Goal: Task Accomplishment & Management: Use online tool/utility

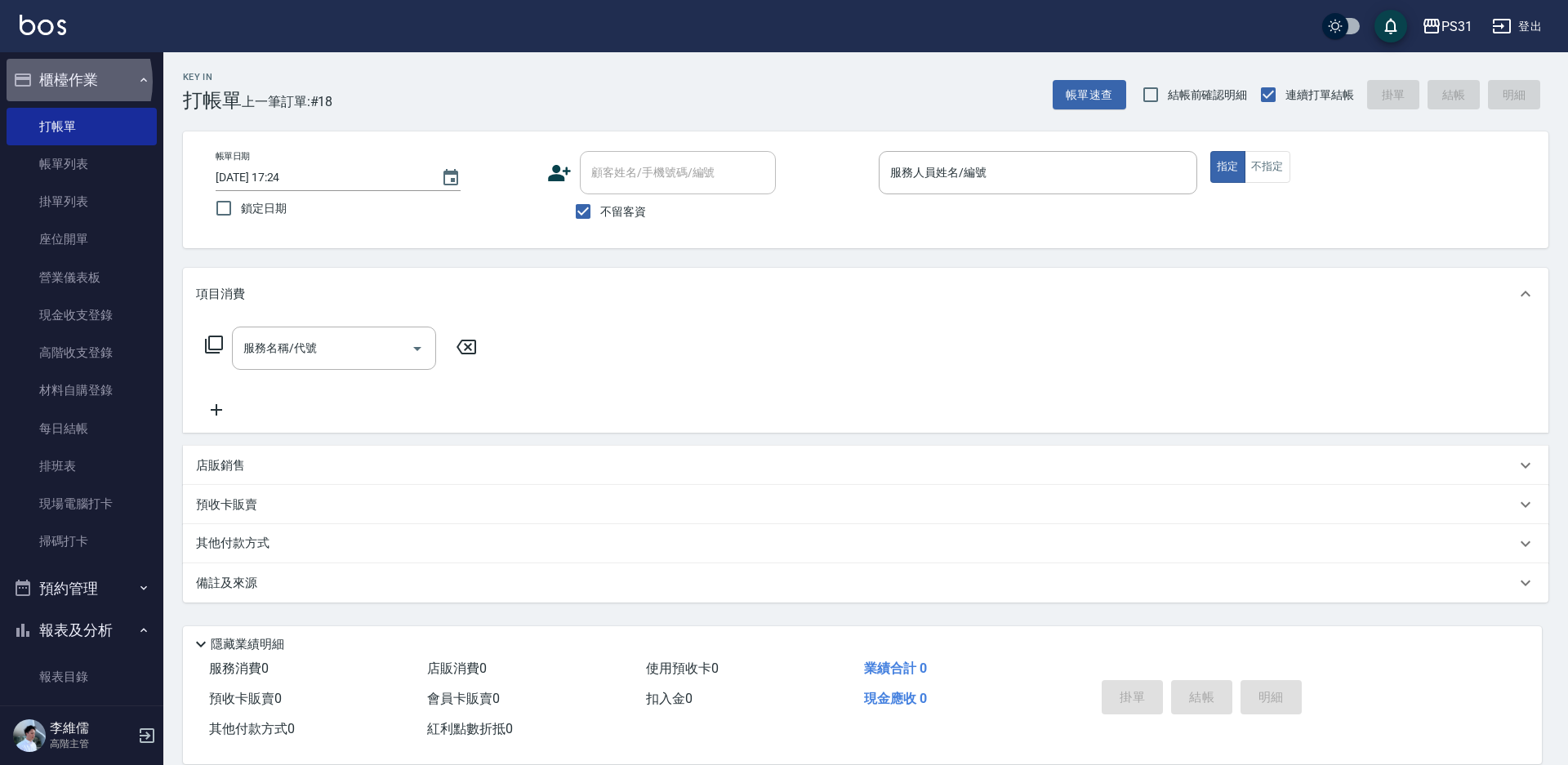
click at [54, 82] on button "櫃檯作業" at bounding box center [82, 79] width 151 height 42
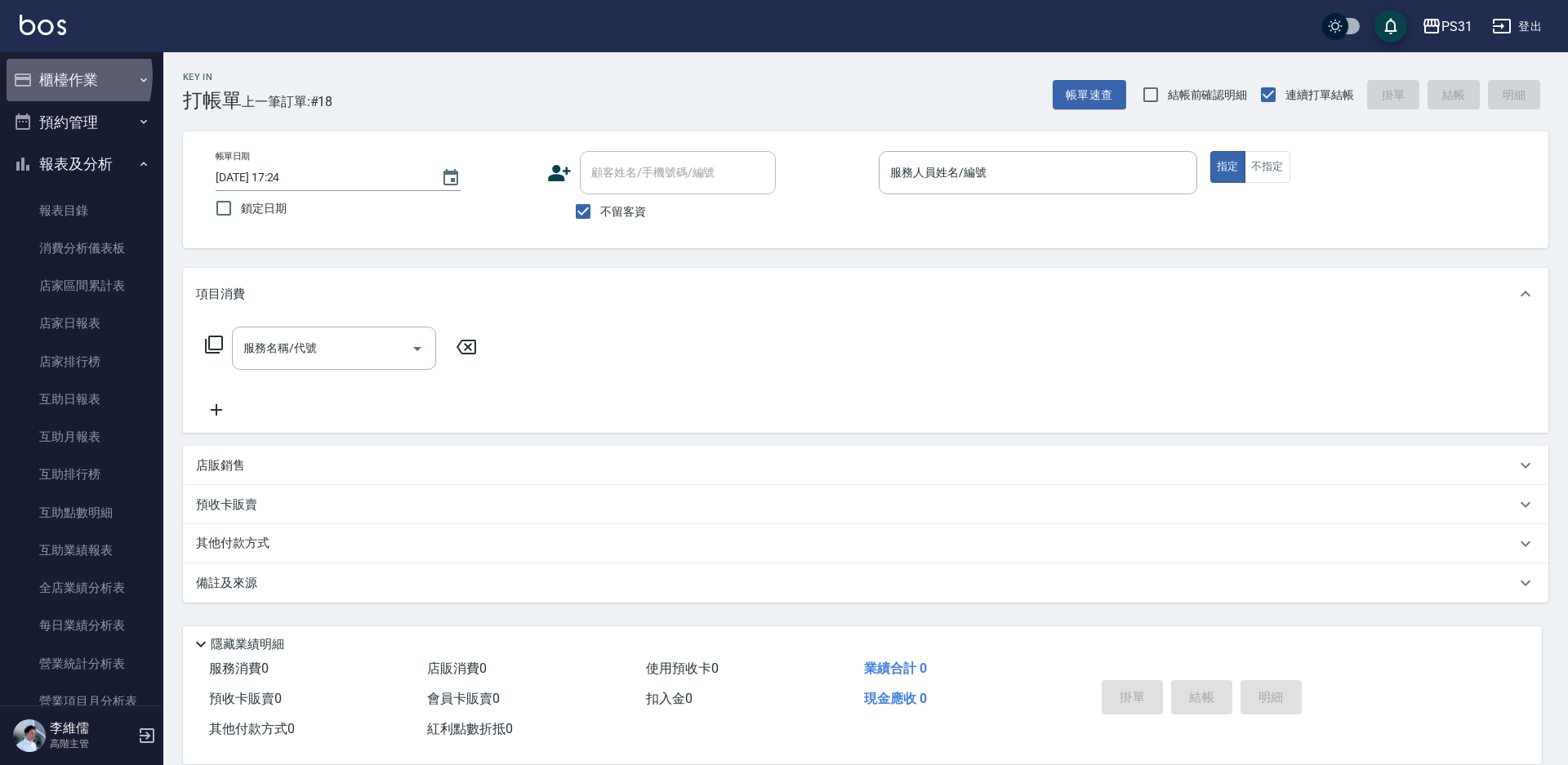
click at [50, 79] on button "櫃檯作業" at bounding box center [82, 79] width 151 height 42
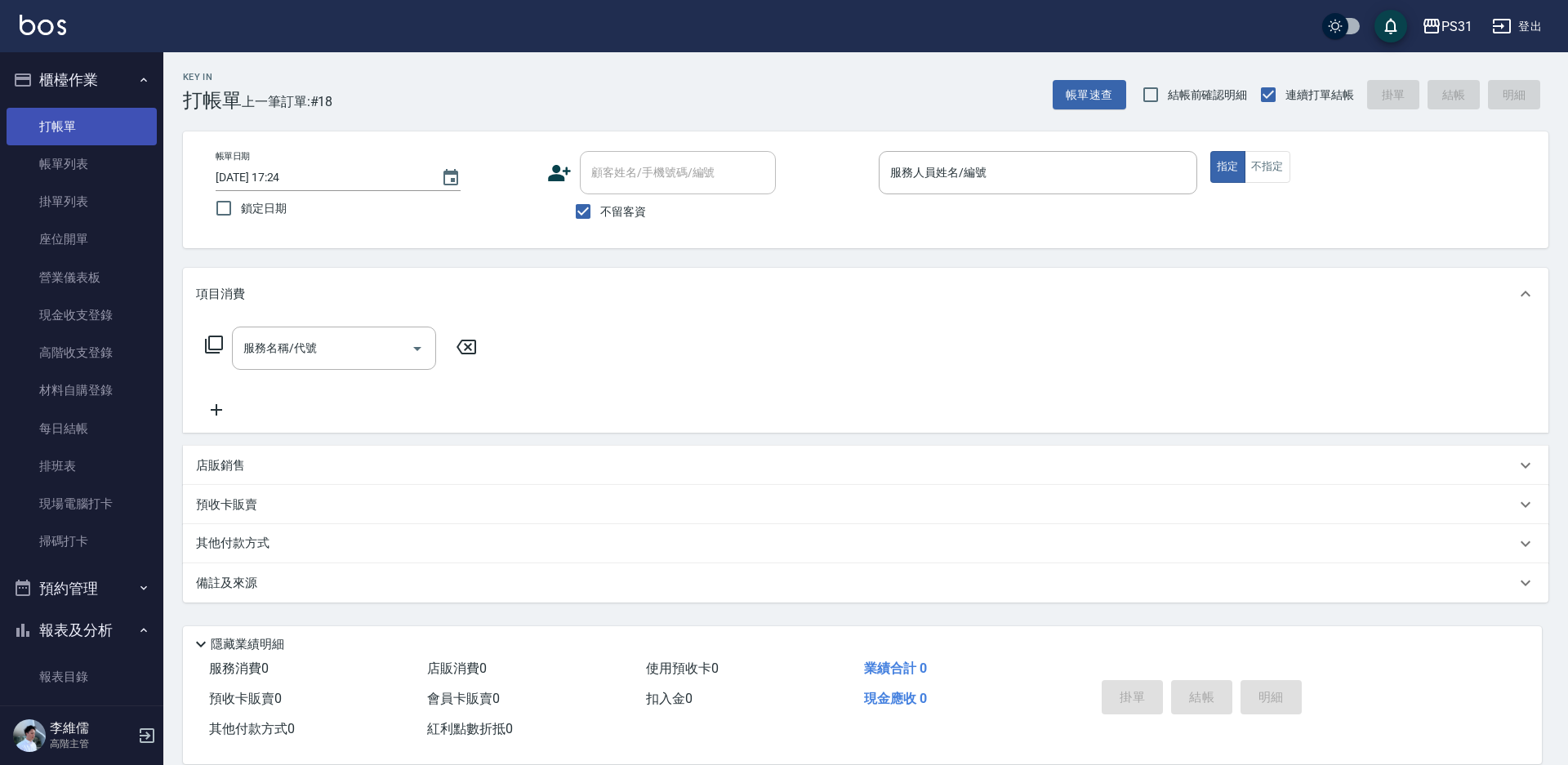
click at [61, 128] on link "打帳單" at bounding box center [82, 126] width 151 height 37
click at [60, 129] on link "打帳單" at bounding box center [82, 126] width 151 height 37
click at [913, 176] on input "服務人員姓名/編號" at bounding box center [1037, 172] width 304 height 29
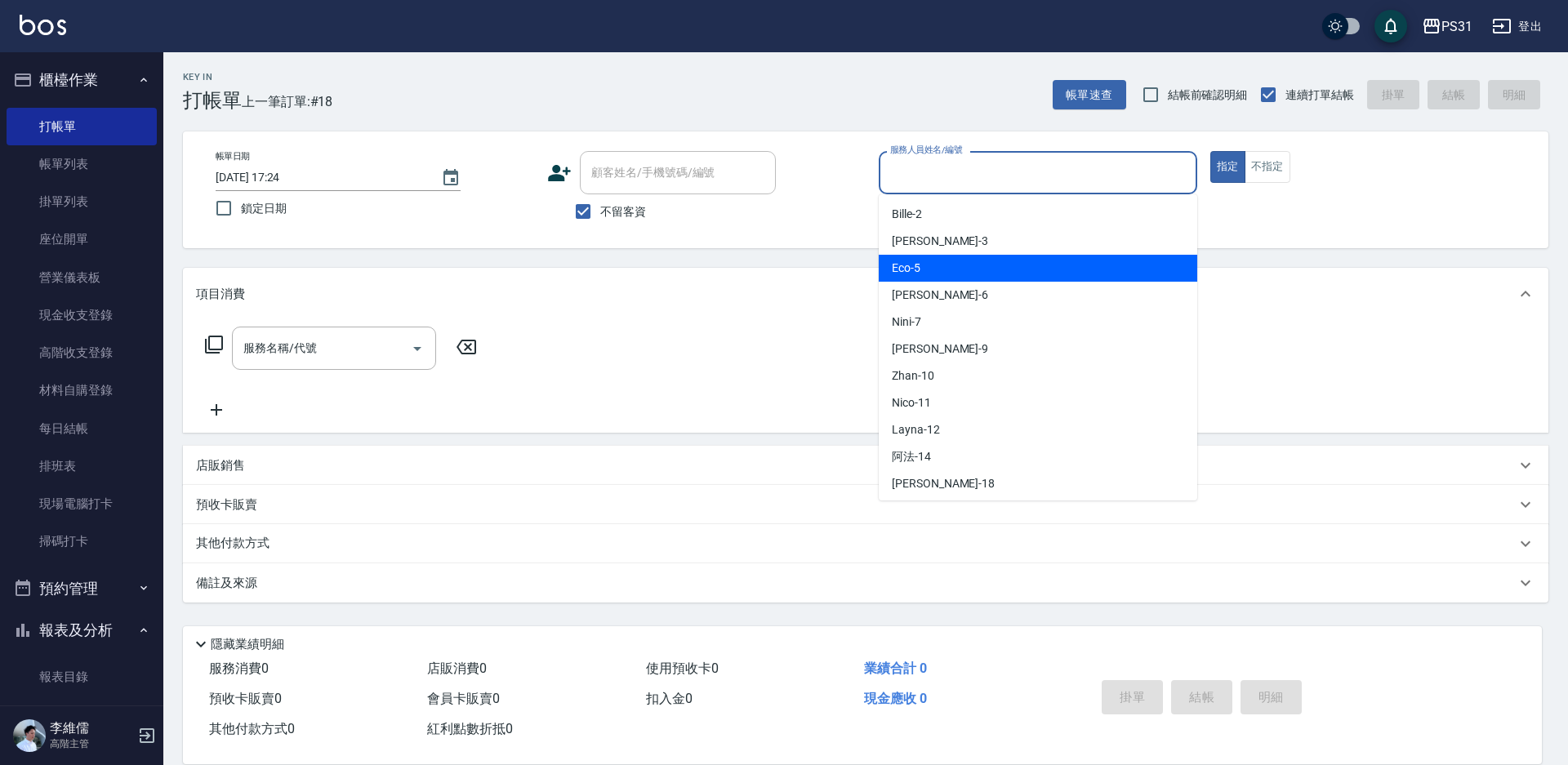
click at [919, 260] on span "Eco -5" at bounding box center [906, 268] width 29 height 17
type input "Eco-5"
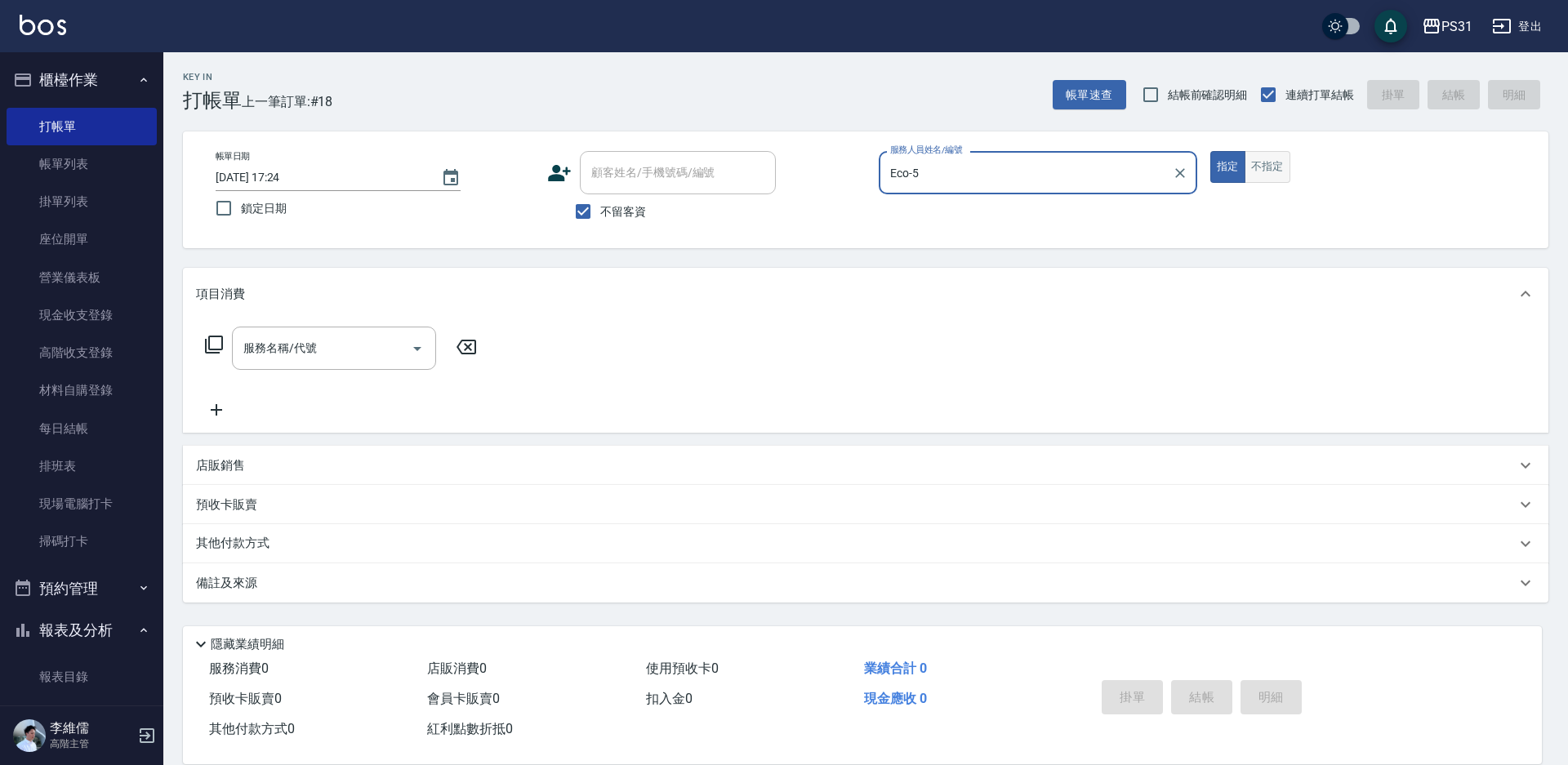
click at [1257, 164] on button "不指定" at bounding box center [1267, 166] width 46 height 31
click at [264, 334] on div "服務名稱/代號 服務名稱/代號" at bounding box center [334, 349] width 204 height 43
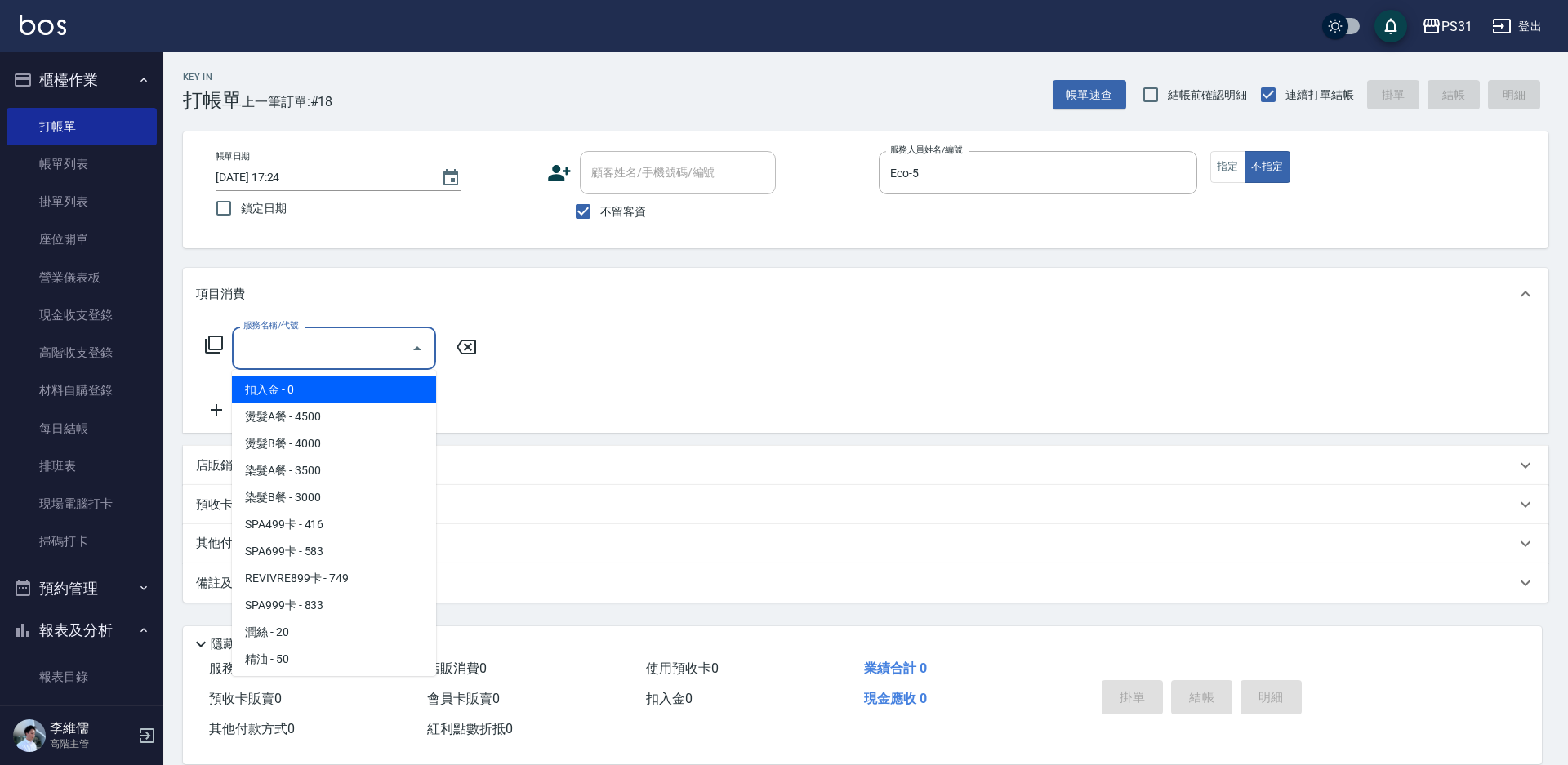
type input "2"
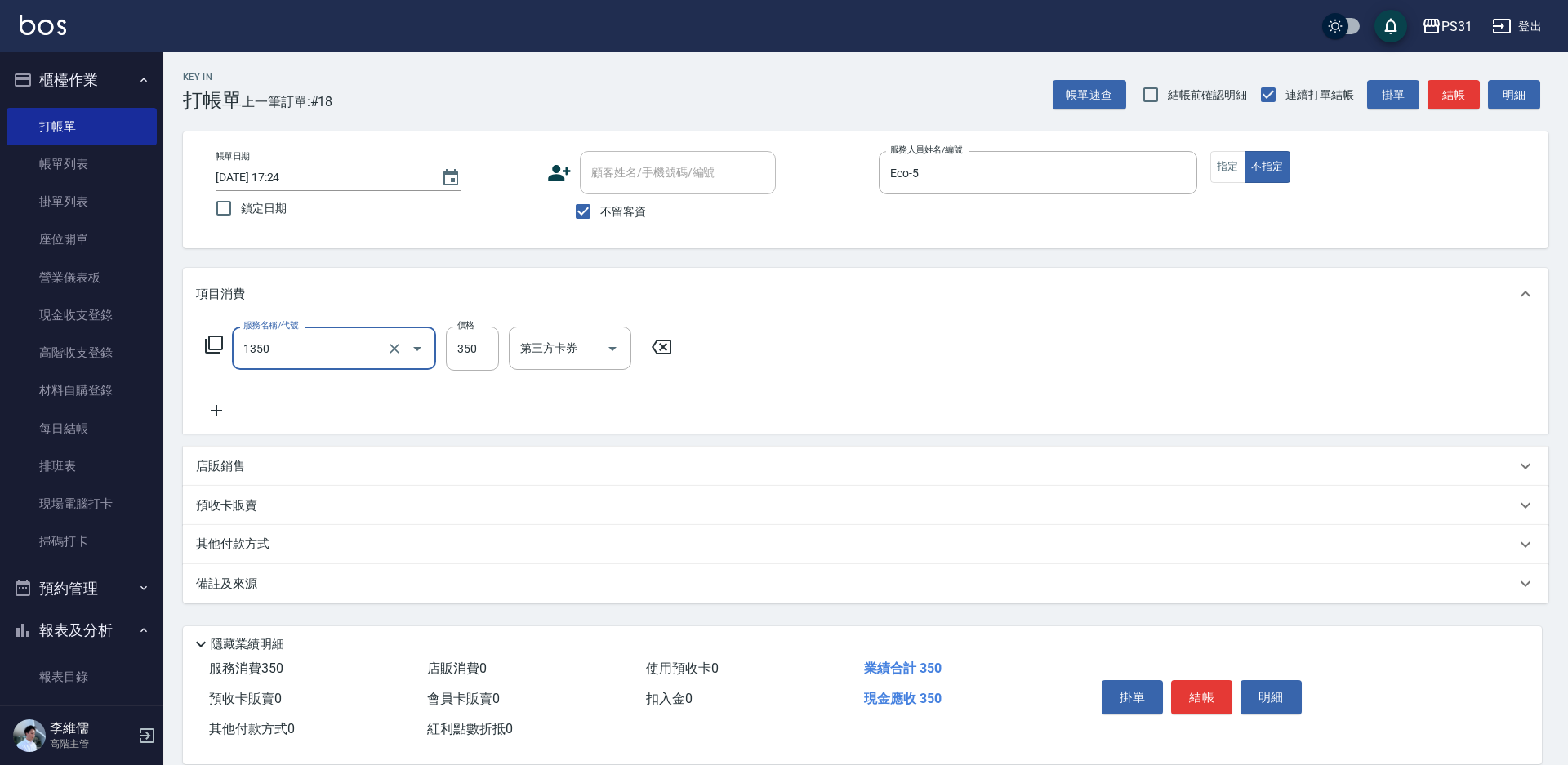
type input "洗髮350(1350)"
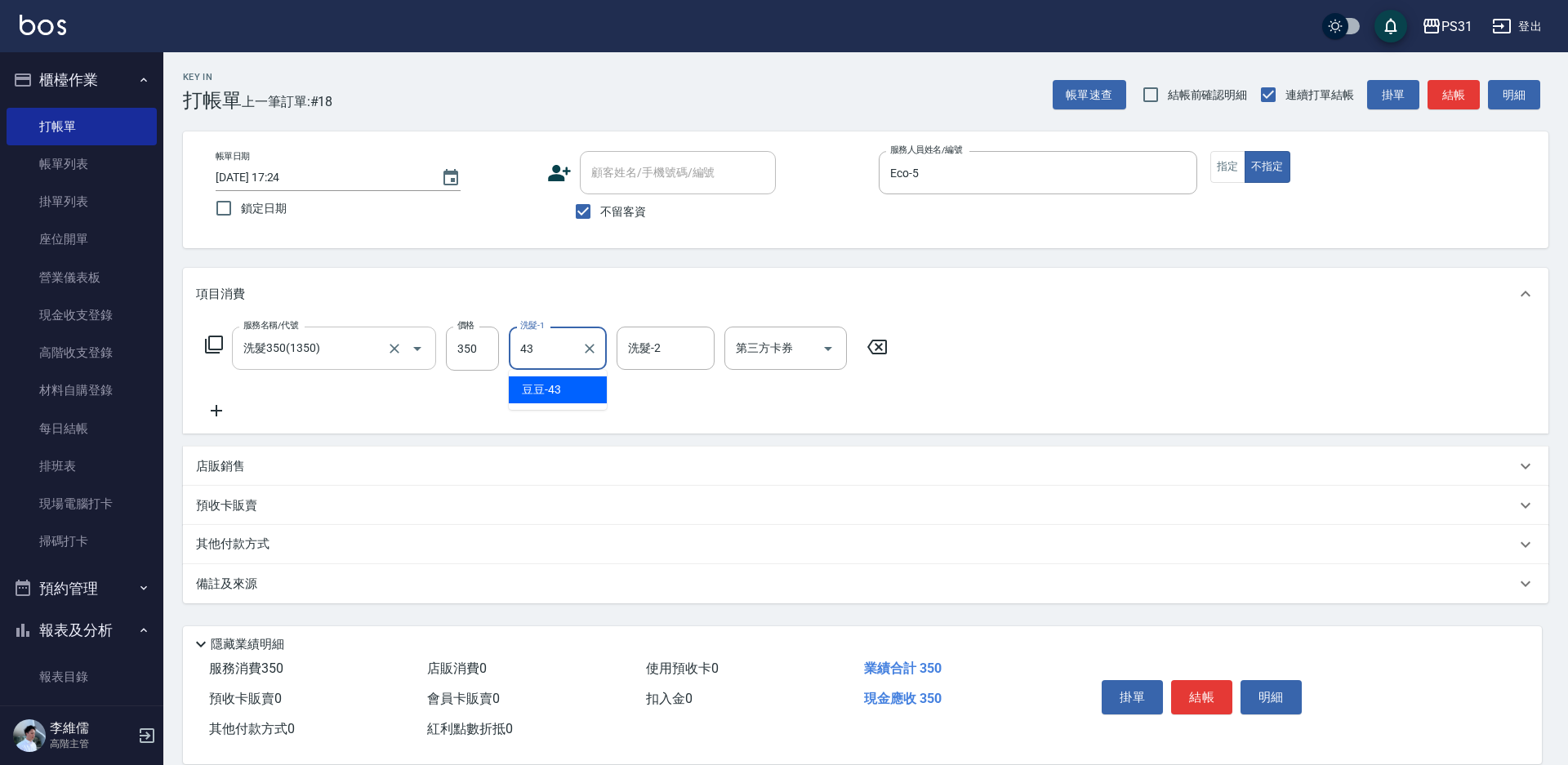
type input "豆豆-43"
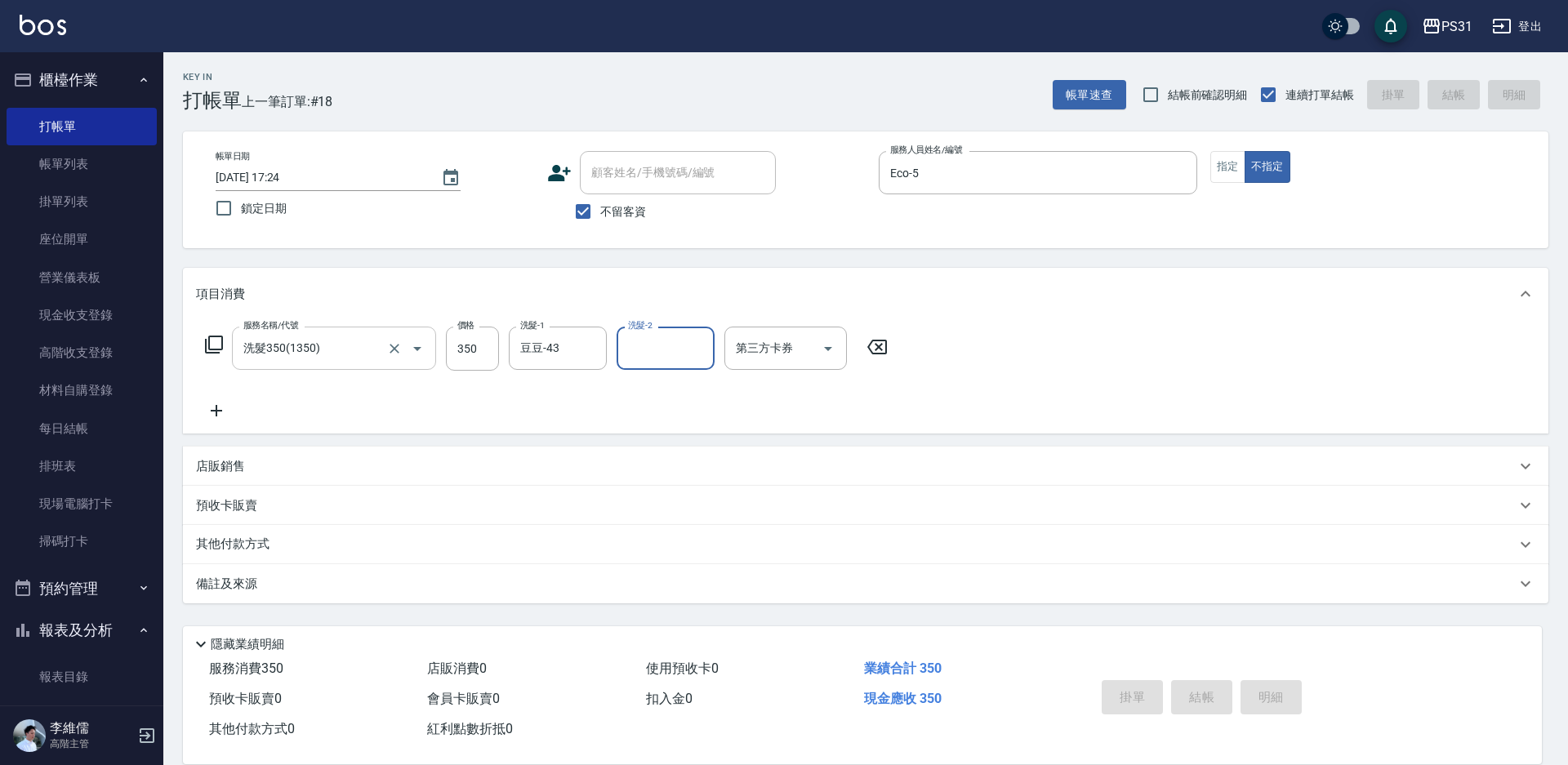
type input "2025/09/04 19:56"
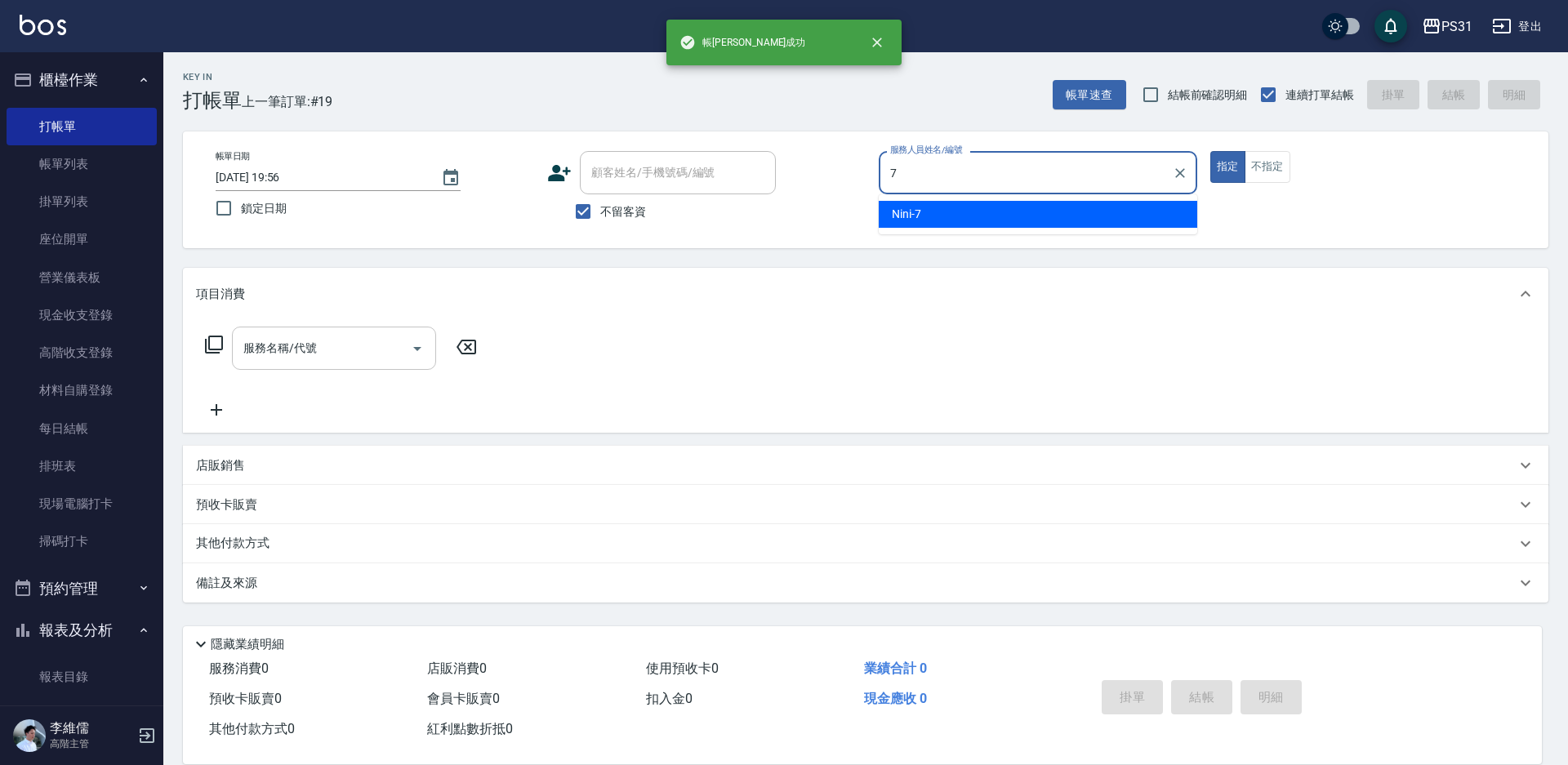
type input "7"
type button "true"
type input "Nini-7"
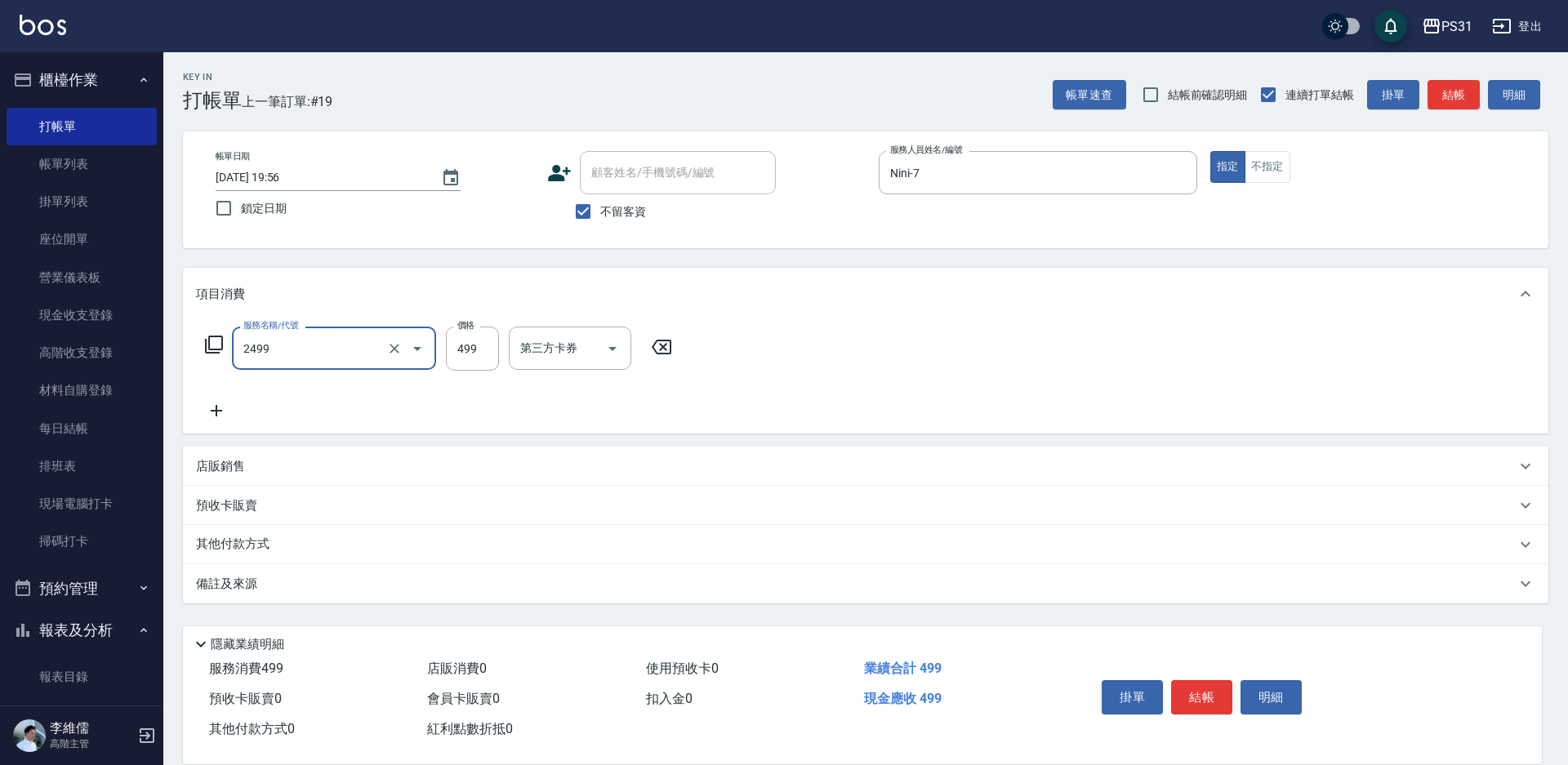
type input "499洗剪套餐(2499)"
type input "449"
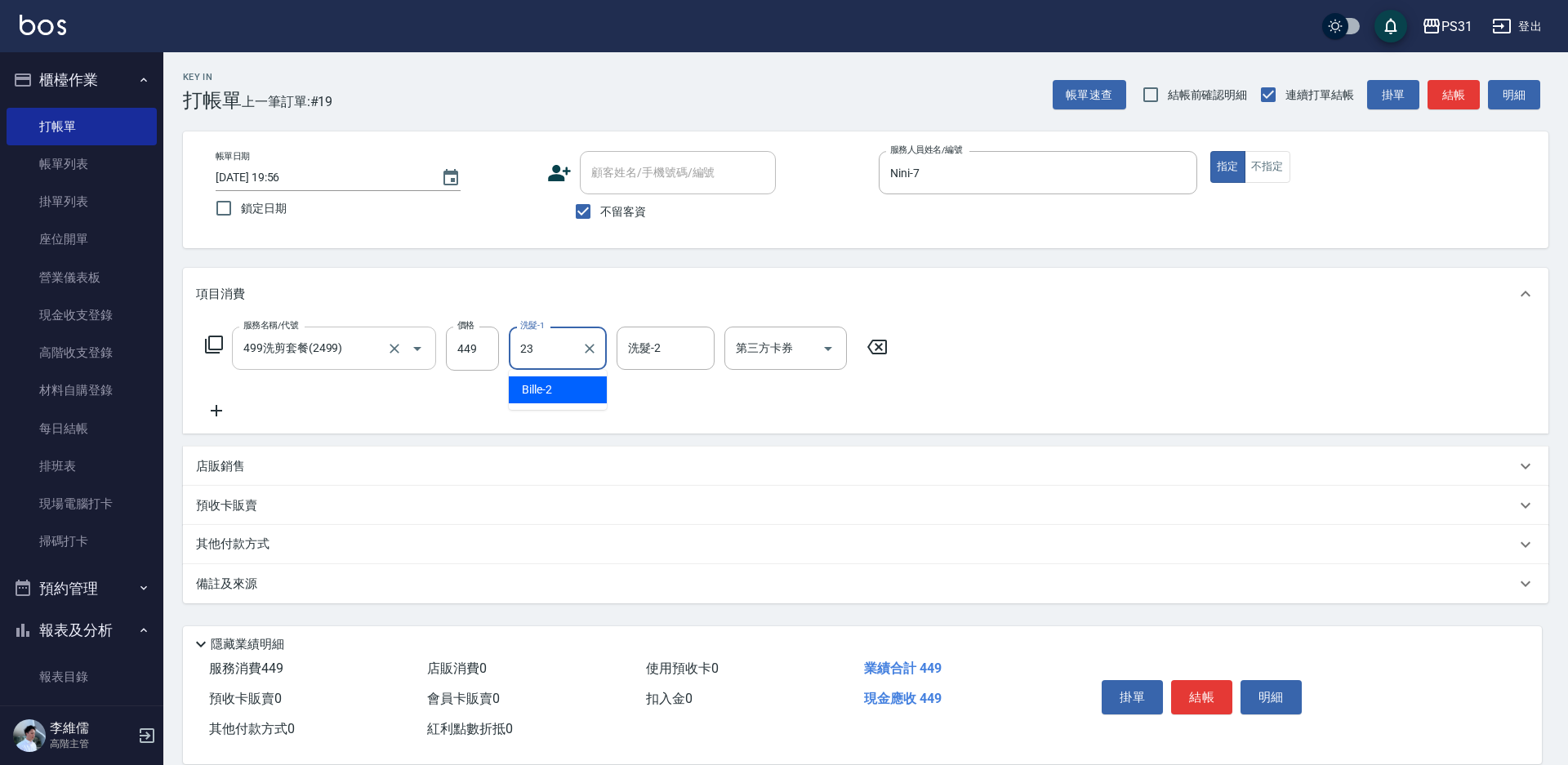
type input "羊羊-23"
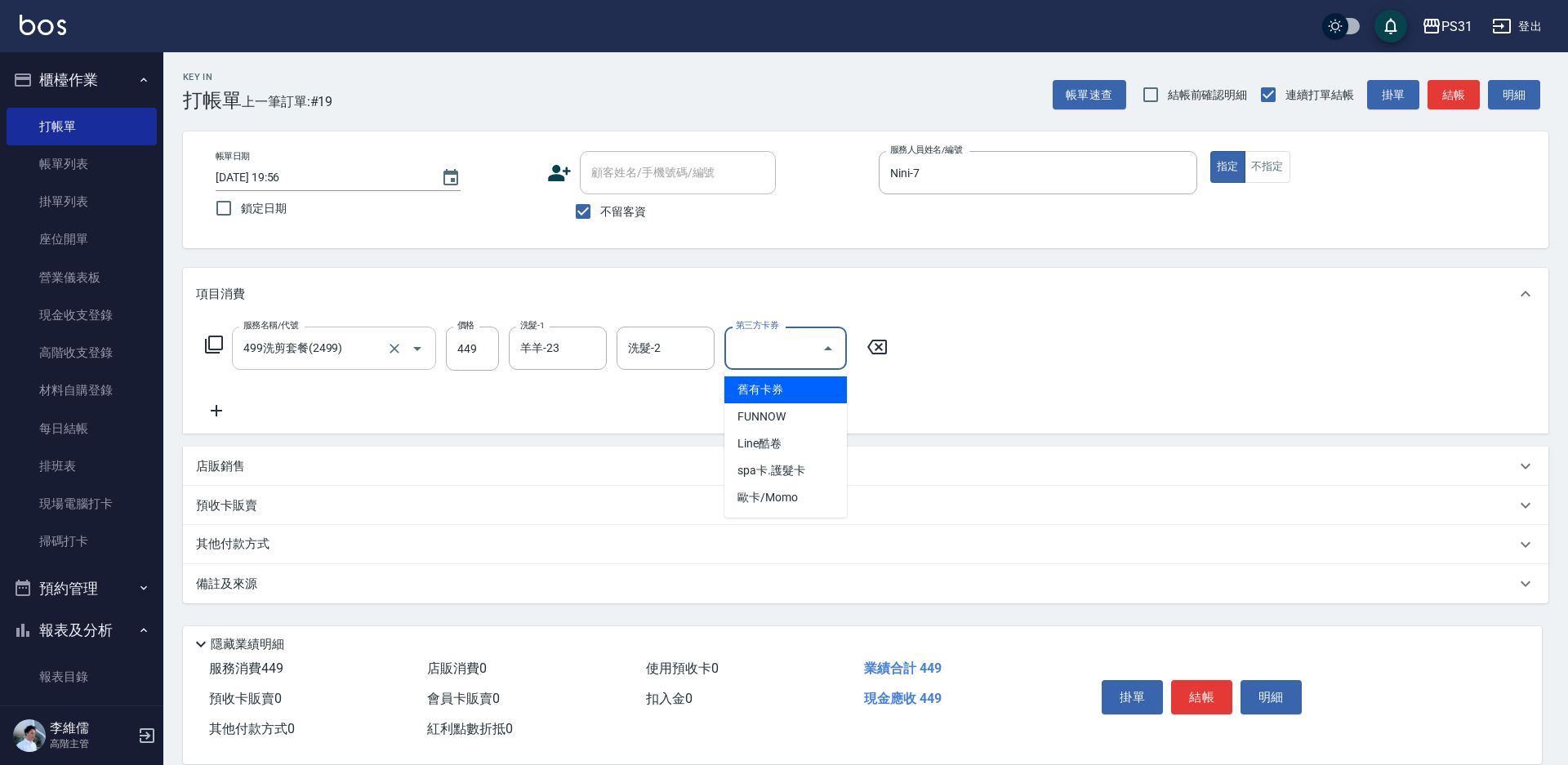
type input "舊有卡券"
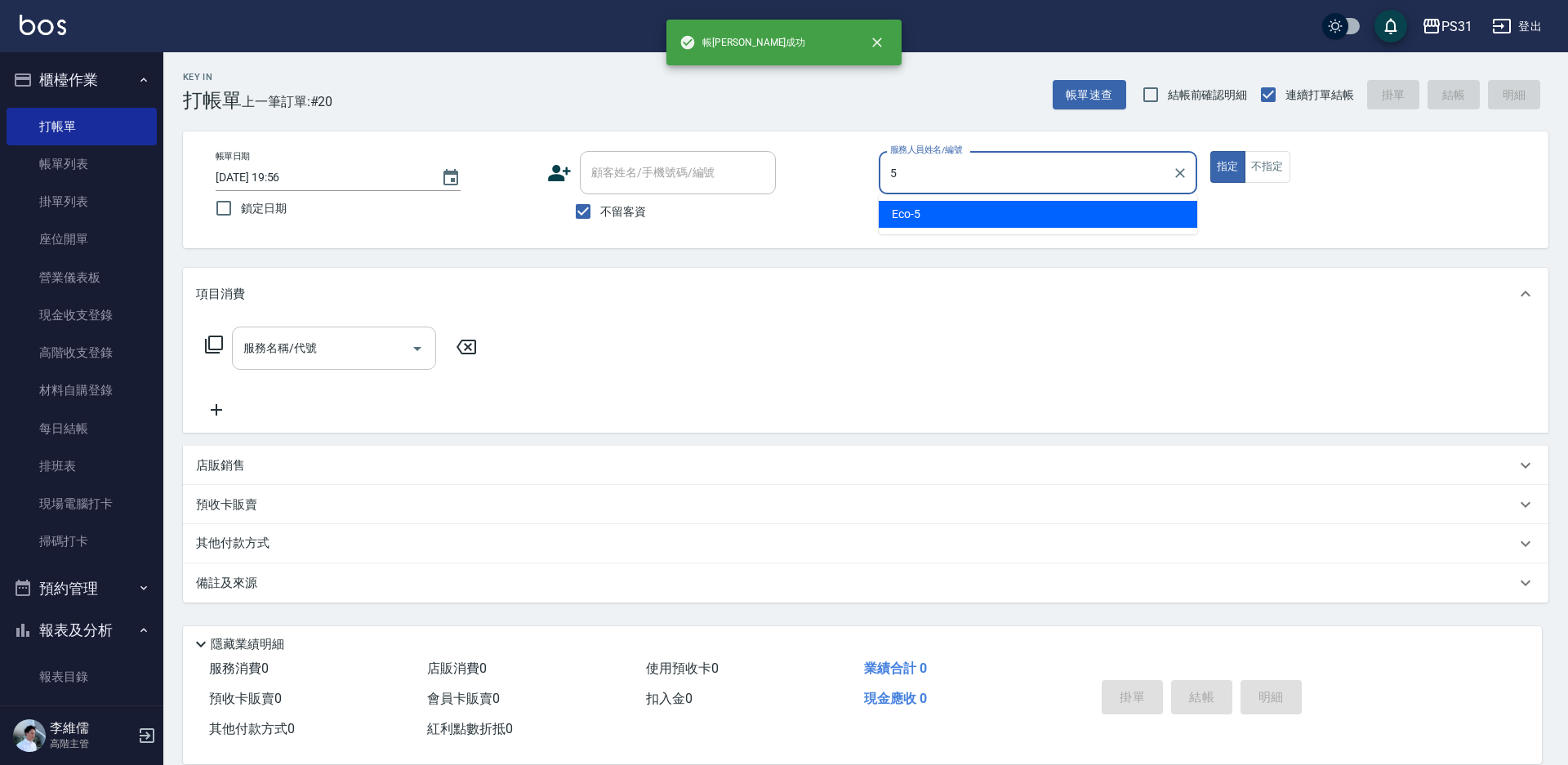
type input "Eco-5"
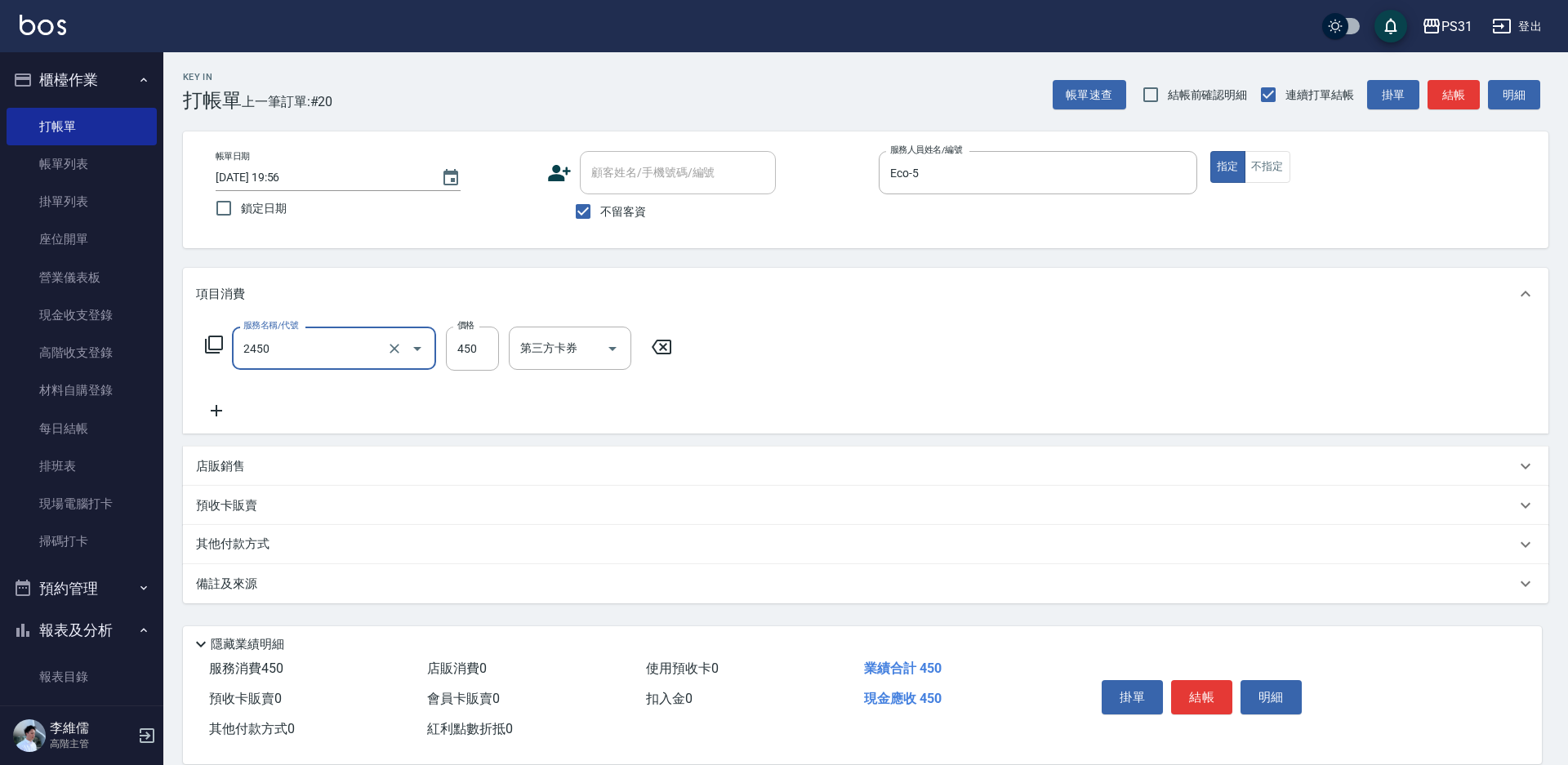
type input "洗剪450(2450)"
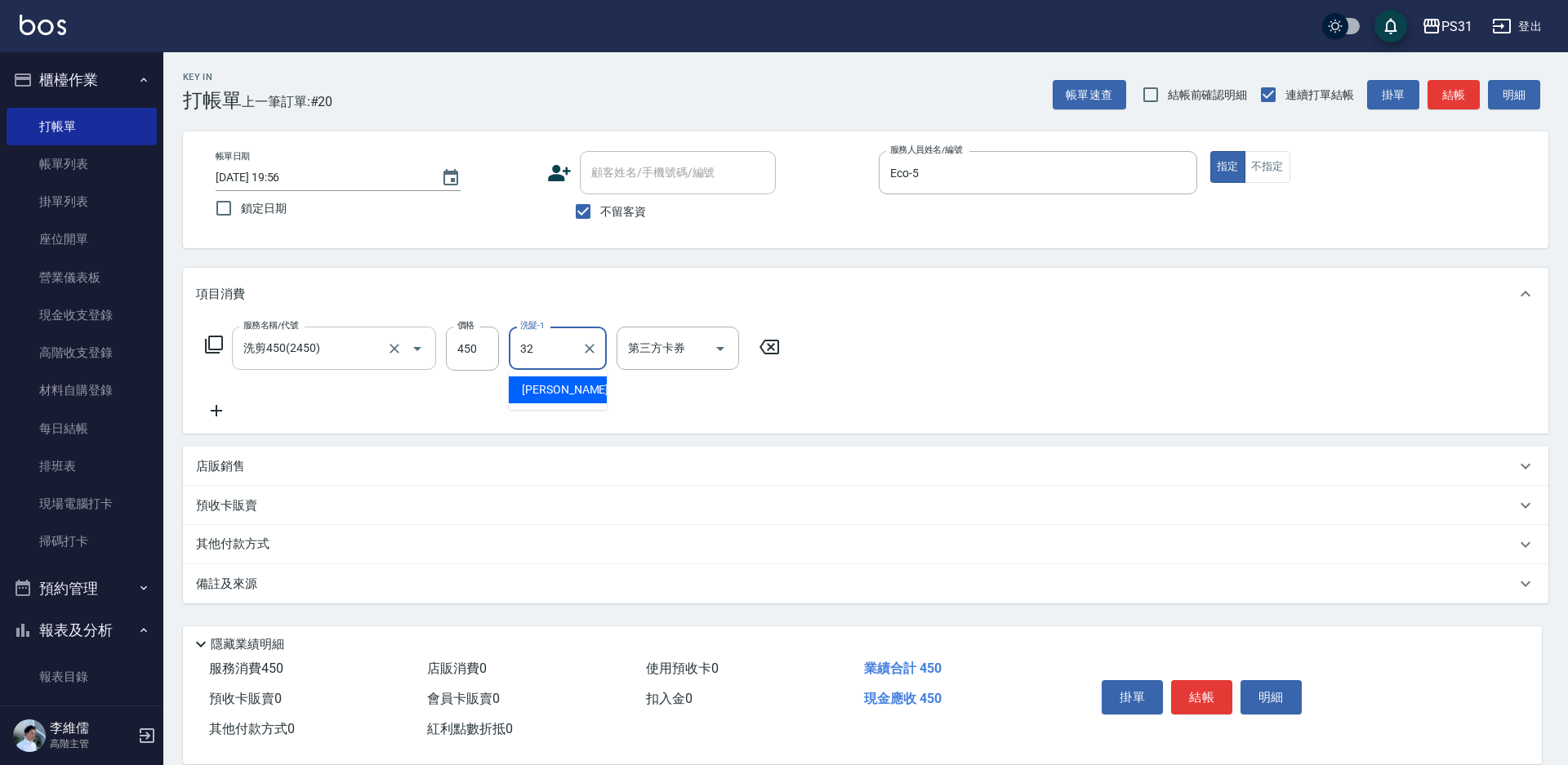
type input "陳聖軒-32"
click at [234, 546] on p "其他付款方式" at bounding box center [237, 545] width 82 height 18
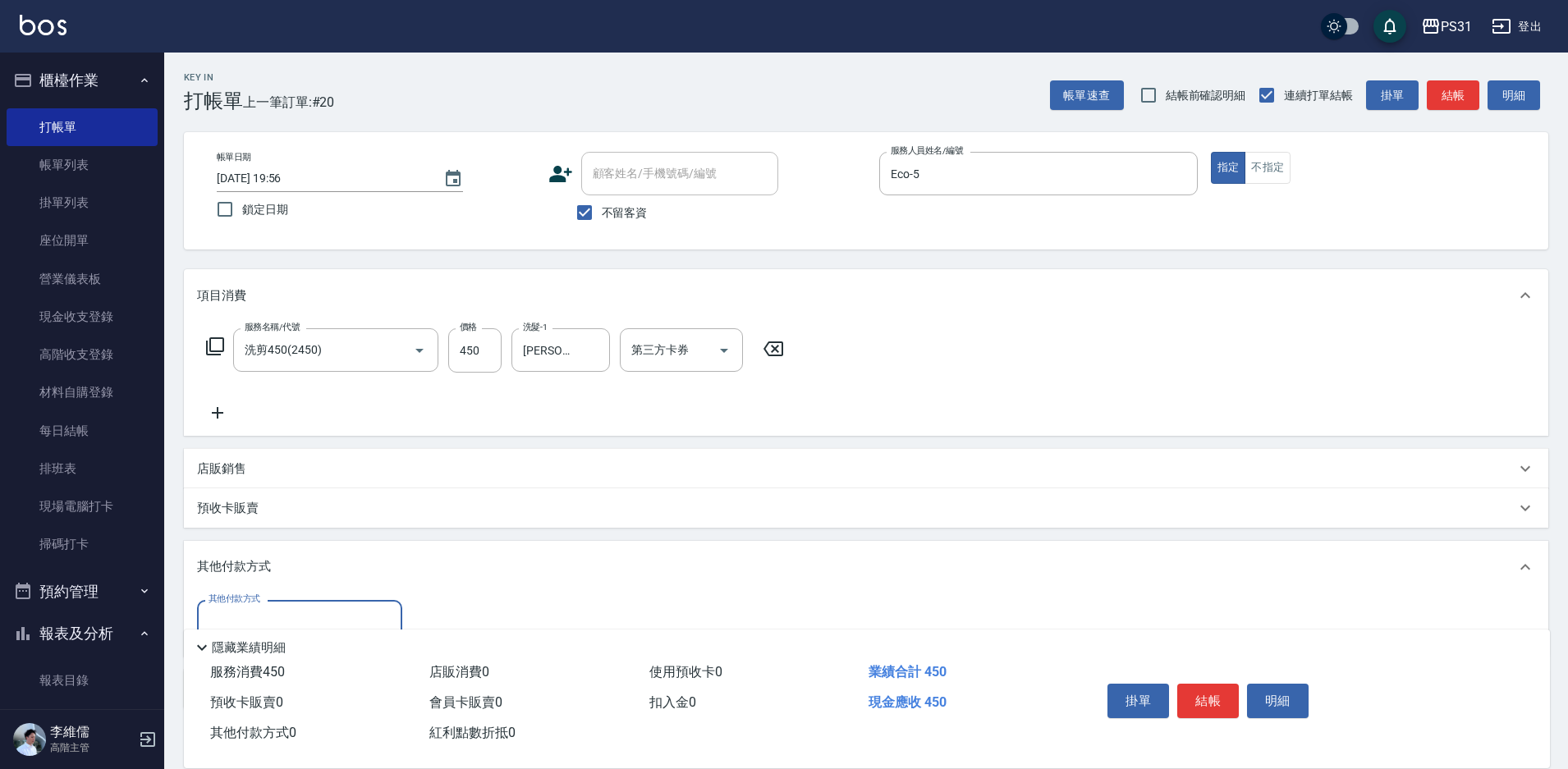
click at [256, 595] on label "其他付款方式" at bounding box center [235, 598] width 52 height 12
click at [256, 608] on input "其他付款方式" at bounding box center [300, 622] width 191 height 29
click at [257, 603] on label "其他付款方式" at bounding box center [235, 598] width 52 height 12
click at [257, 608] on input "其他付款方式" at bounding box center [300, 622] width 191 height 29
click at [258, 607] on div "其他付款方式 其他付款方式" at bounding box center [300, 622] width 206 height 43
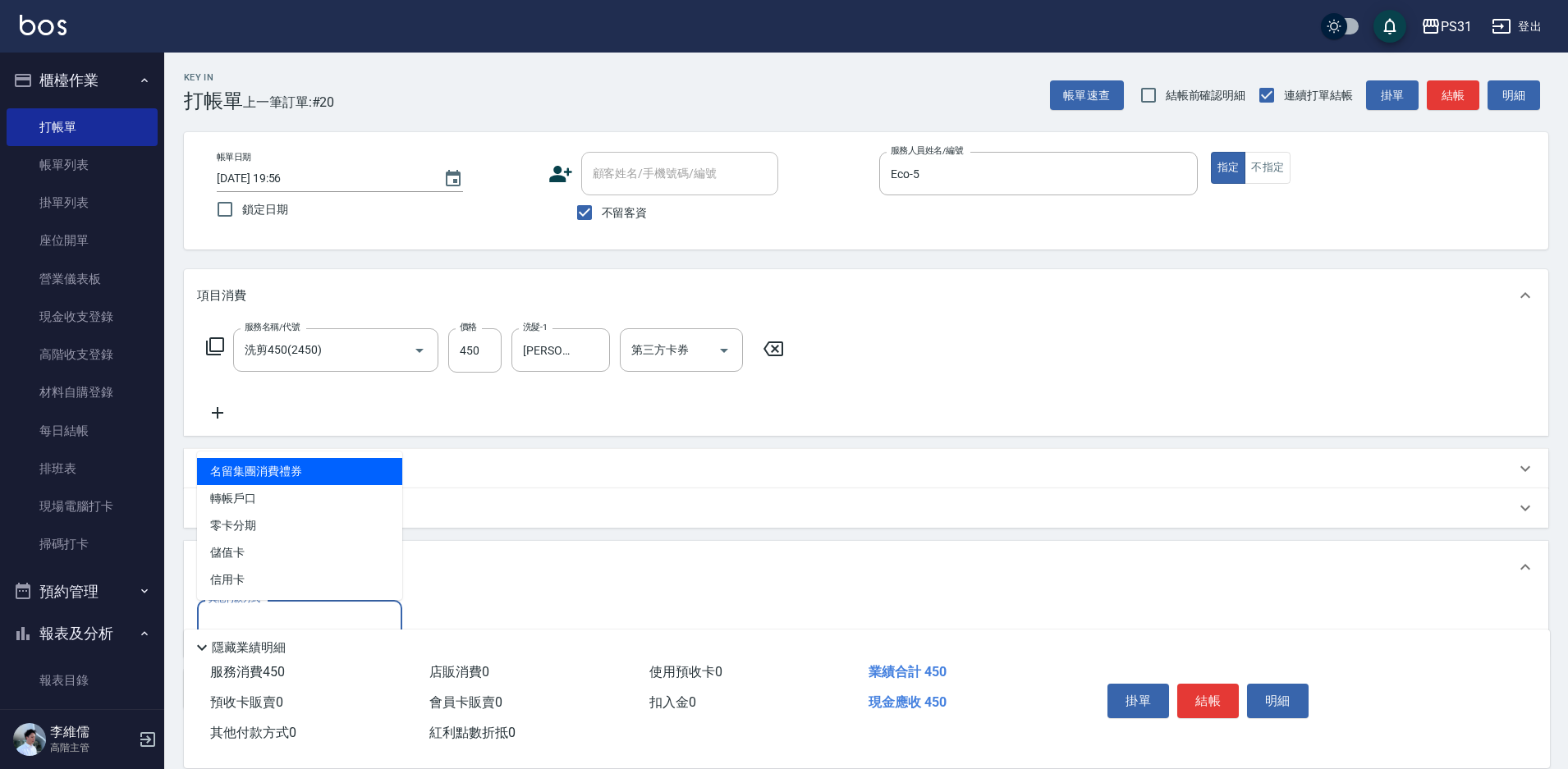
click at [258, 608] on input "其他付款方式" at bounding box center [300, 622] width 191 height 29
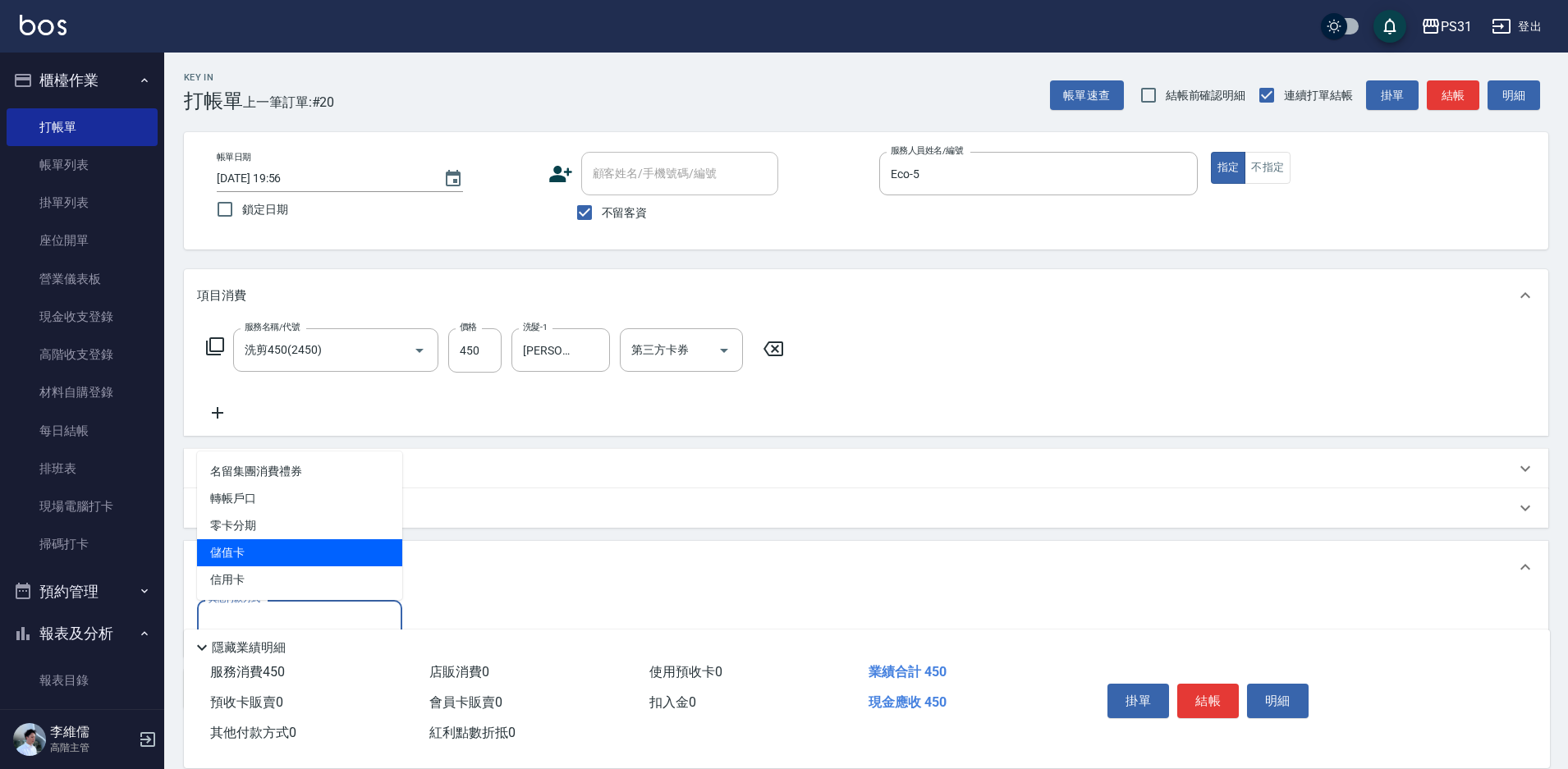
click at [248, 552] on span "儲值卡" at bounding box center [300, 553] width 206 height 27
type input "儲值卡"
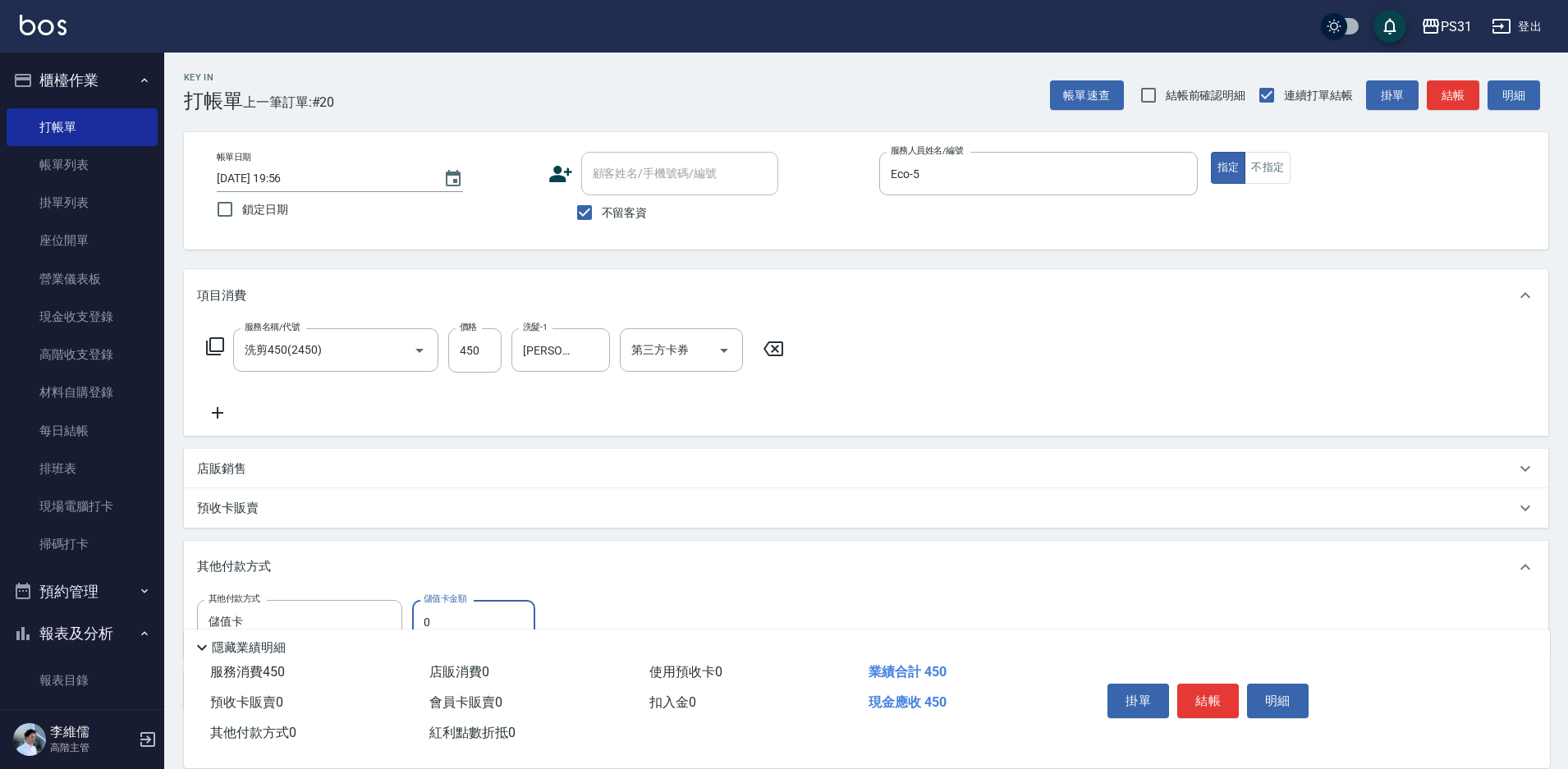
scroll to position [82, 0]
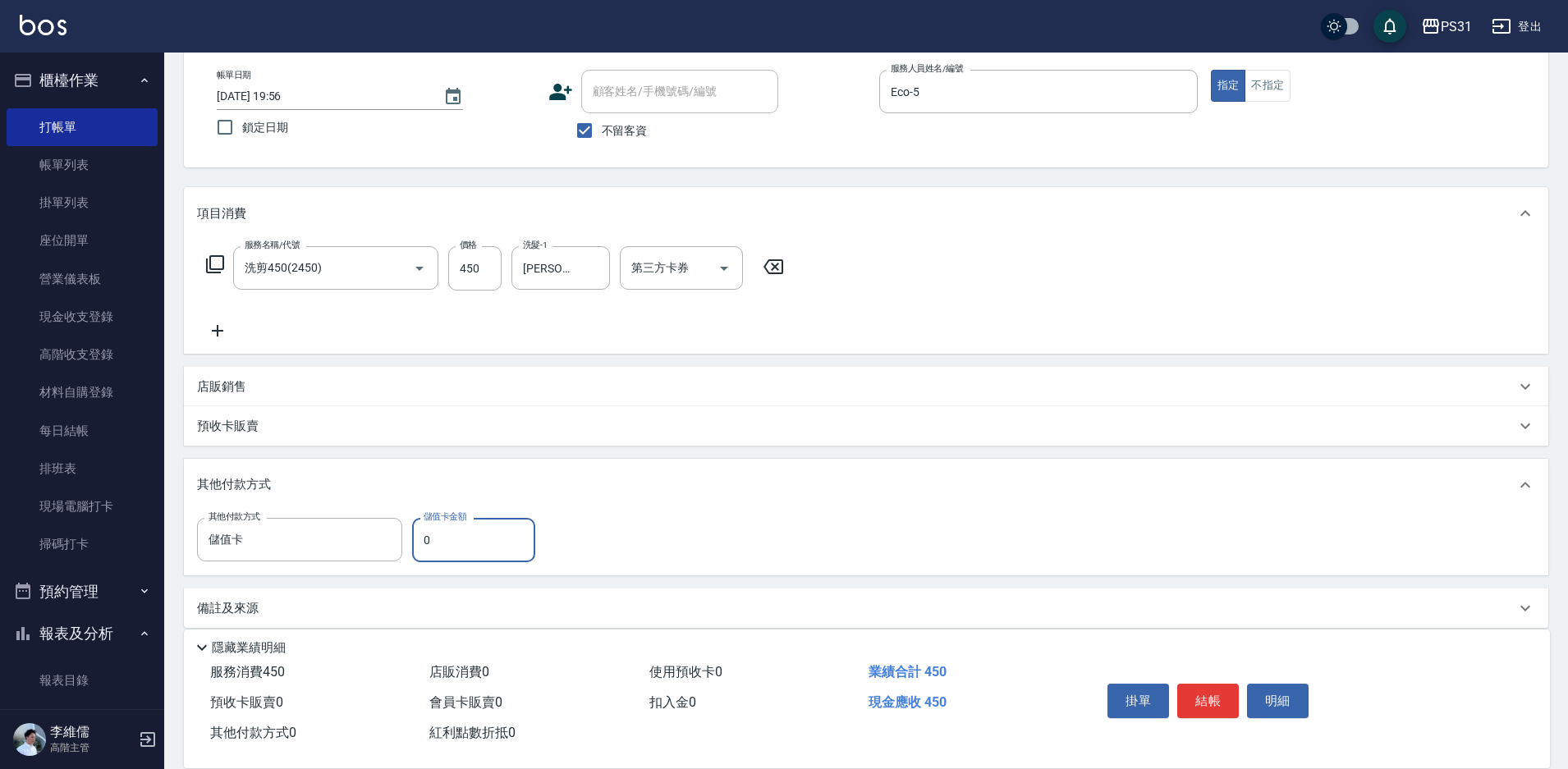
click at [449, 528] on input "0" at bounding box center [474, 539] width 123 height 44
type input "283"
type input "2025/09/04 19:57"
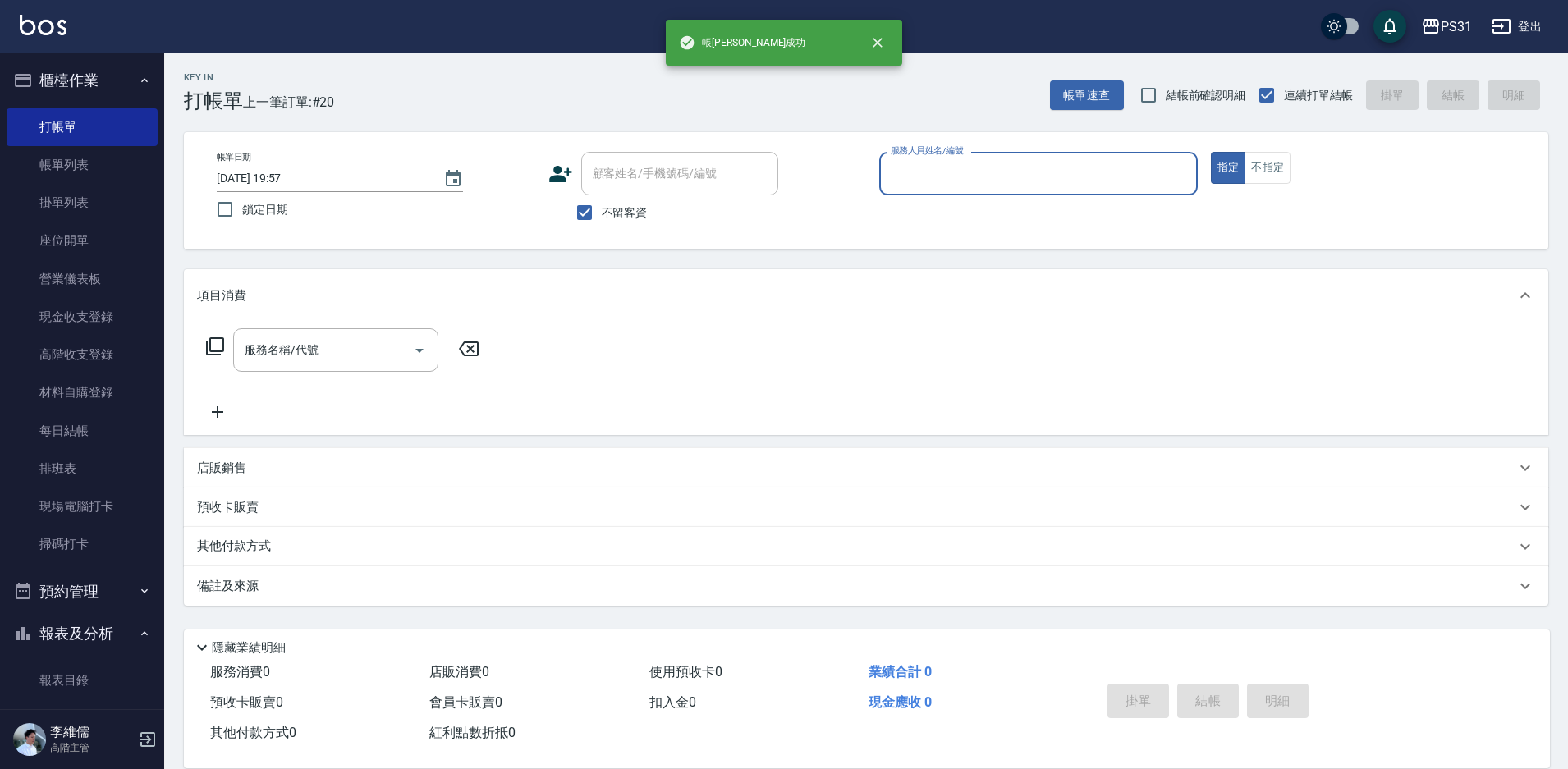
scroll to position [0, 0]
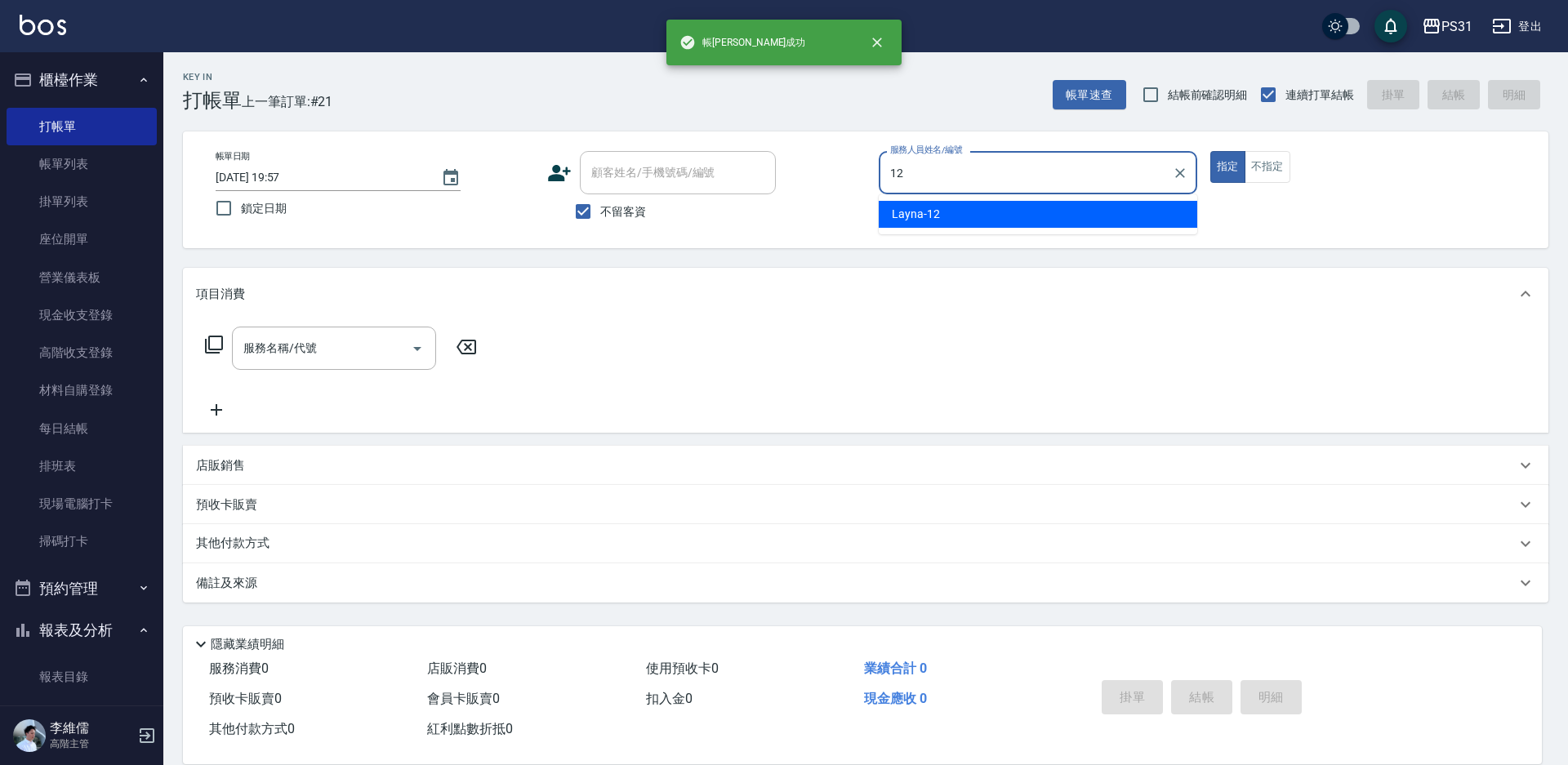
type input "Layna-12"
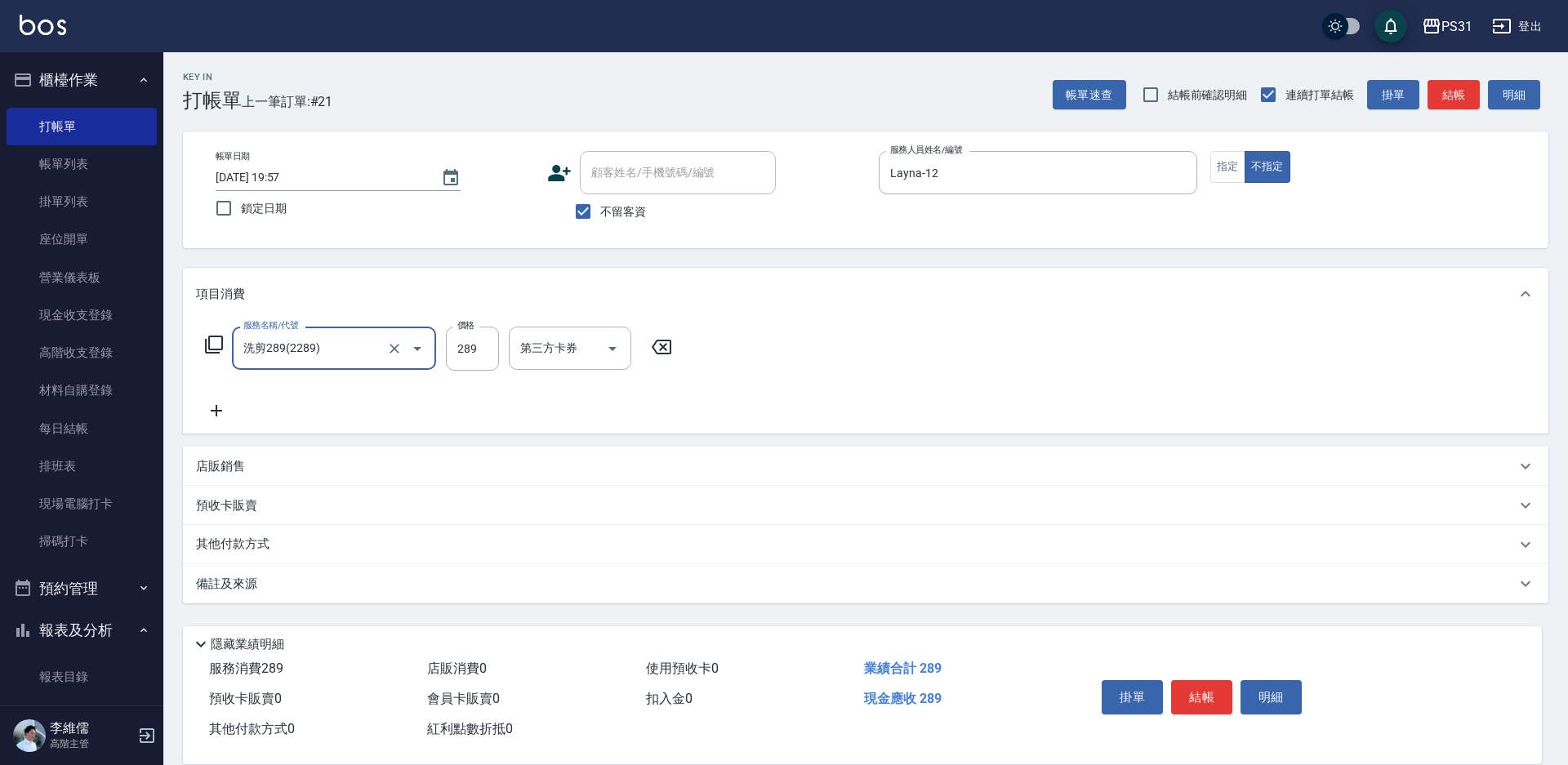
type input "洗剪289(2289)"
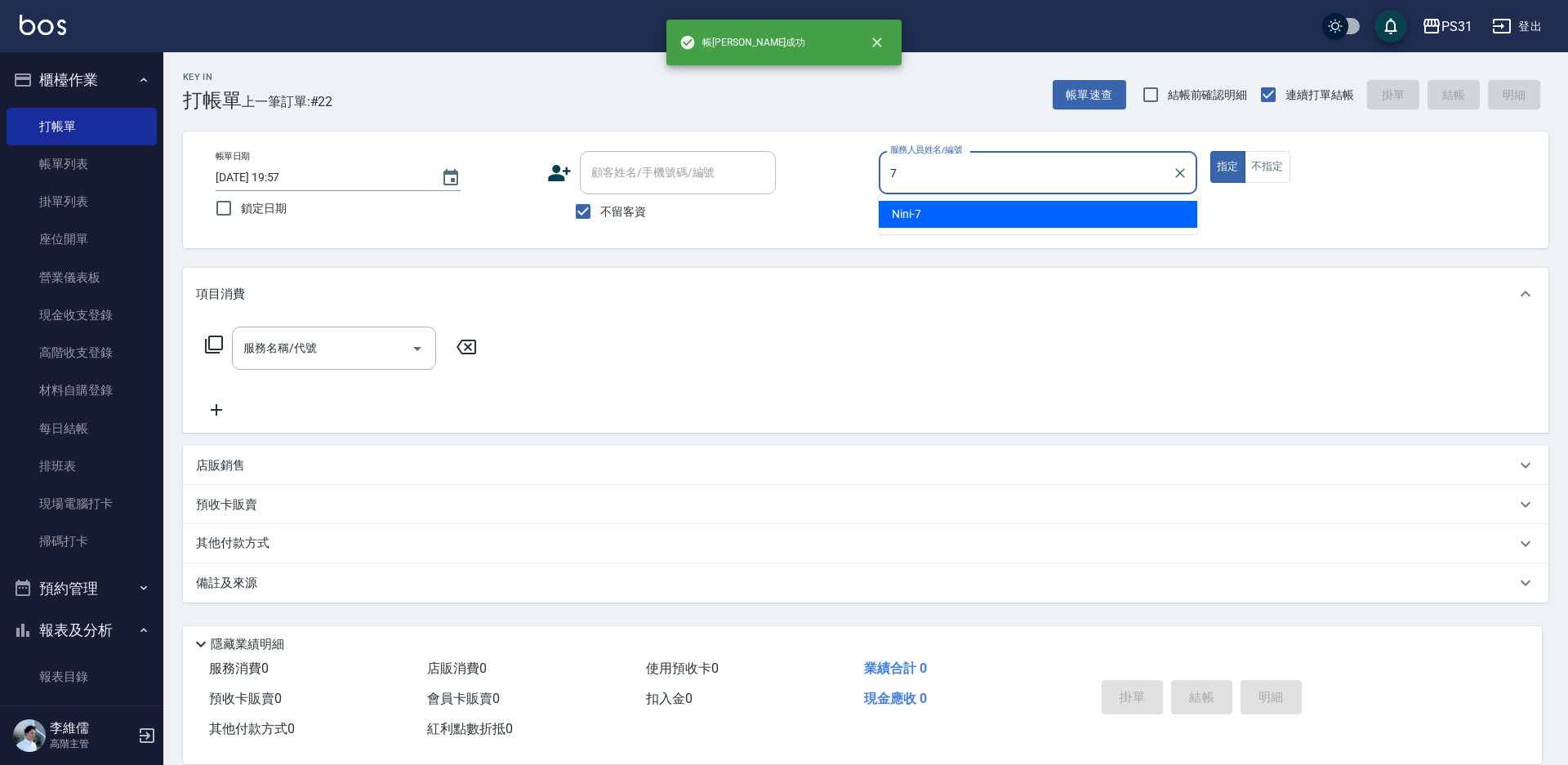
type input "Nini-7"
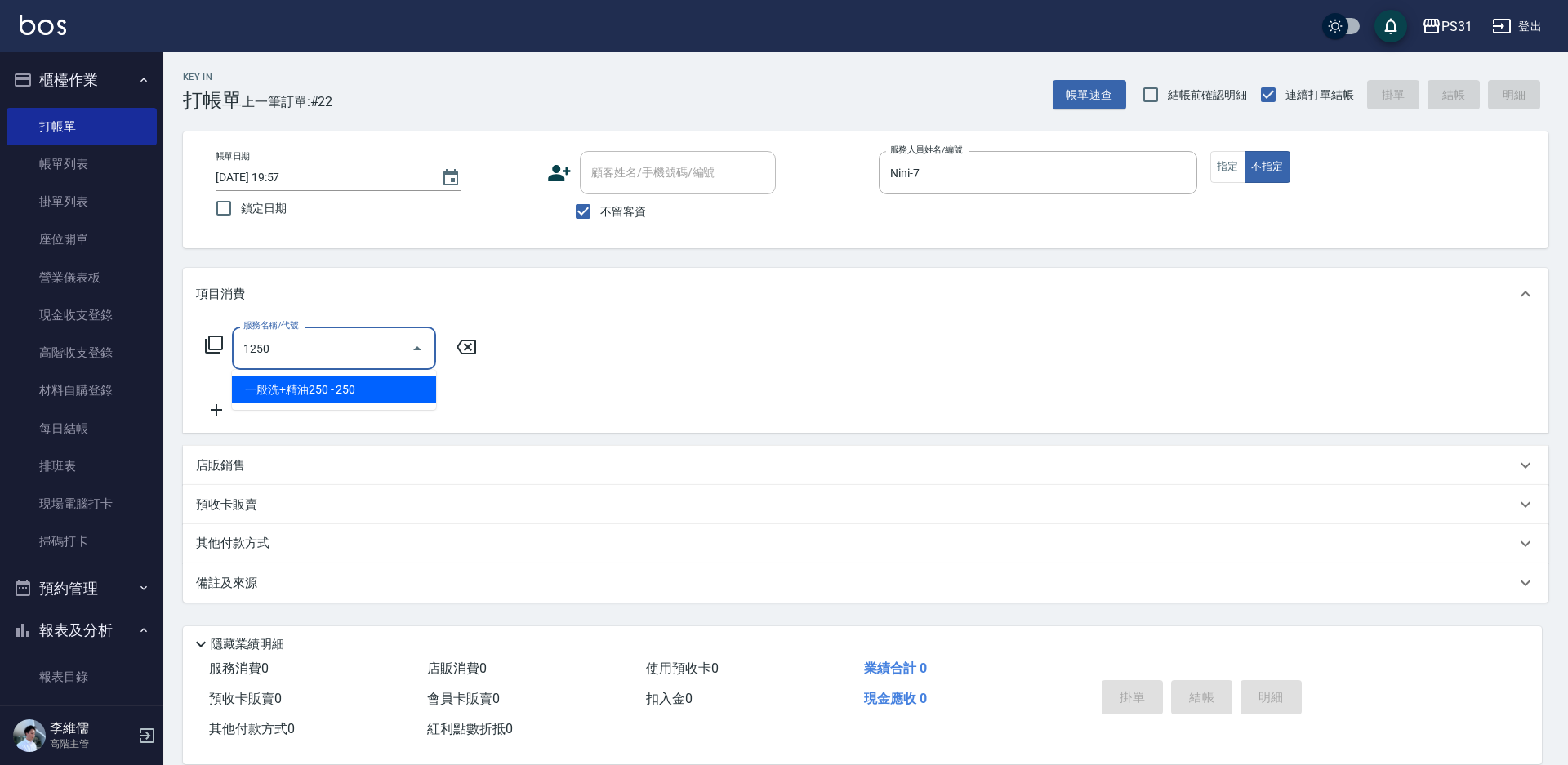
type input "一般洗+精油250(1250)"
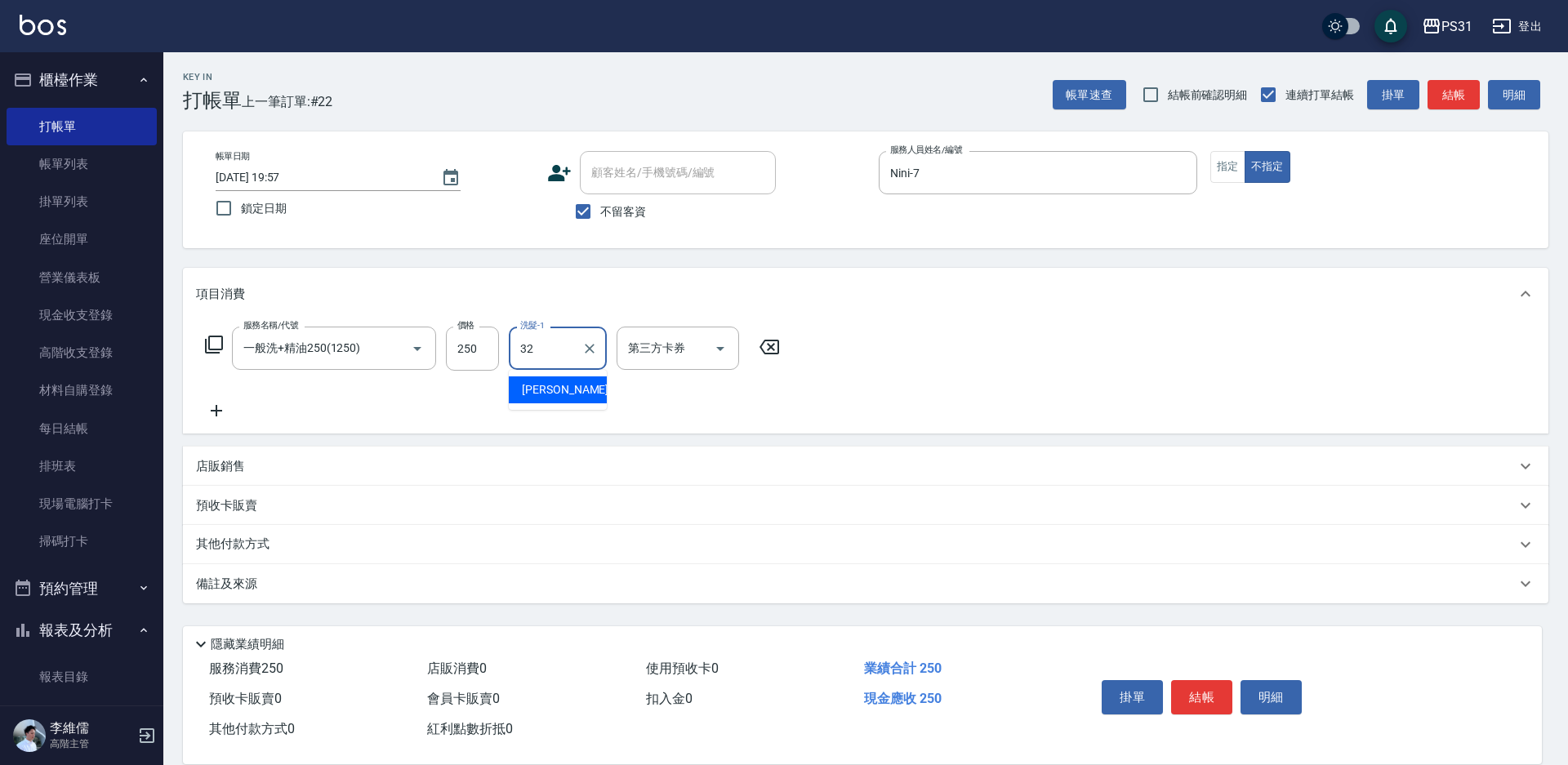
type input "陳聖軒-32"
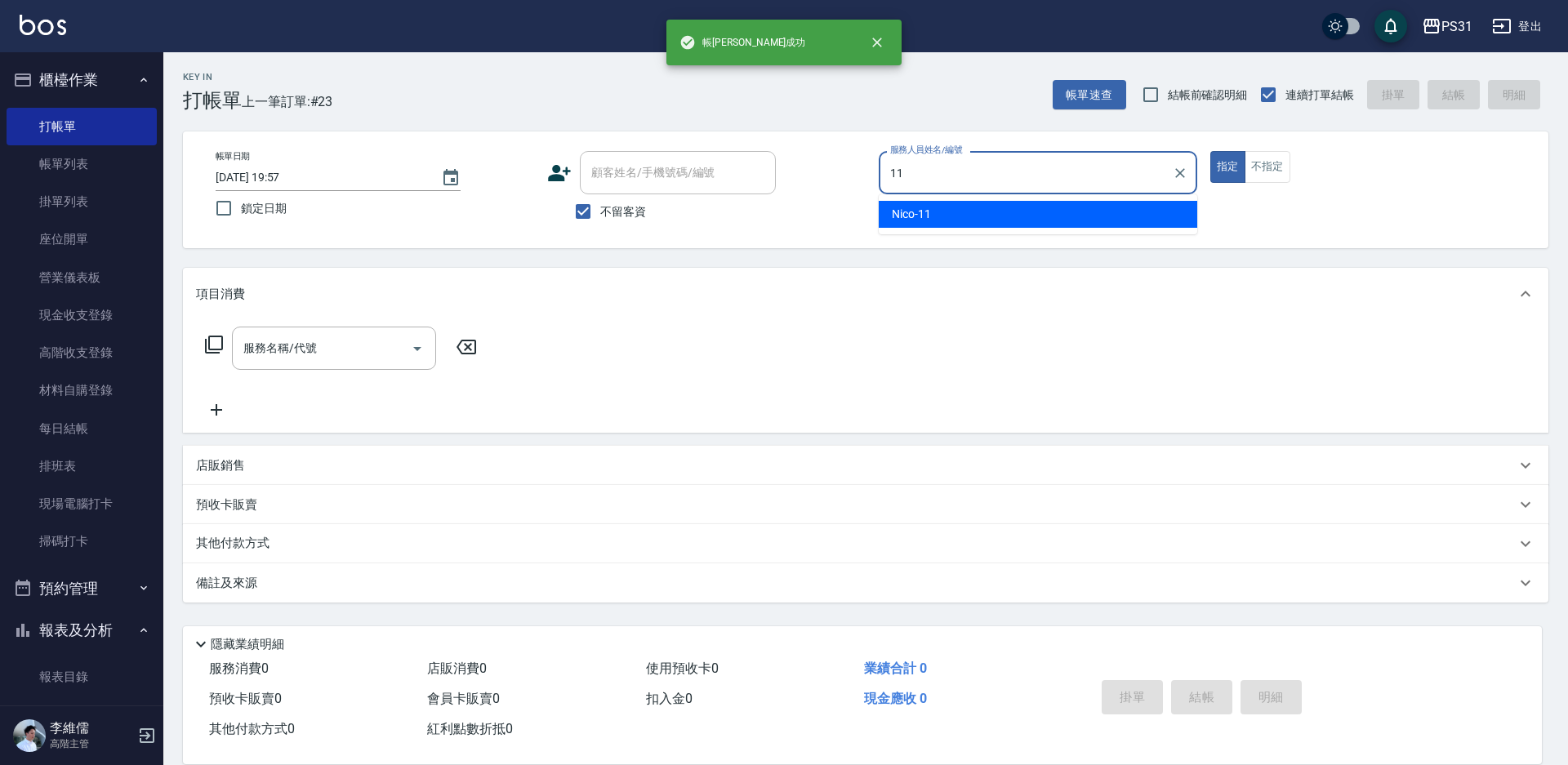
type input "Nico-11"
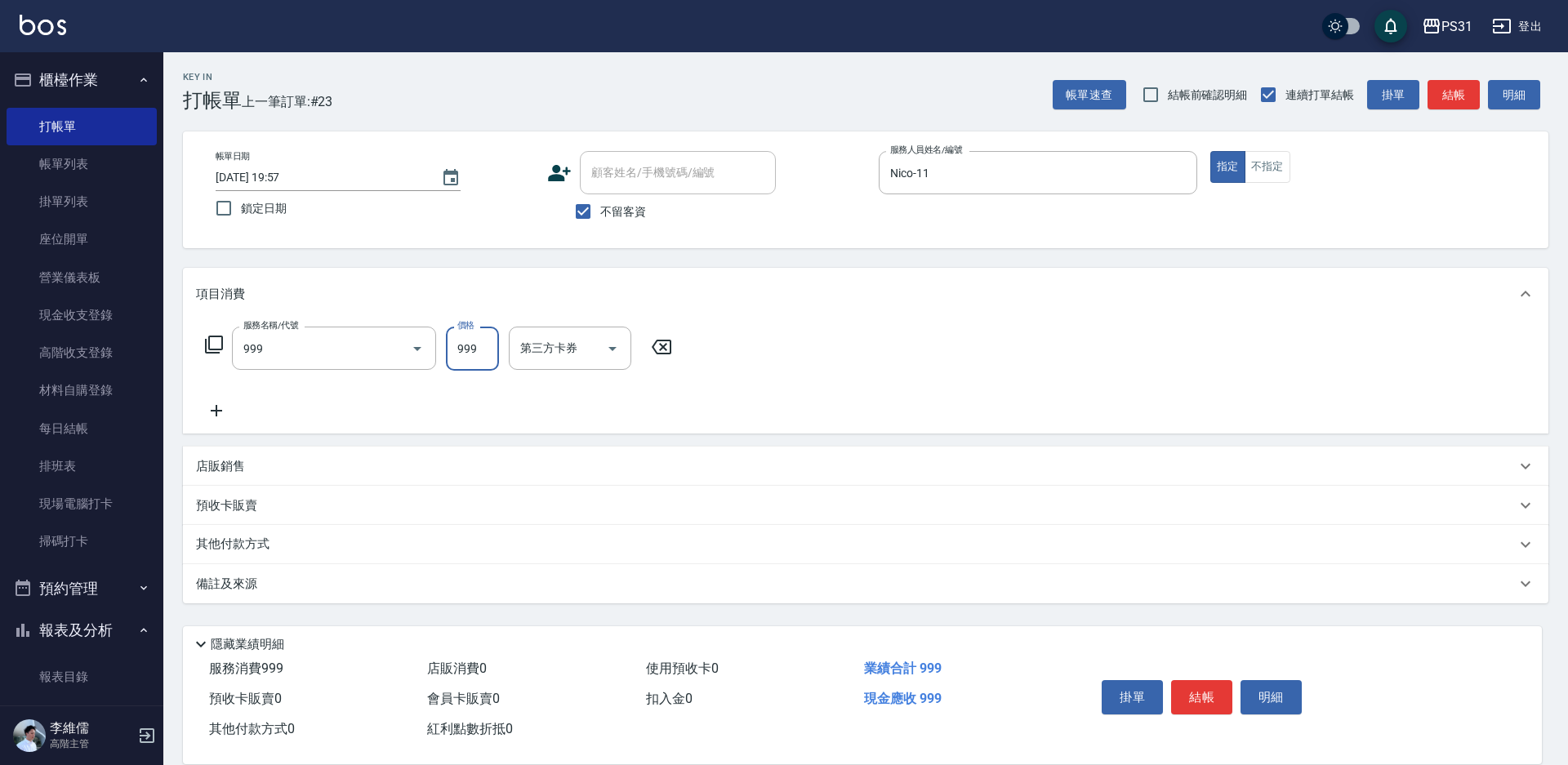
type input "精油套餐999(999)"
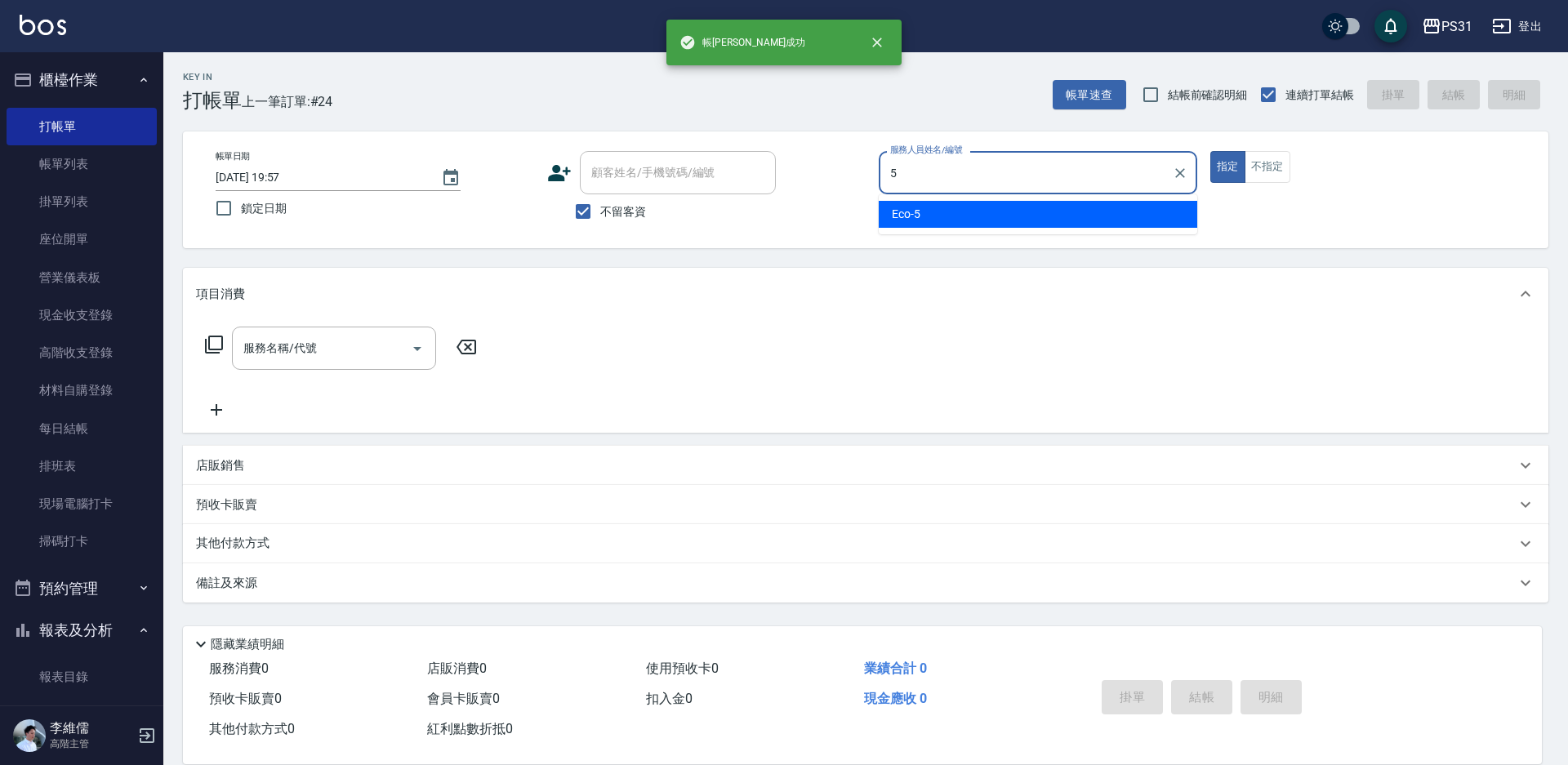
type input "Eco-5"
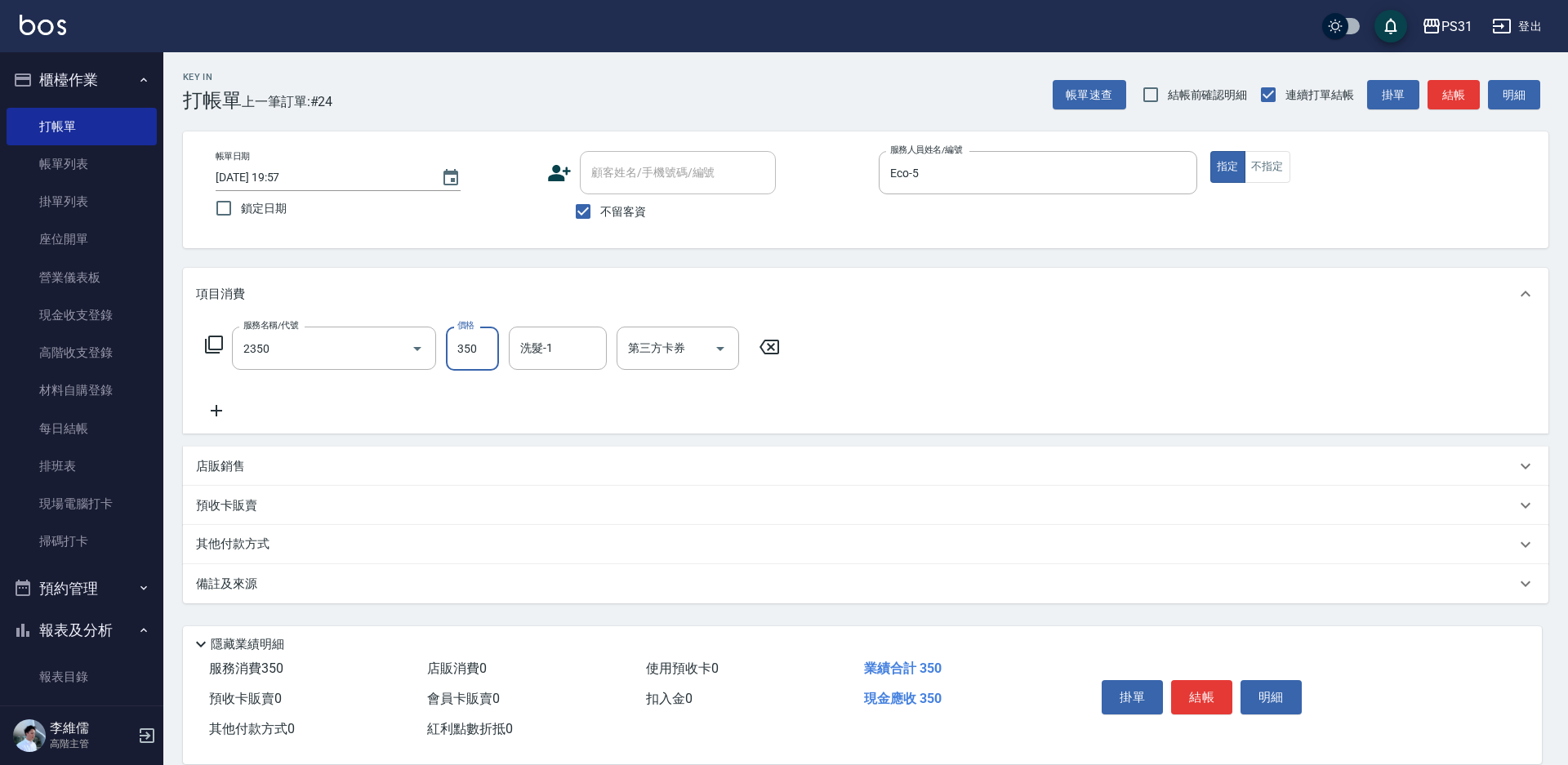
type input "洗剪350(2350)"
type input "楊諺志-35"
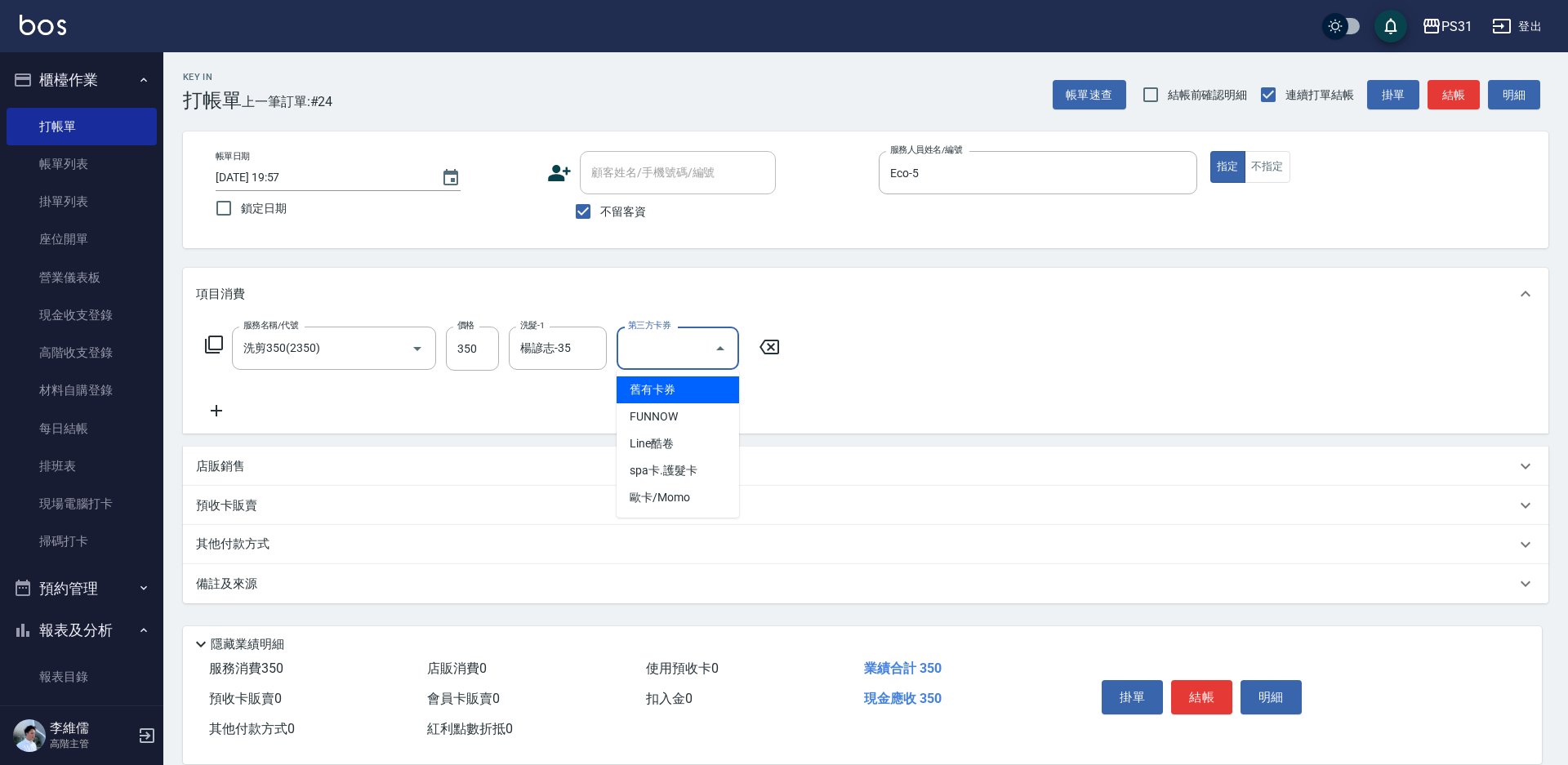
type input "舊有卡券"
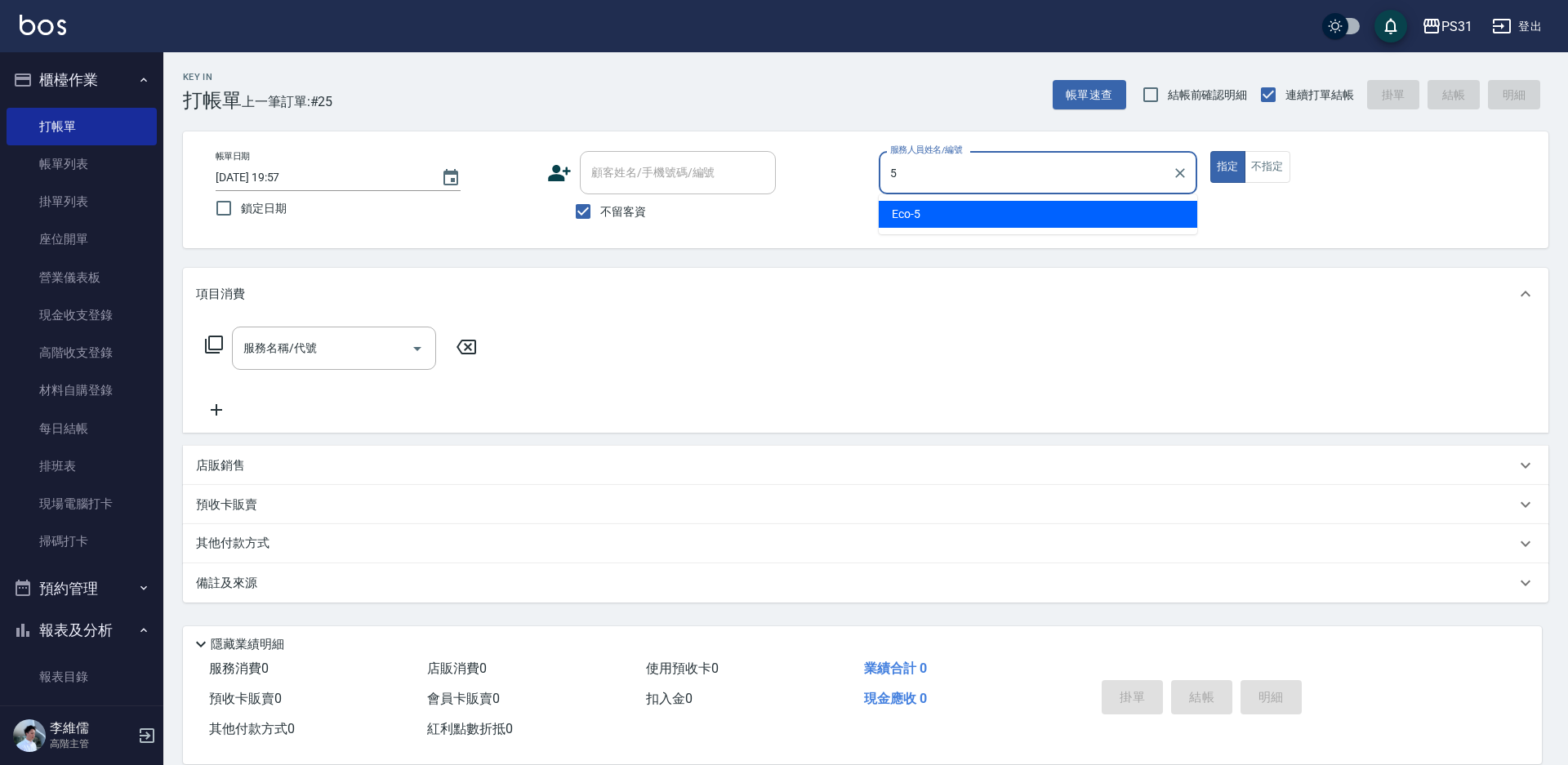
type input "Eco-5"
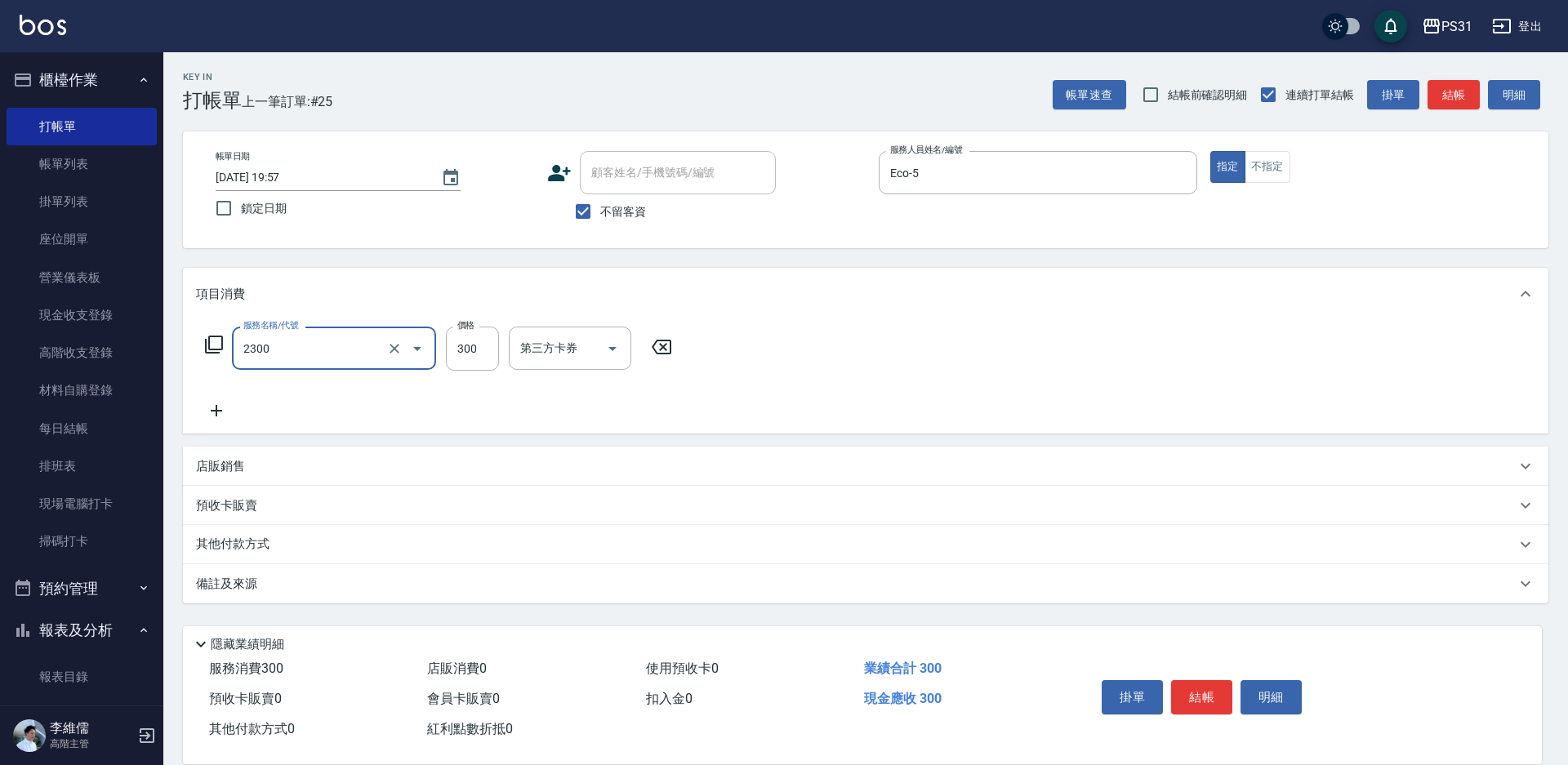
type input "洗剪300(2300)"
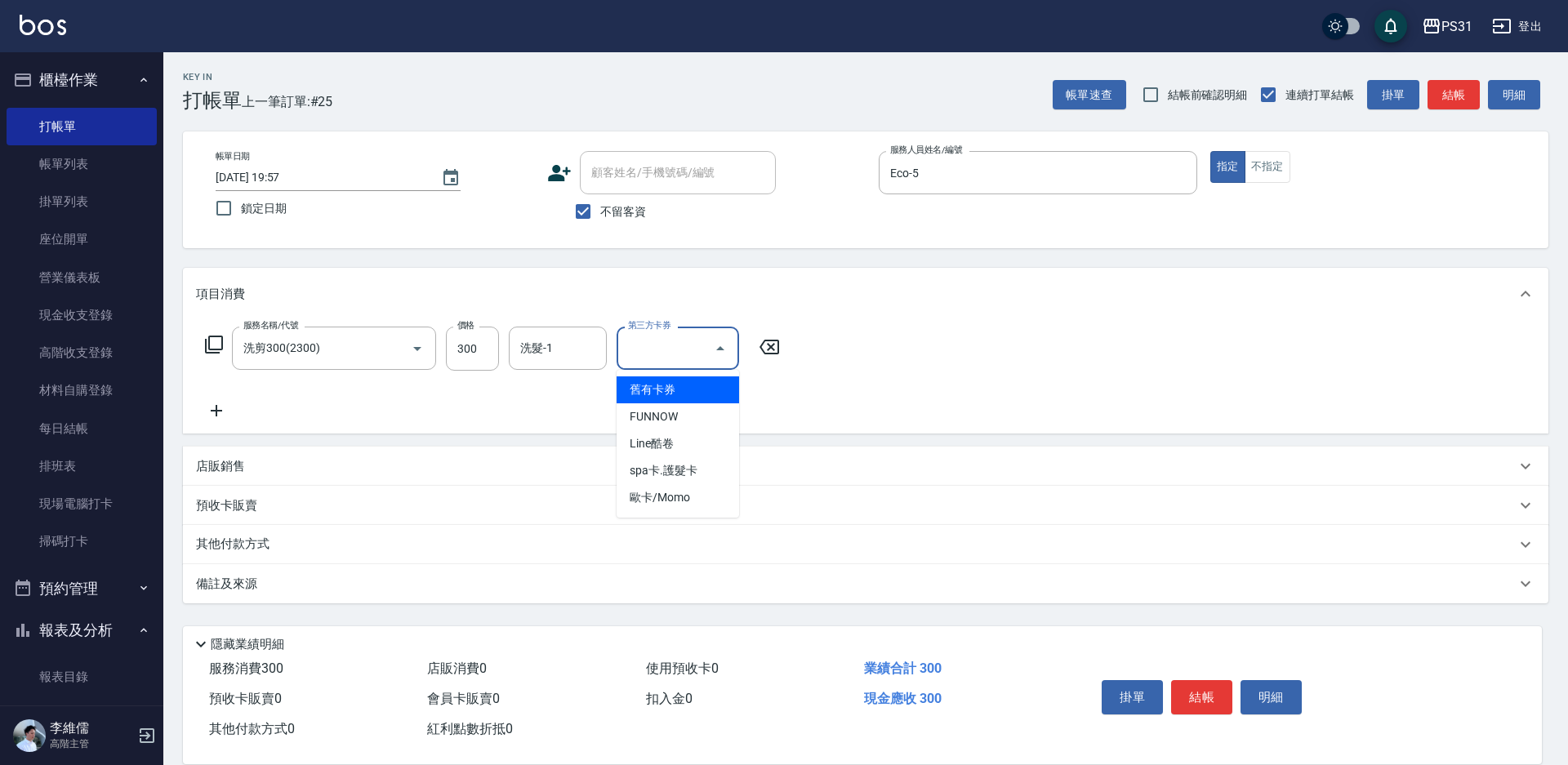
type input "舊有卡券"
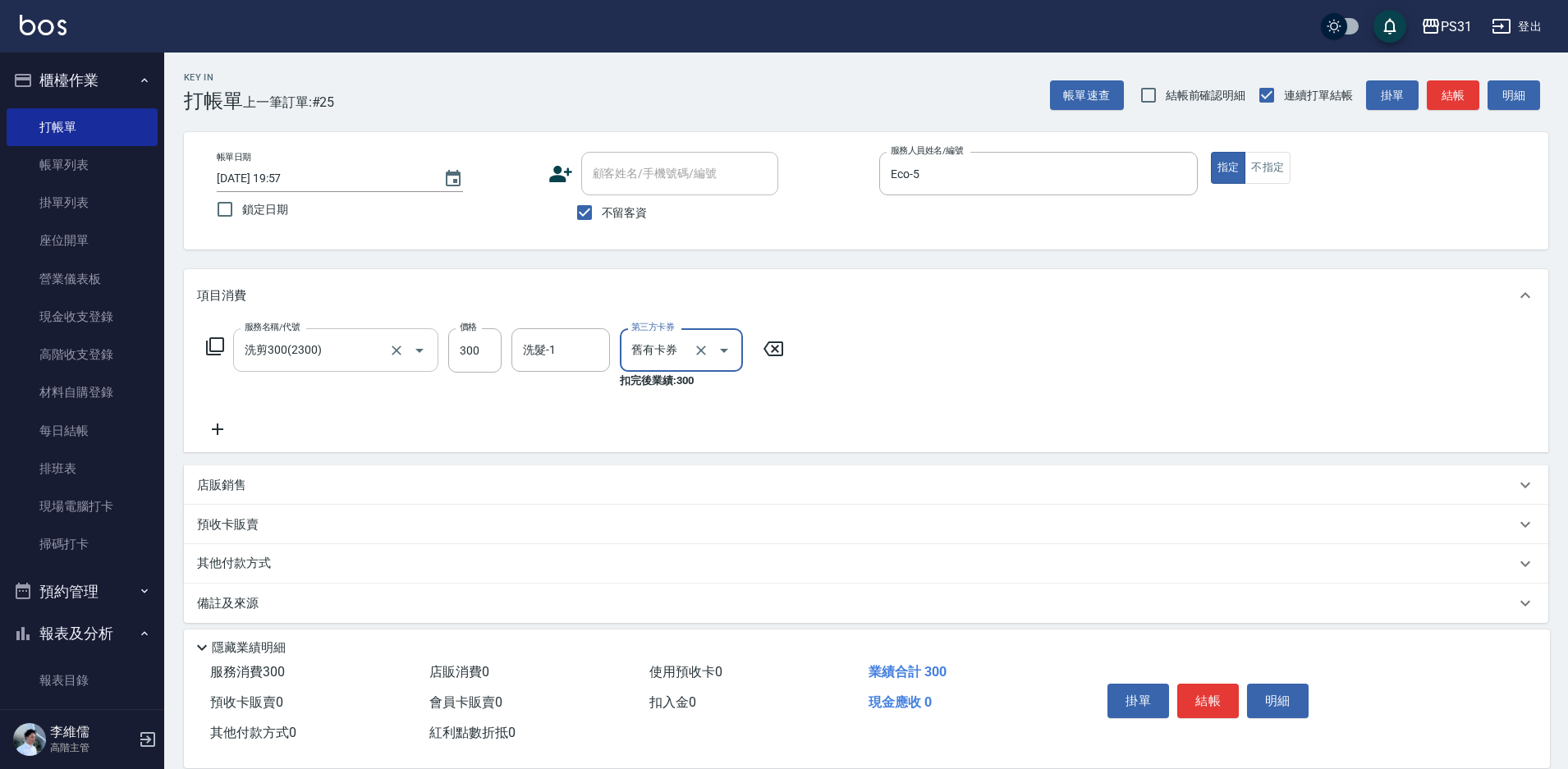
click at [305, 367] on div "洗剪300(2300) 服務名稱/代號" at bounding box center [335, 350] width 206 height 43
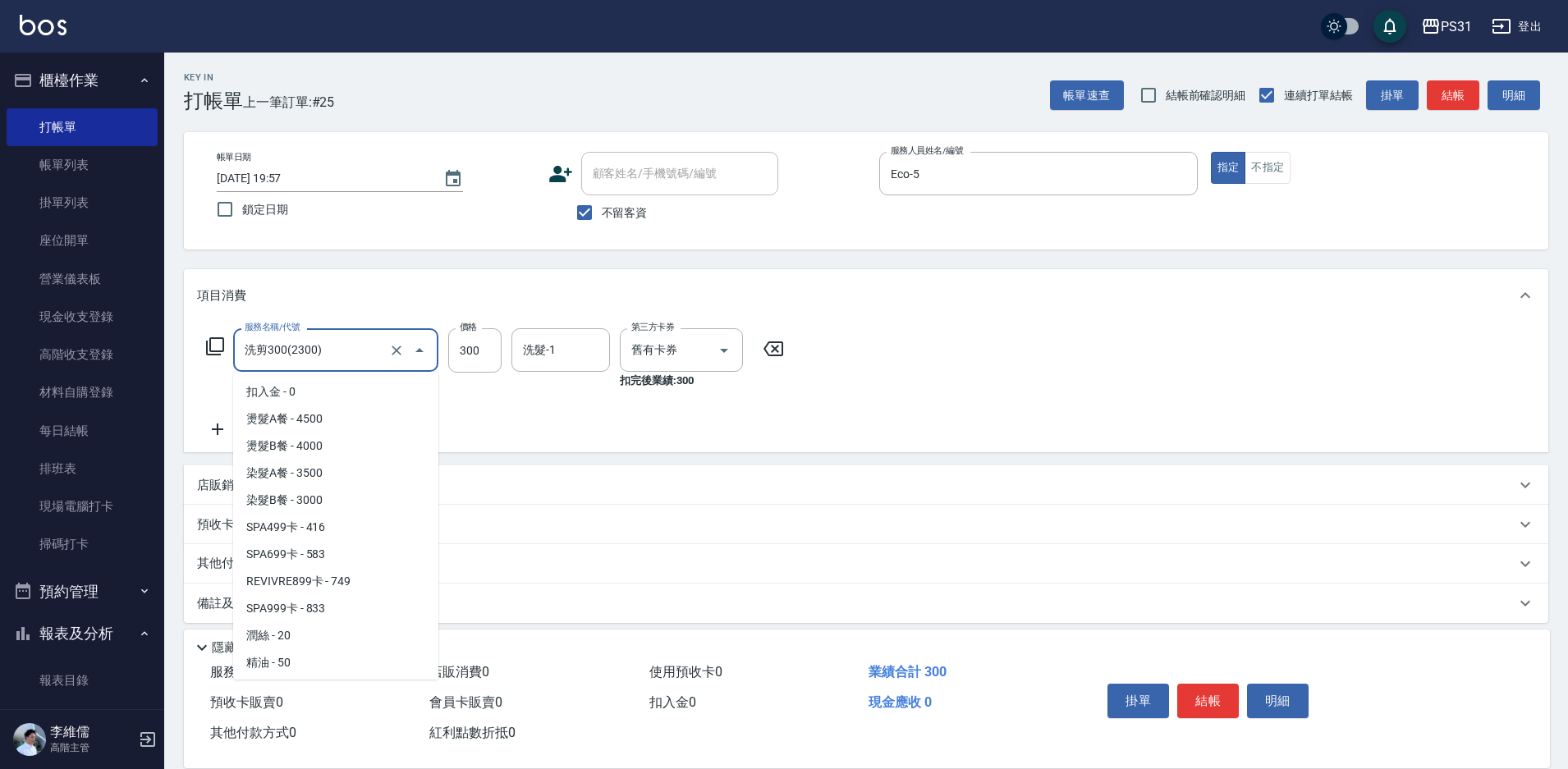
scroll to position [918, 0]
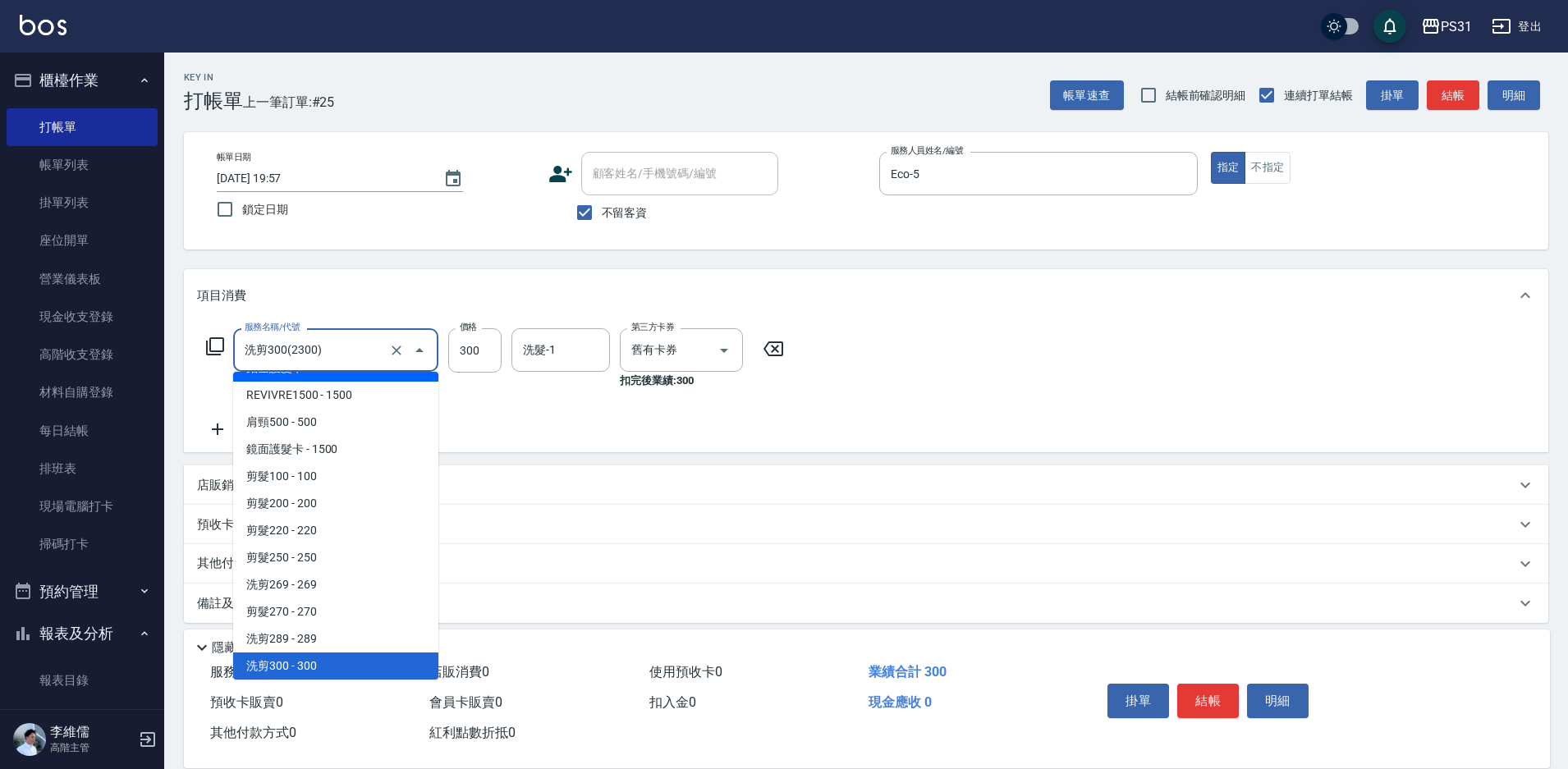
click at [393, 271] on div "項目消費" at bounding box center [866, 295] width 1364 height 52
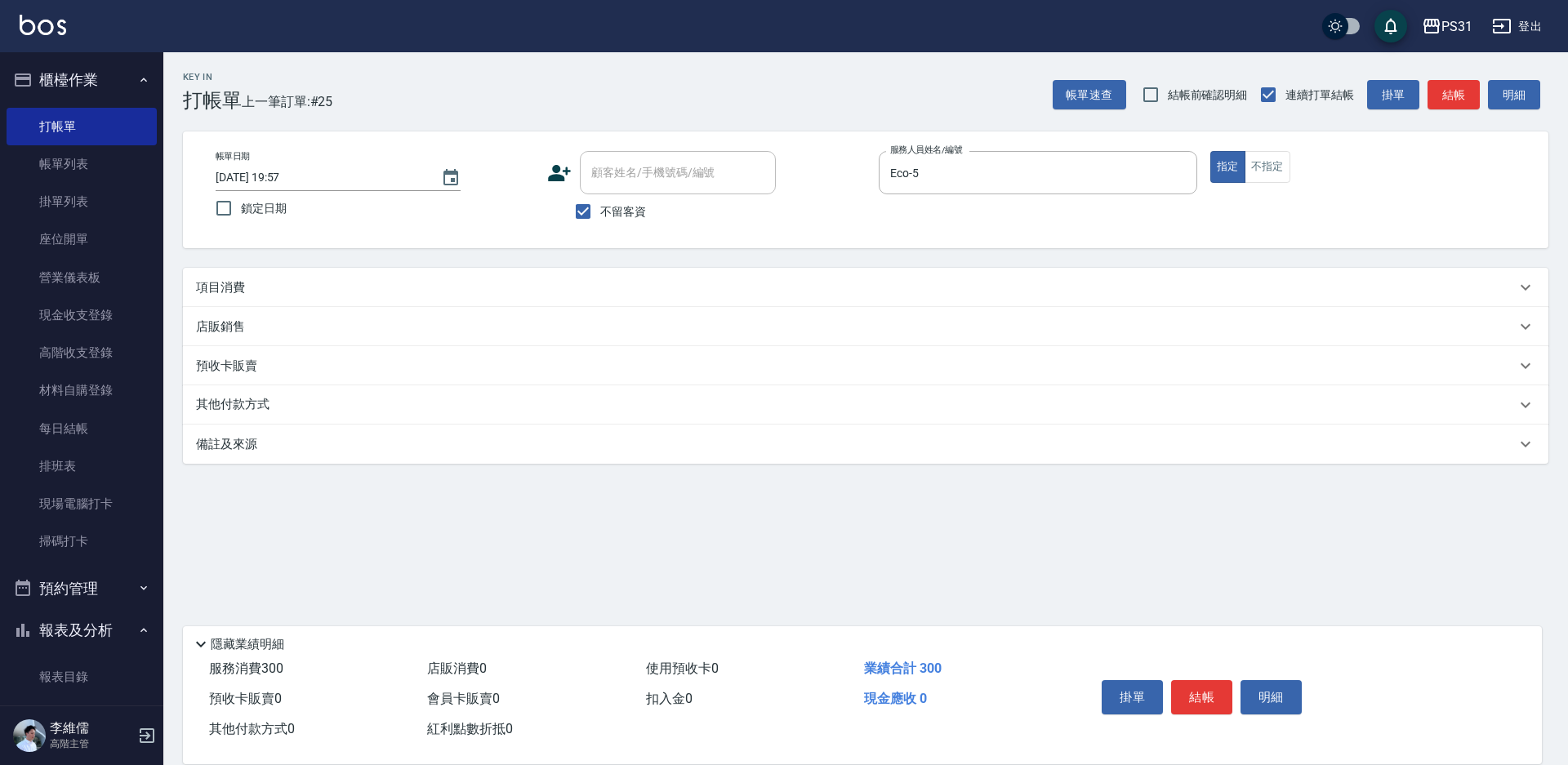
click at [391, 271] on div "項目消費" at bounding box center [865, 287] width 1365 height 39
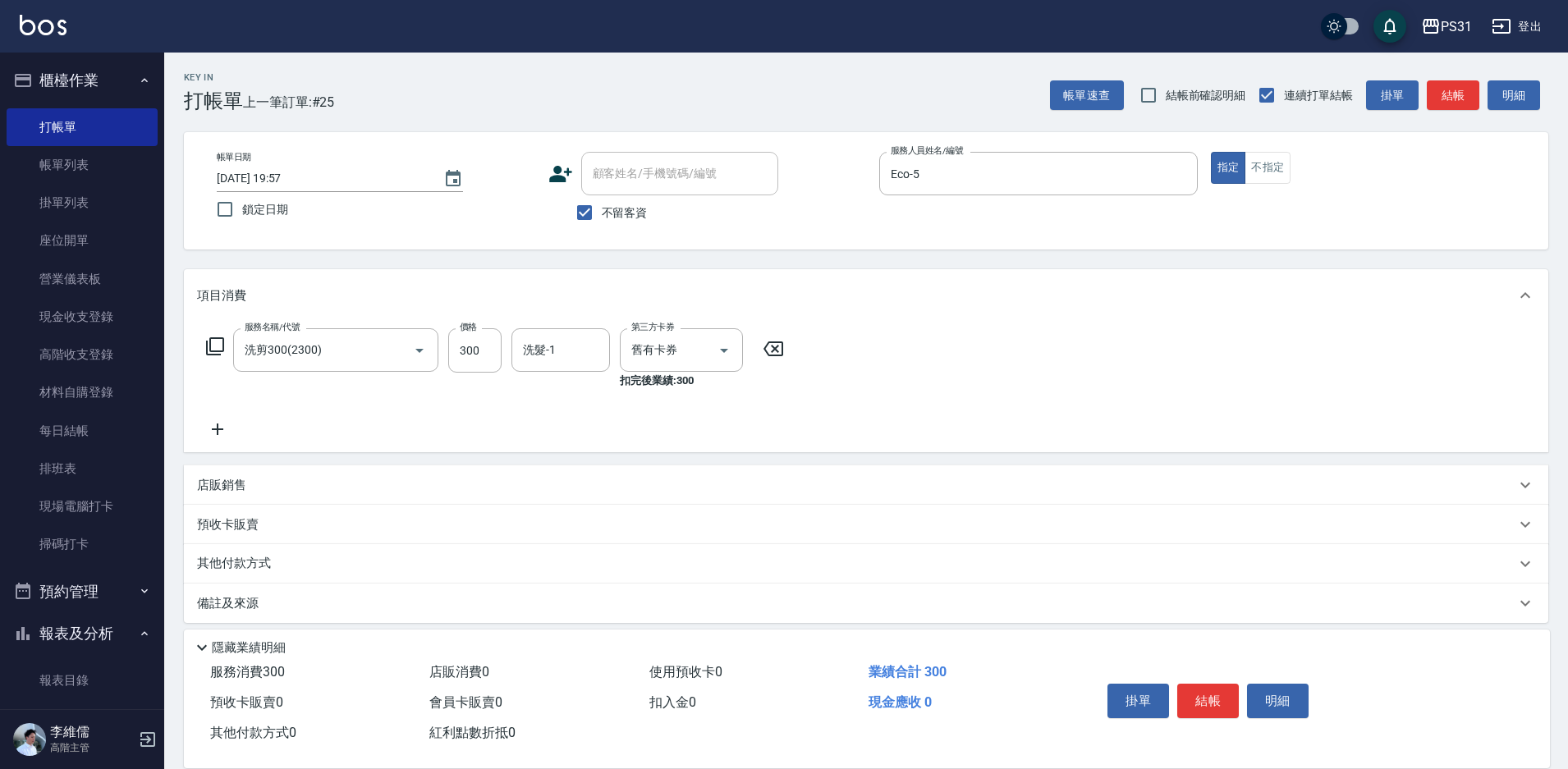
click at [1001, 404] on div "服務名稱/代號 洗剪300(2300) 服務名稱/代號 價格 300 價格 洗髮-1 洗髮-1 第三方卡券 舊有卡券 第三方卡券 扣完後業績: 300" at bounding box center [866, 387] width 1364 height 131
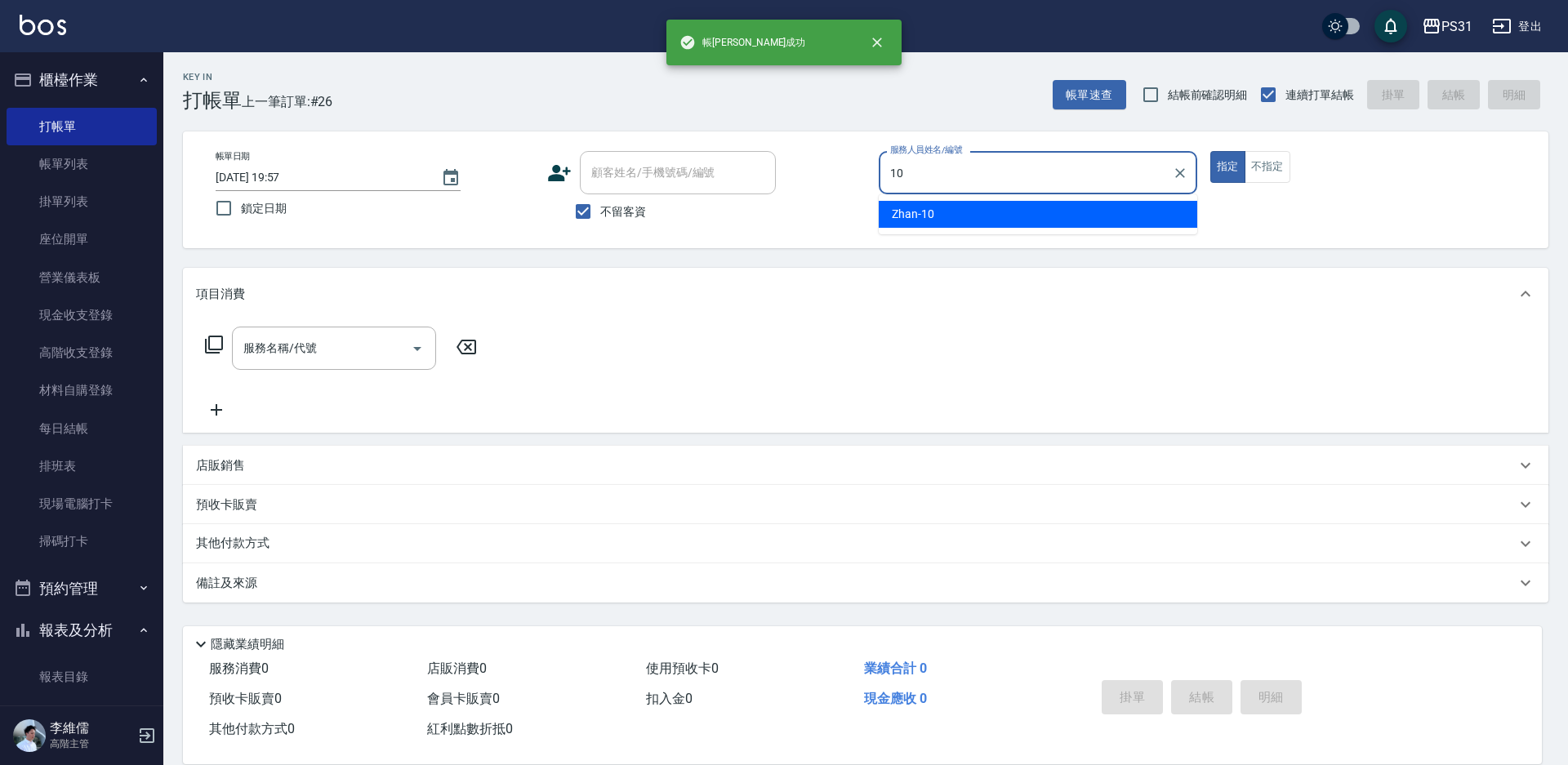
type input "Zhan-10"
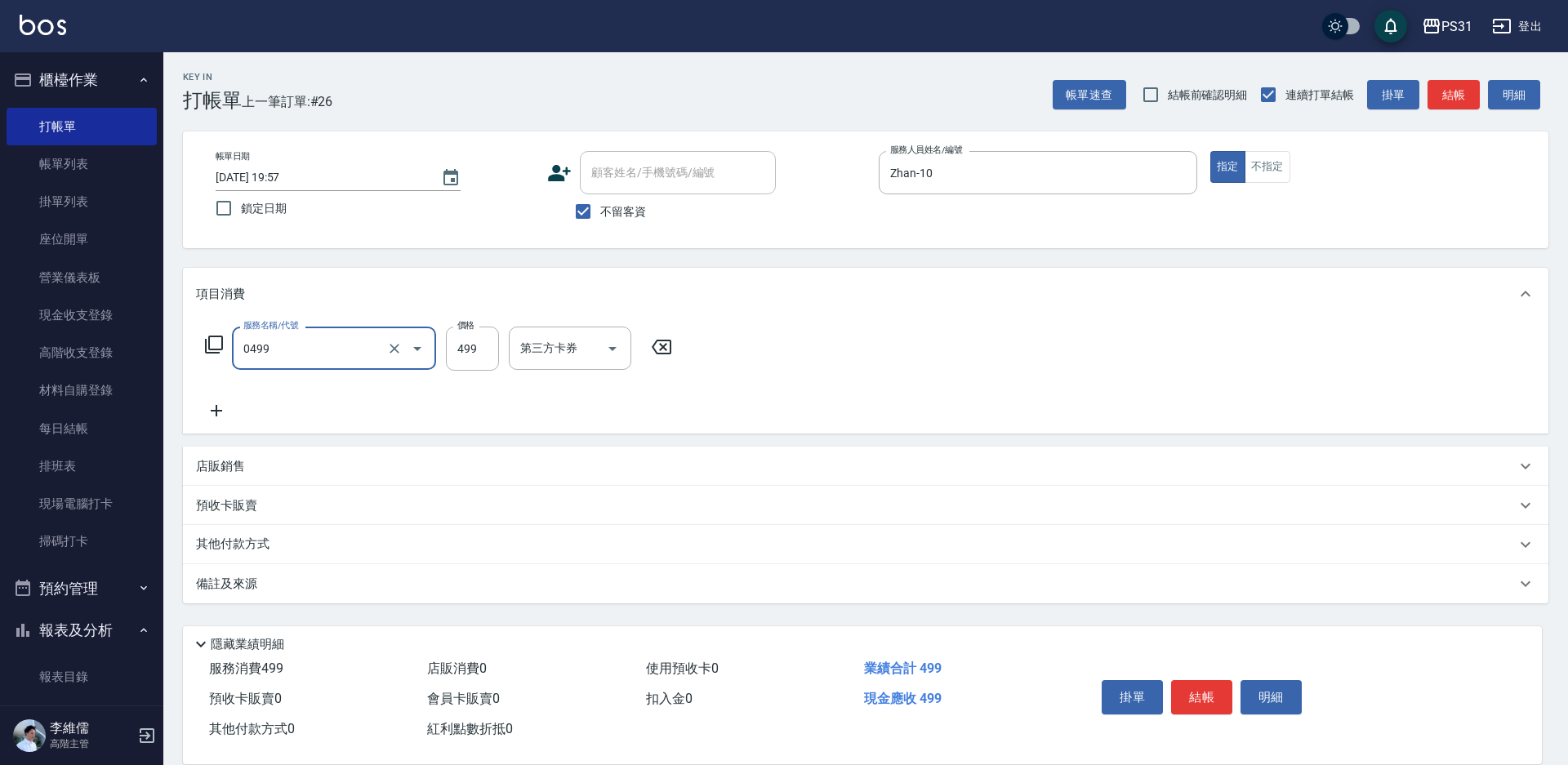
type input "伊黛莉spa(0499)"
type input "599"
type input "羊羊-23"
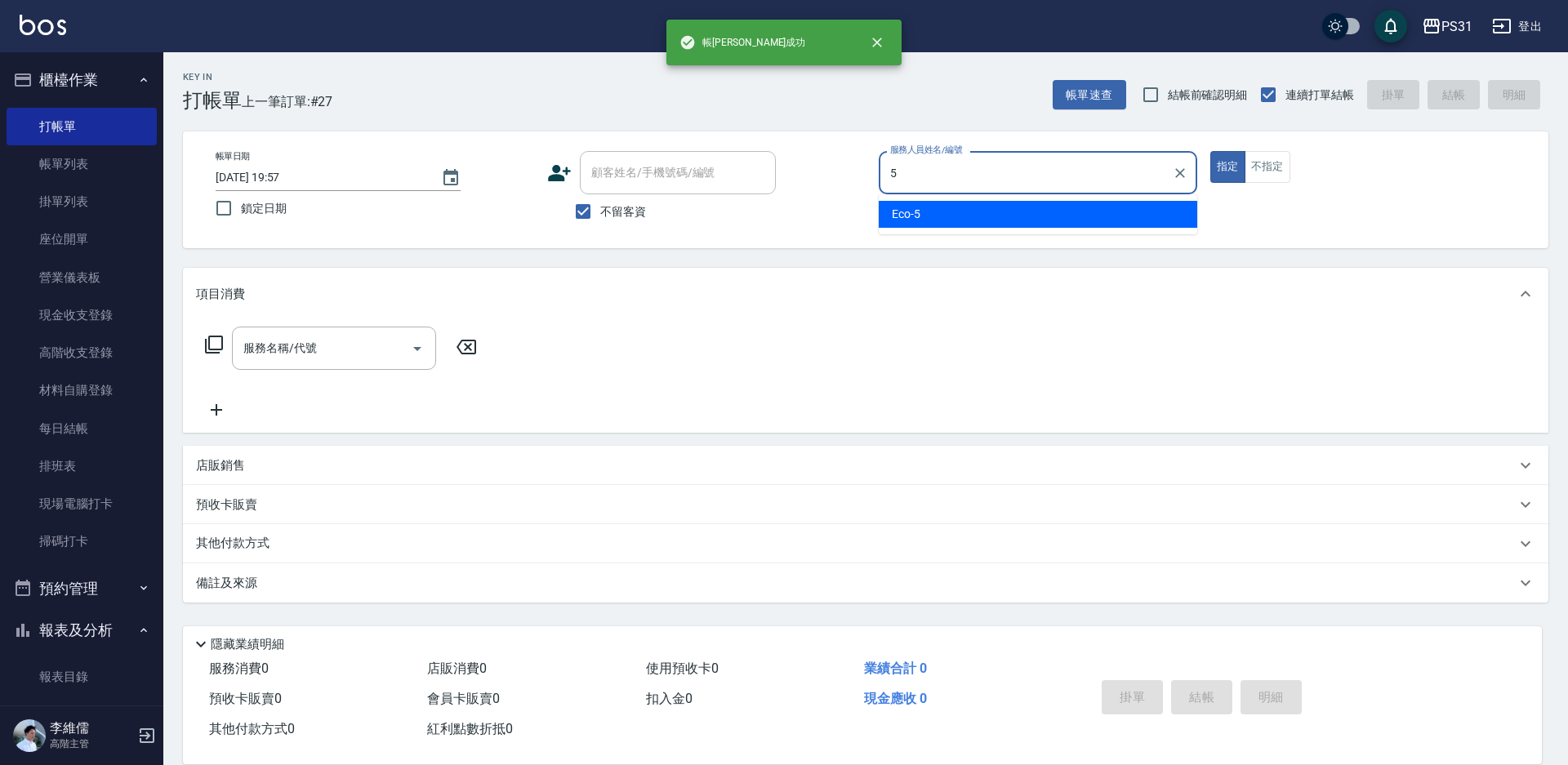
type input "Eco-5"
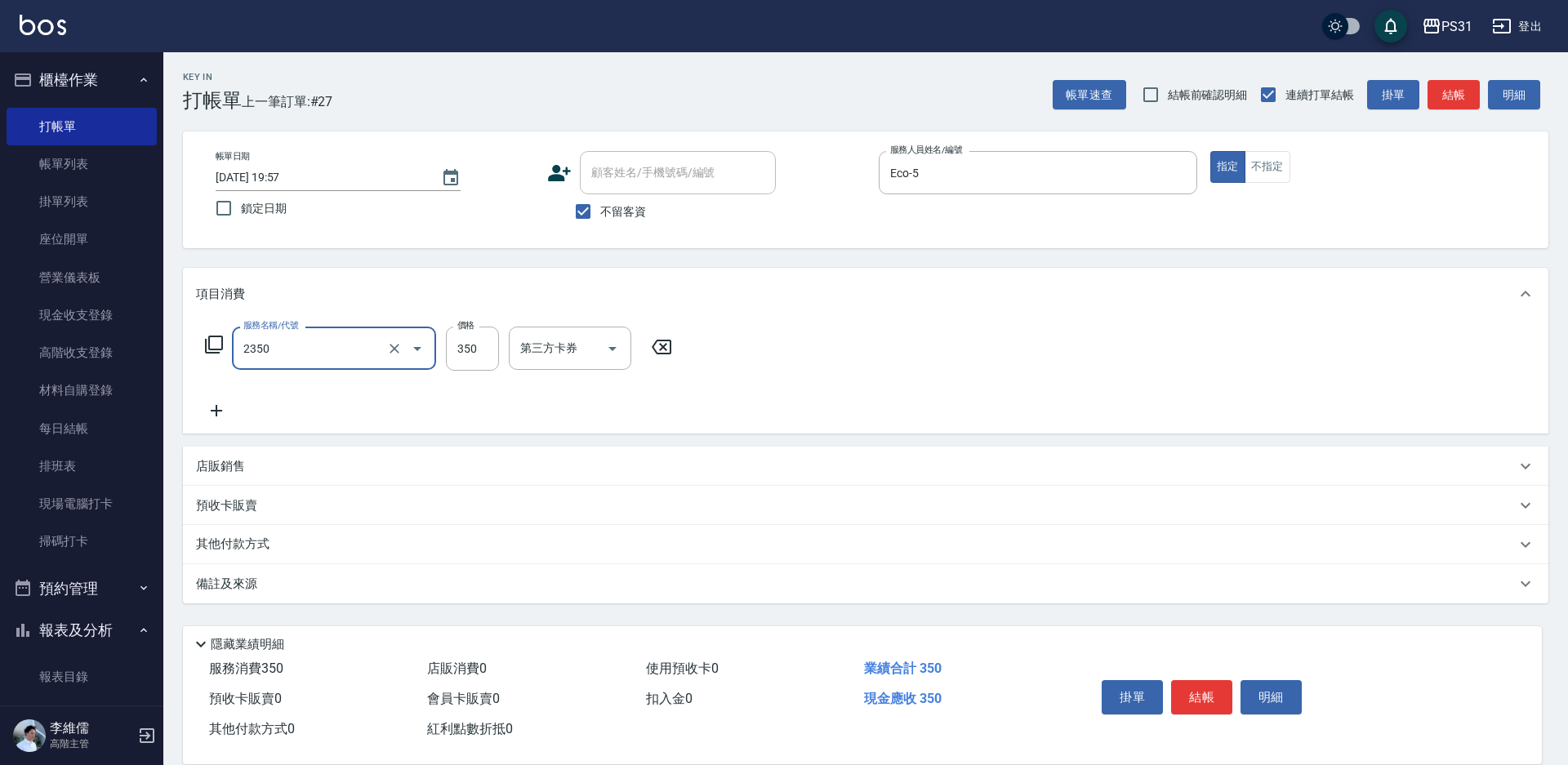
type input "洗剪350(2350)"
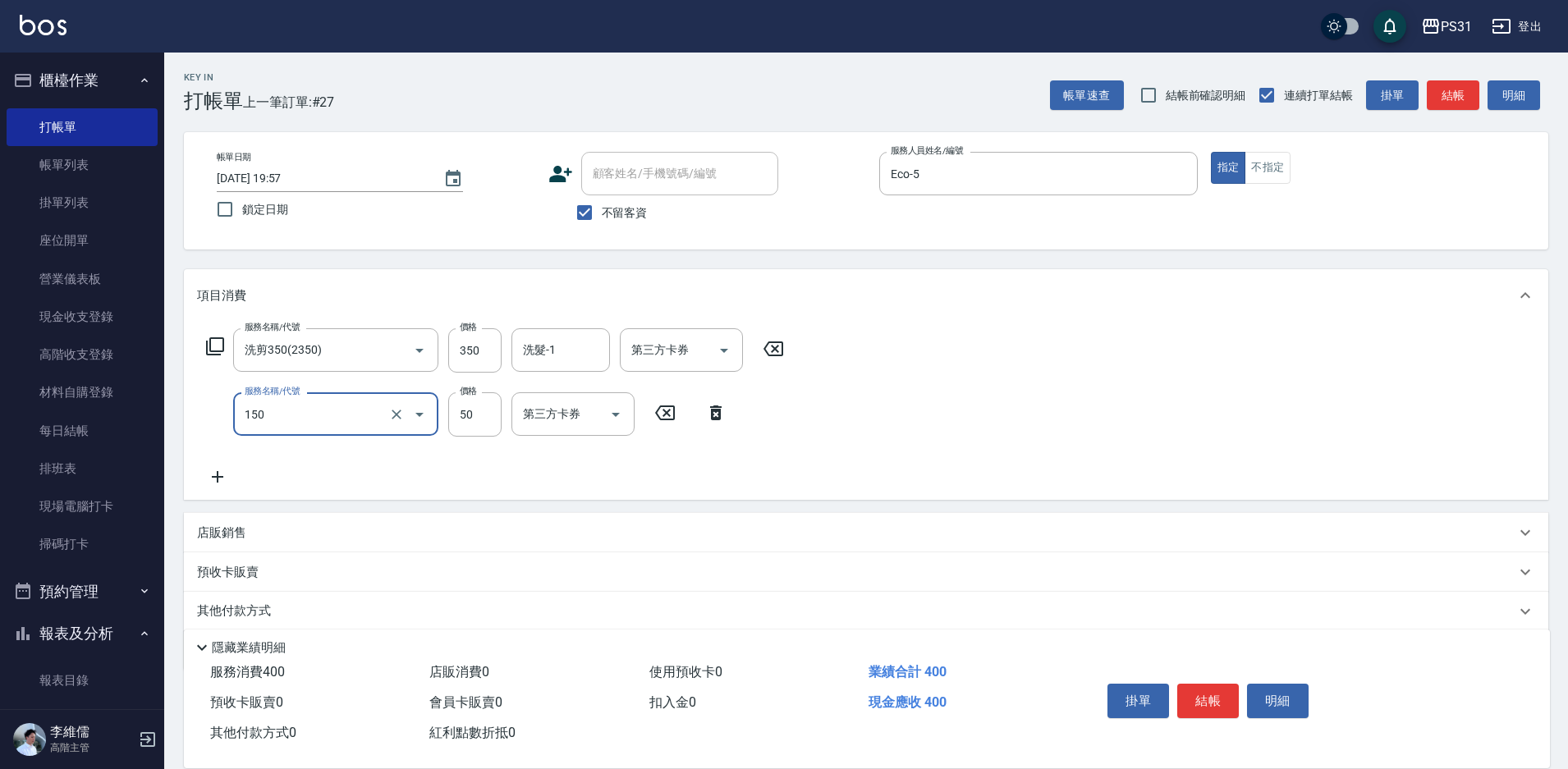
type input "精油(150)"
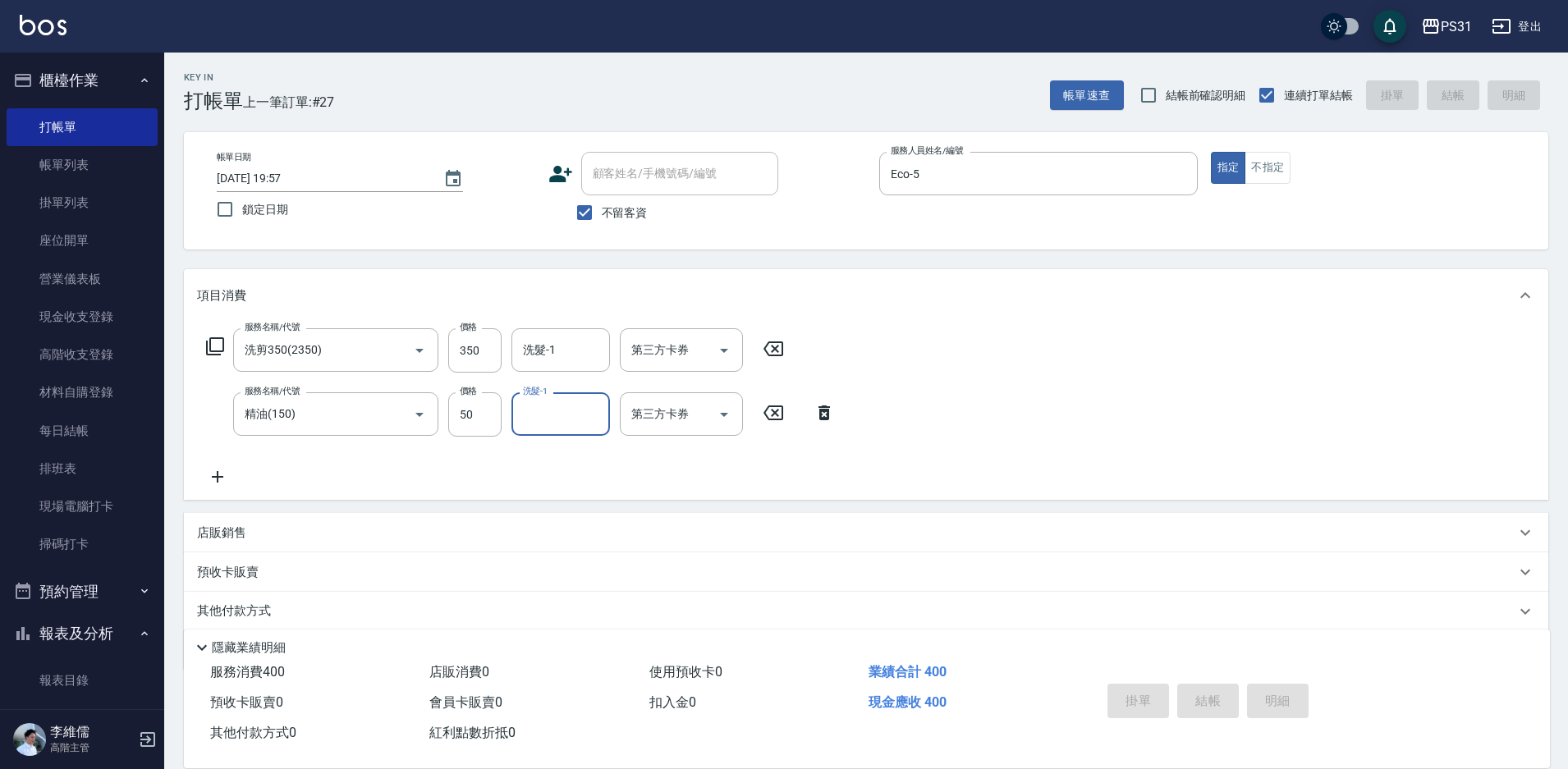
type input "2025/09/04 19:58"
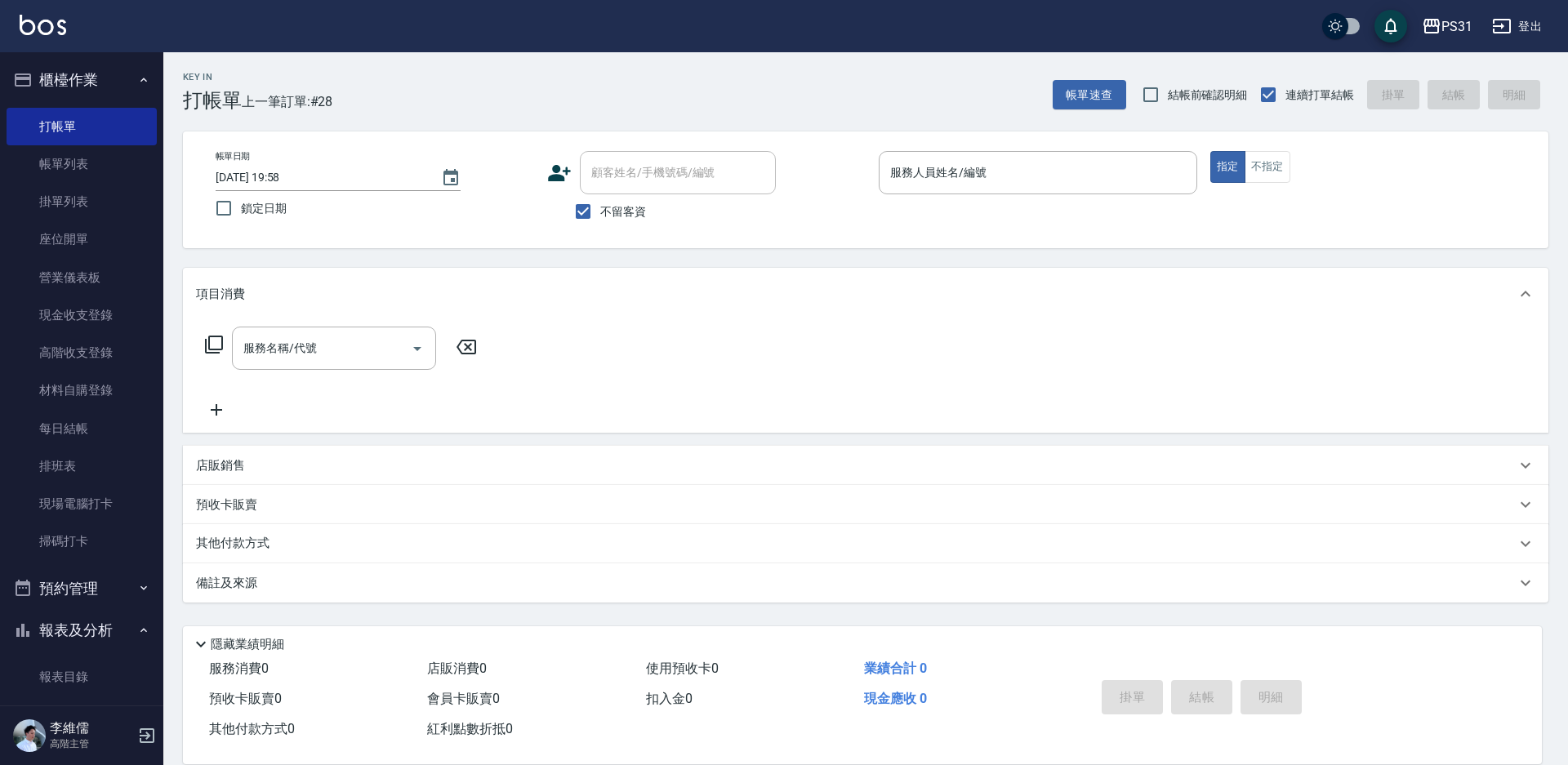
click at [1034, 368] on div "服務名稱/代號 服務名稱/代號" at bounding box center [865, 377] width 1365 height 113
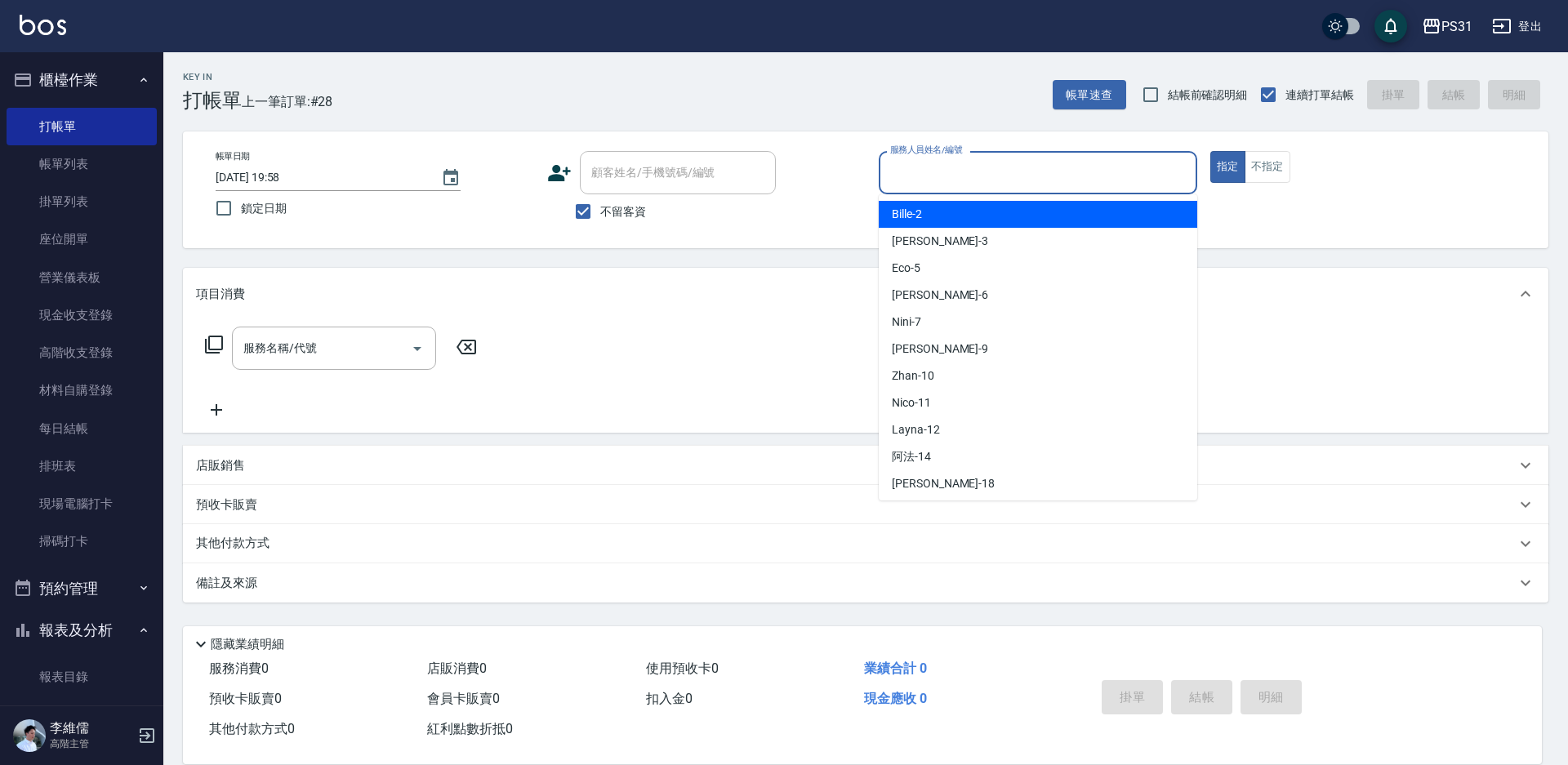
click at [971, 176] on input "服務人員姓名/編號" at bounding box center [1037, 172] width 304 height 29
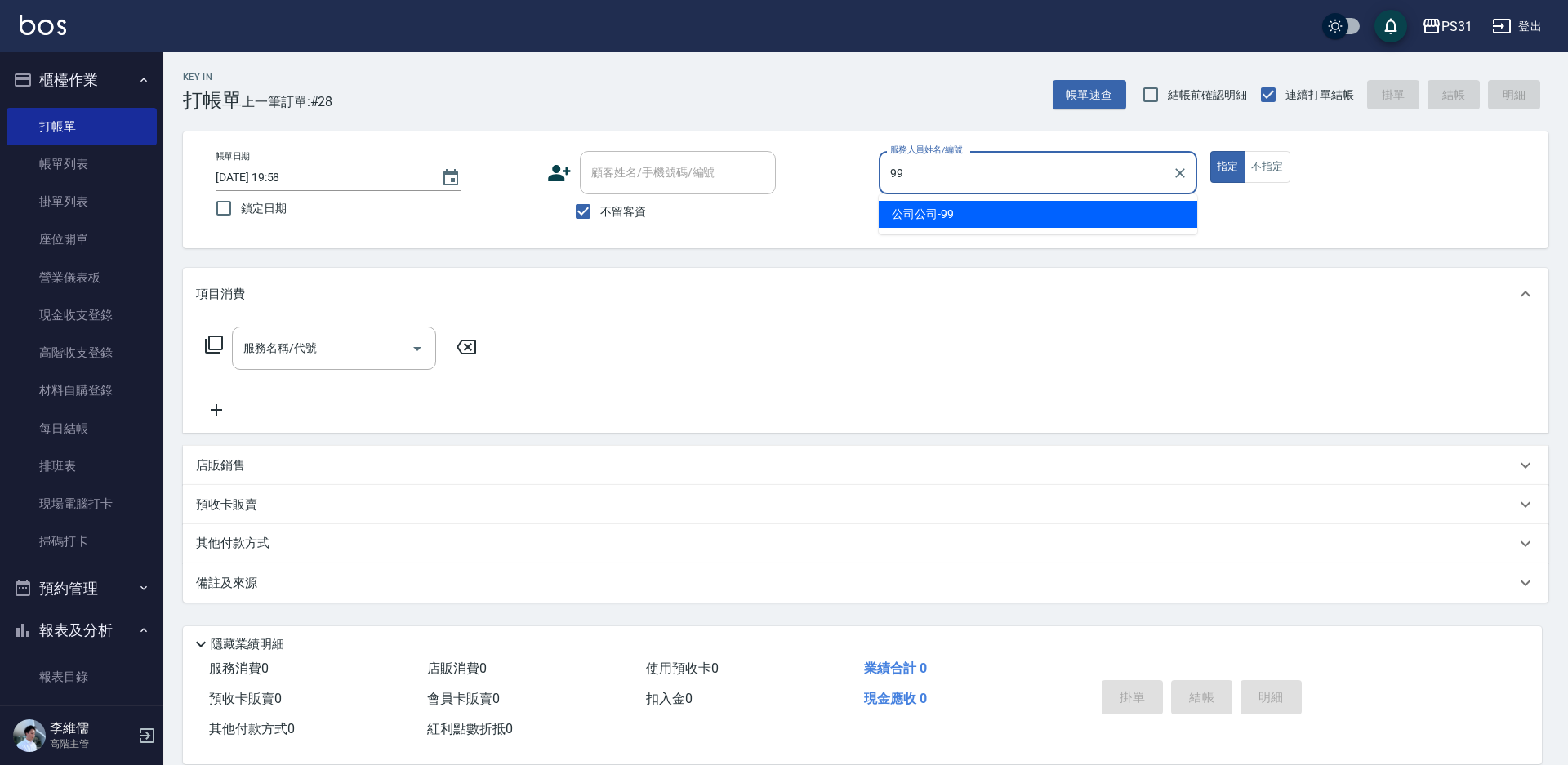
type input "公司公司-99"
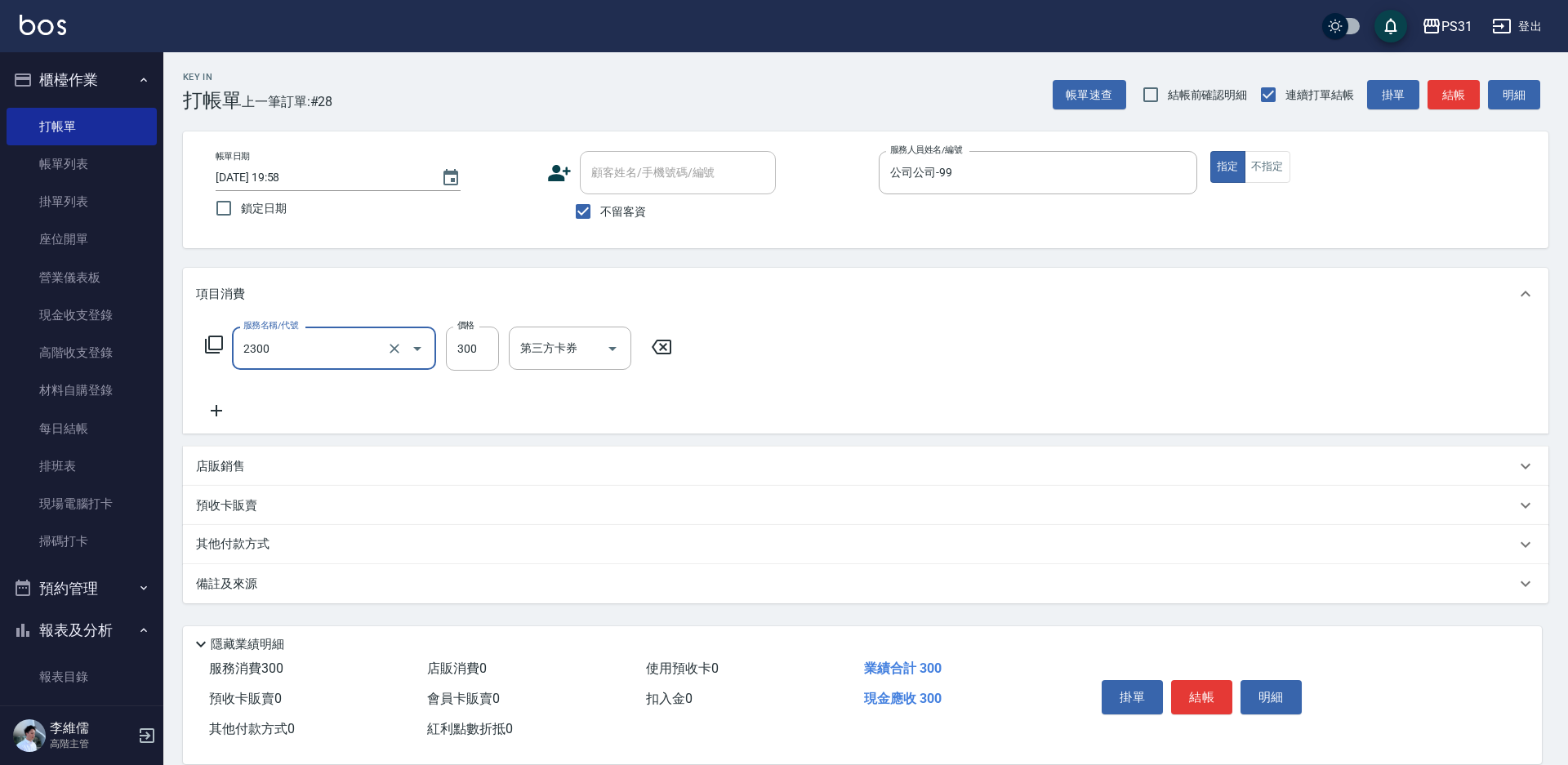
type input "洗剪300(2300)"
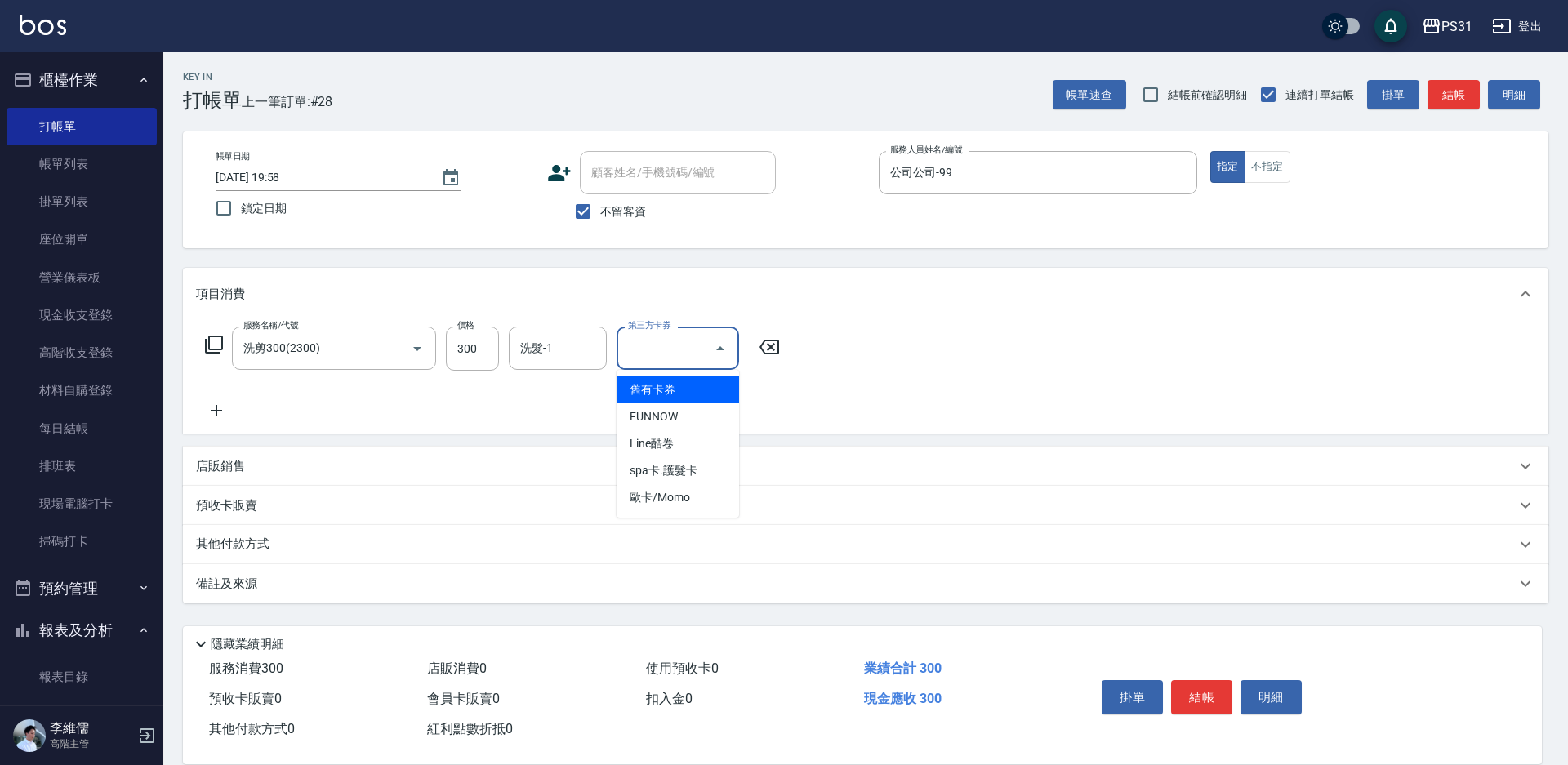
type input "舊有卡券"
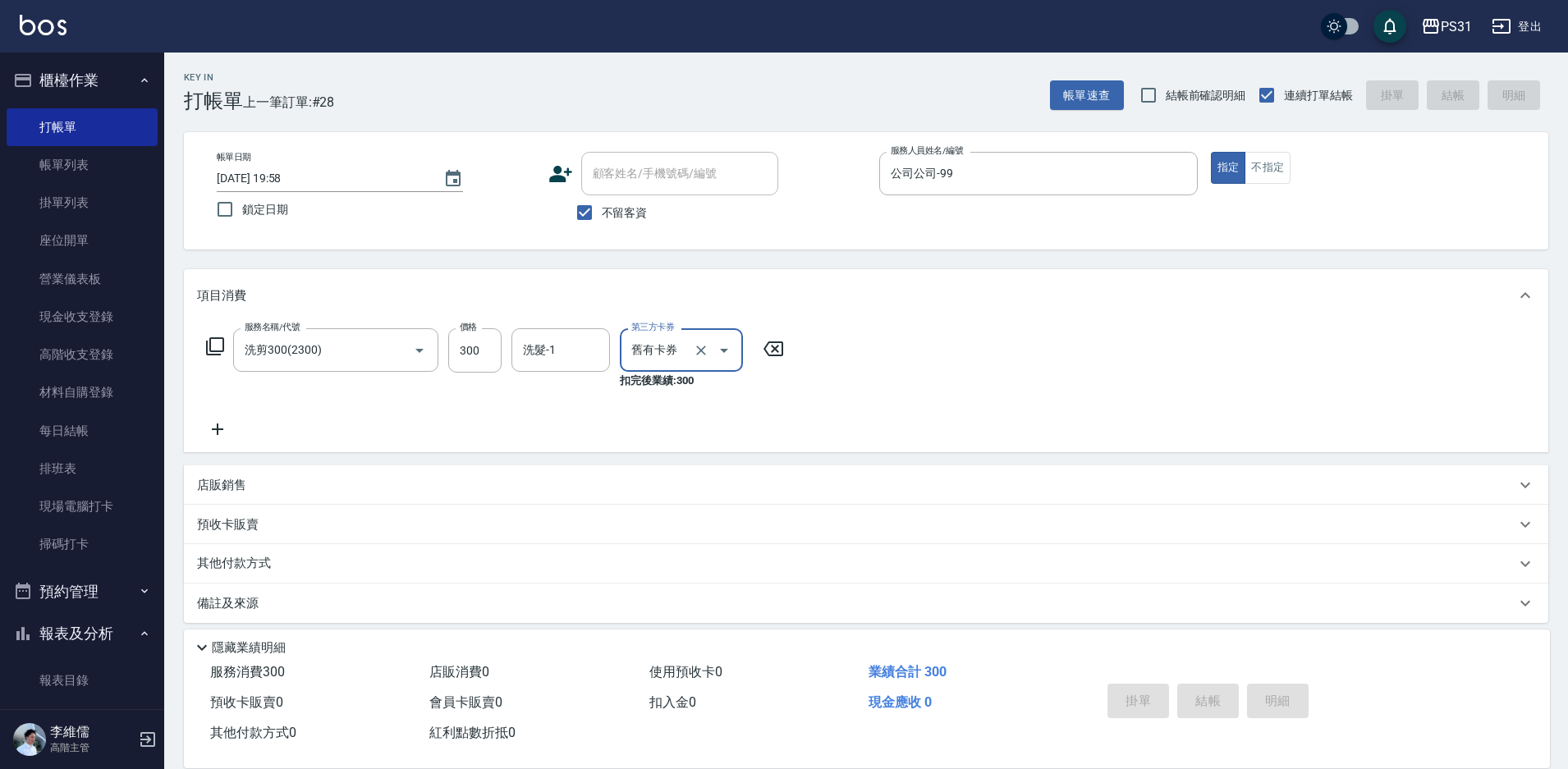
type input "2025/09/04 19:59"
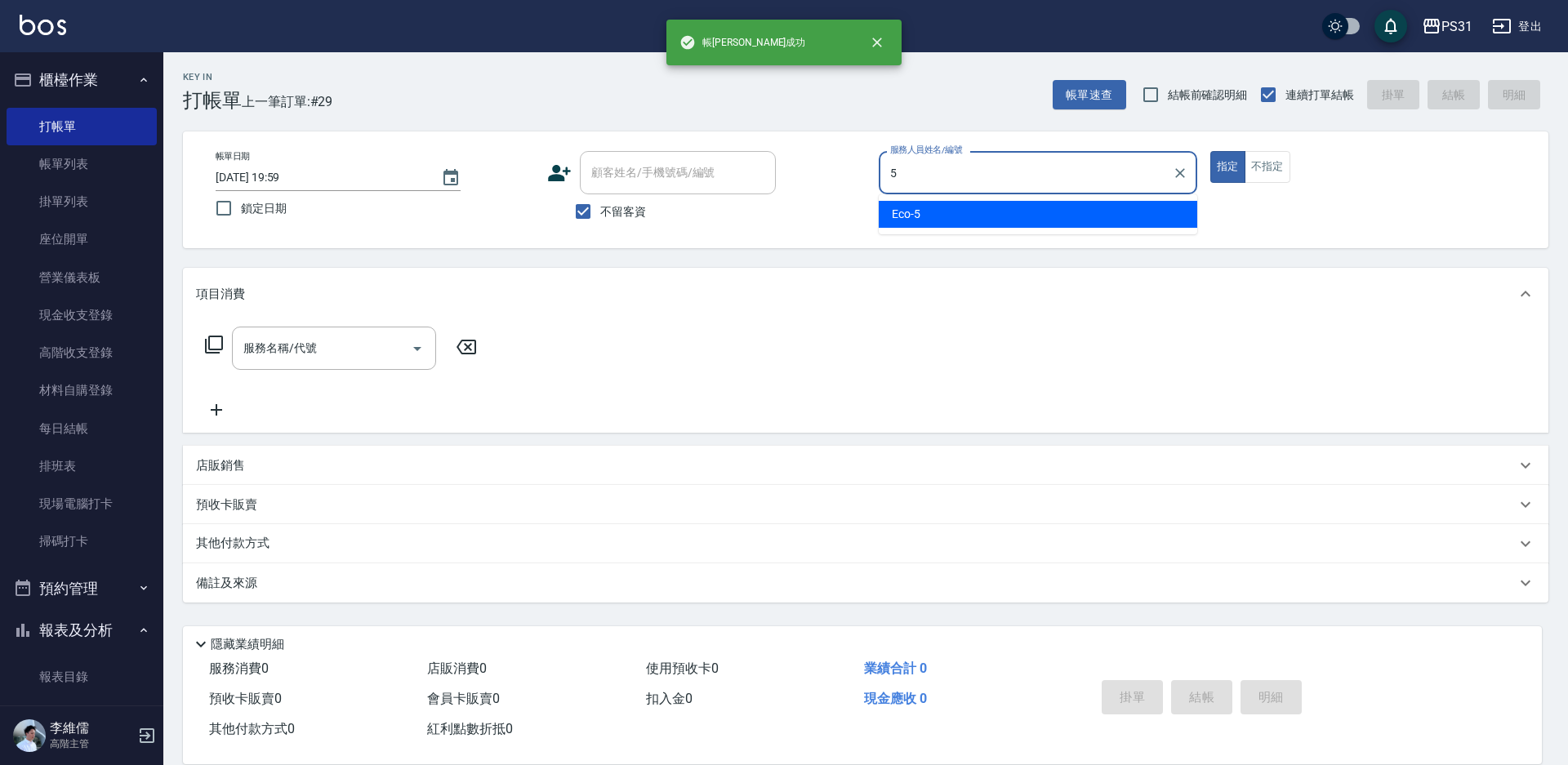
type input "Eco-5"
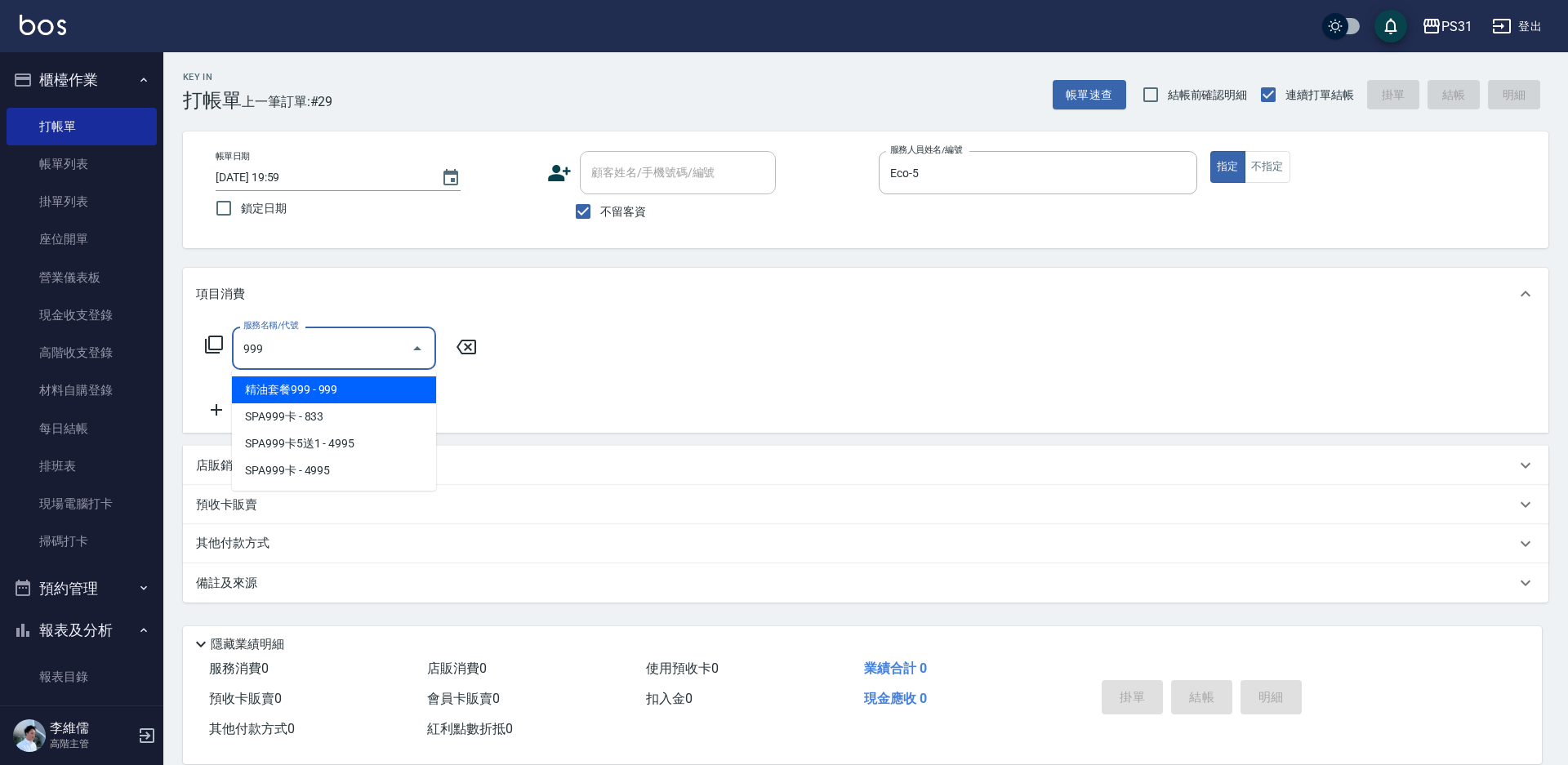
type input "精油套餐999(999)"
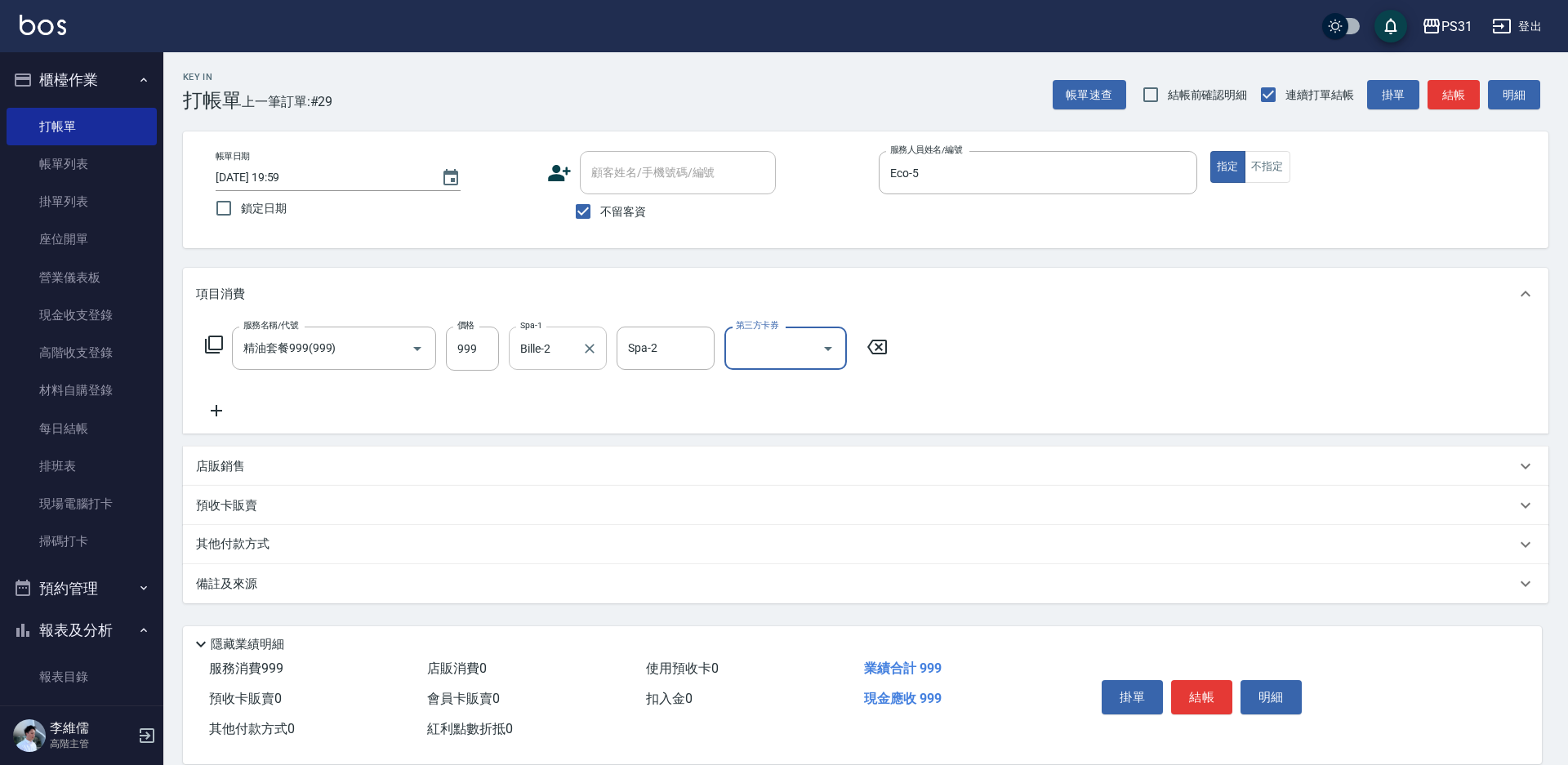
click at [532, 345] on input "Bille-2" at bounding box center [545, 348] width 59 height 29
type input "Bille-2"
click at [602, 345] on div "Bille-2 Spa-1" at bounding box center [558, 349] width 98 height 43
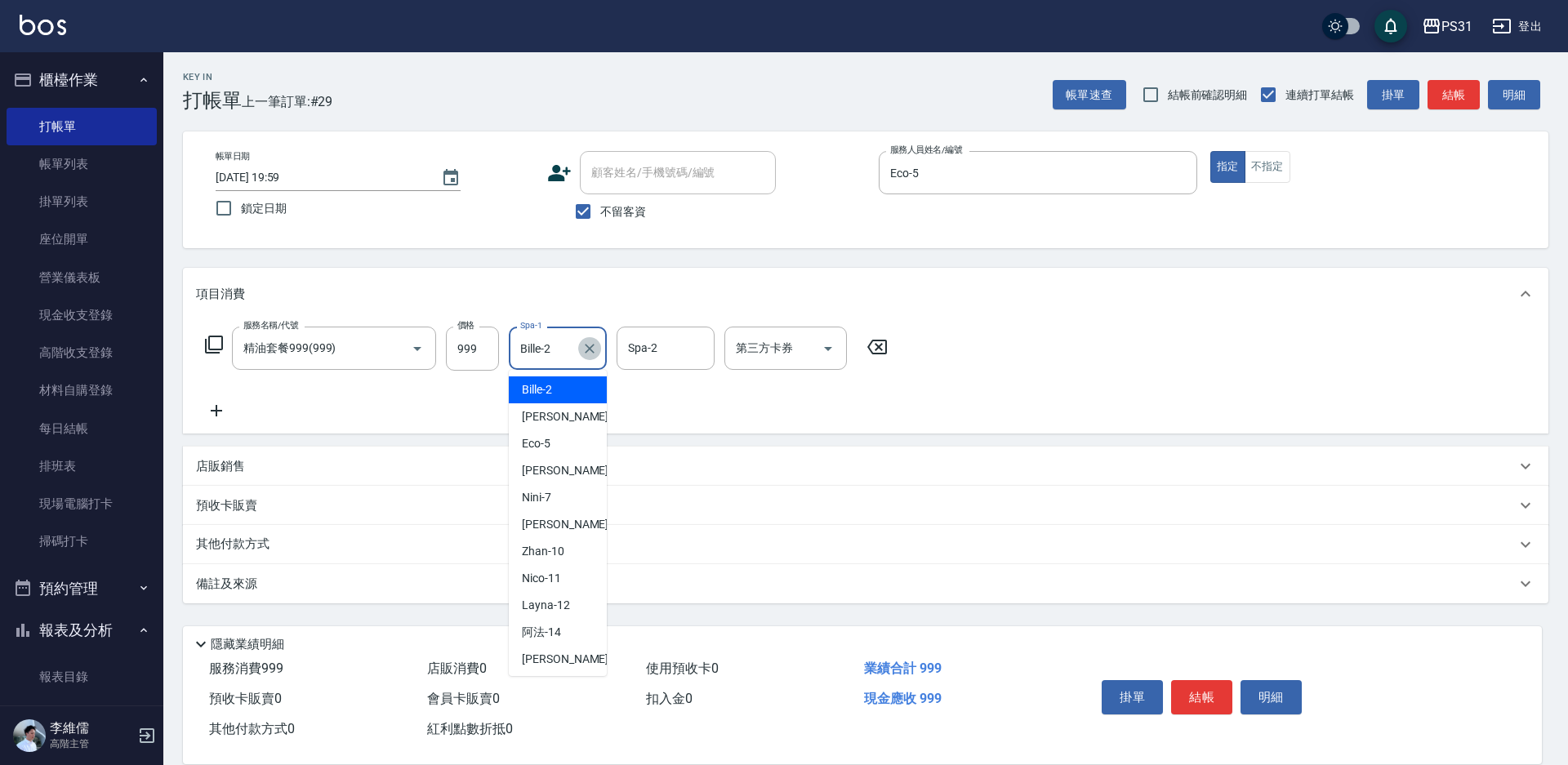
click at [584, 354] on icon "Clear" at bounding box center [589, 349] width 17 height 17
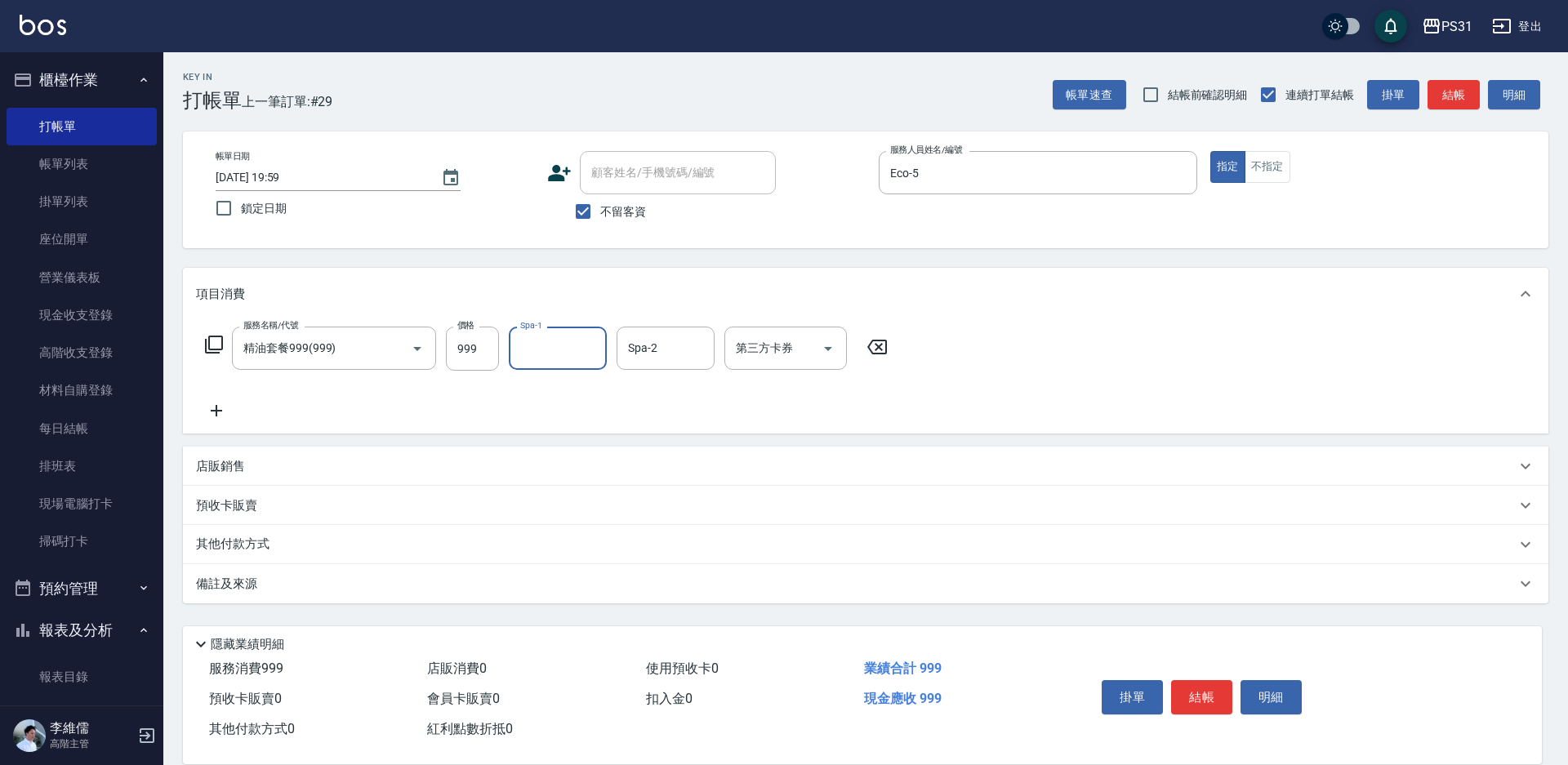
click at [545, 354] on input "Spa-1" at bounding box center [557, 348] width 84 height 29
click at [531, 359] on input "Spa-1" at bounding box center [557, 348] width 84 height 29
type input "羊羊-23"
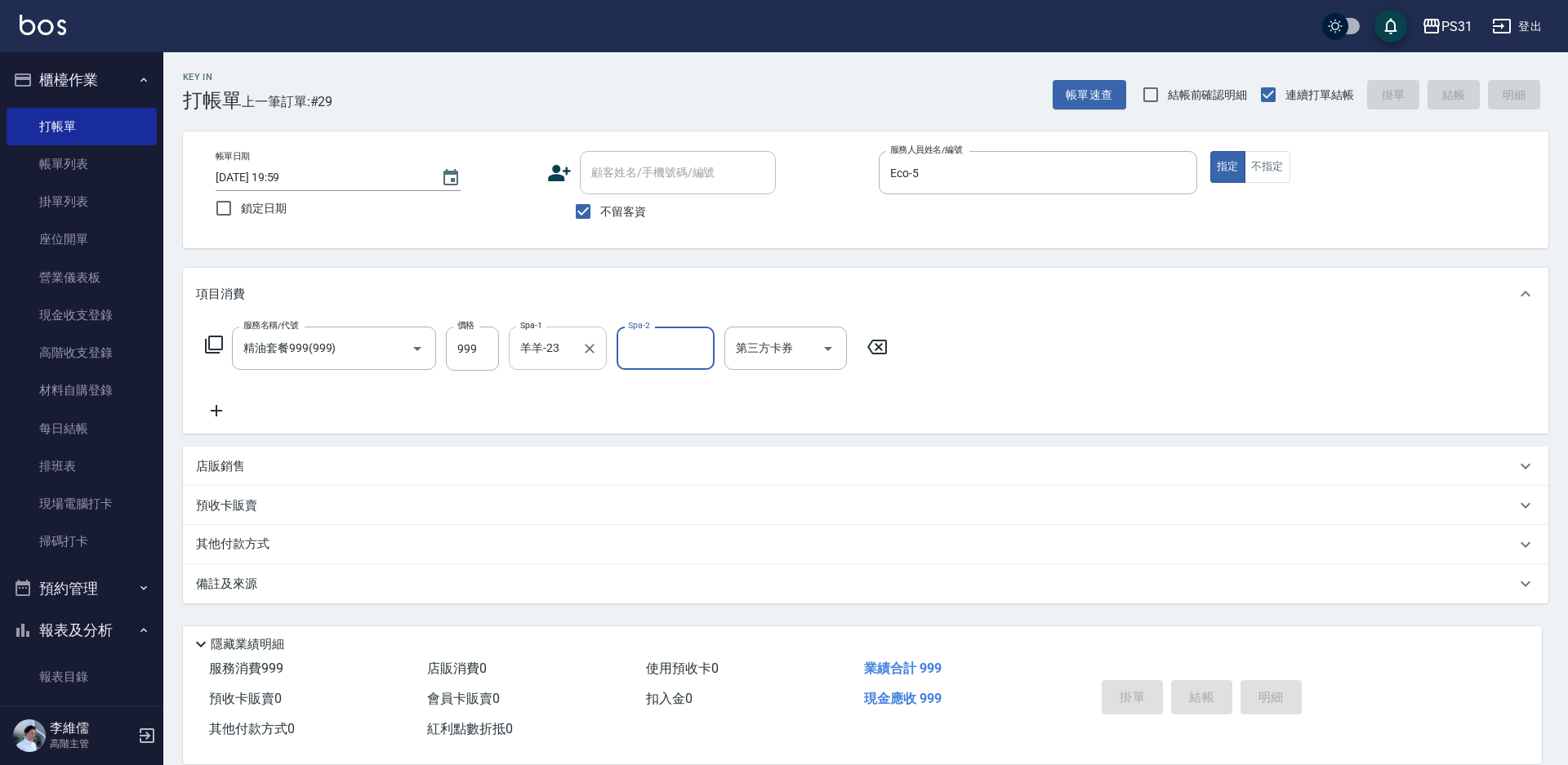
type input "2025/09/04 20:00"
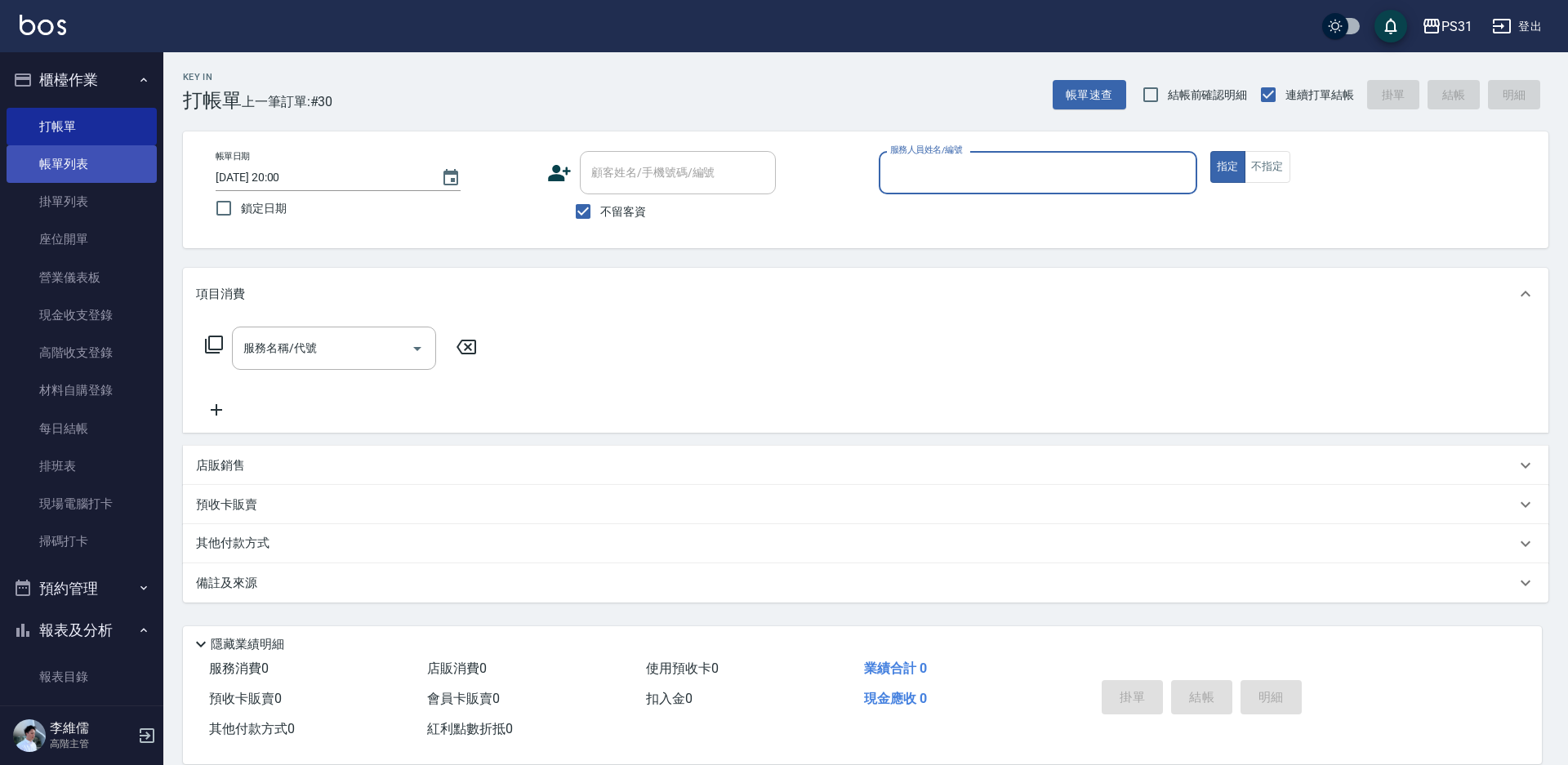
click at [74, 166] on link "帳單列表" at bounding box center [82, 164] width 151 height 37
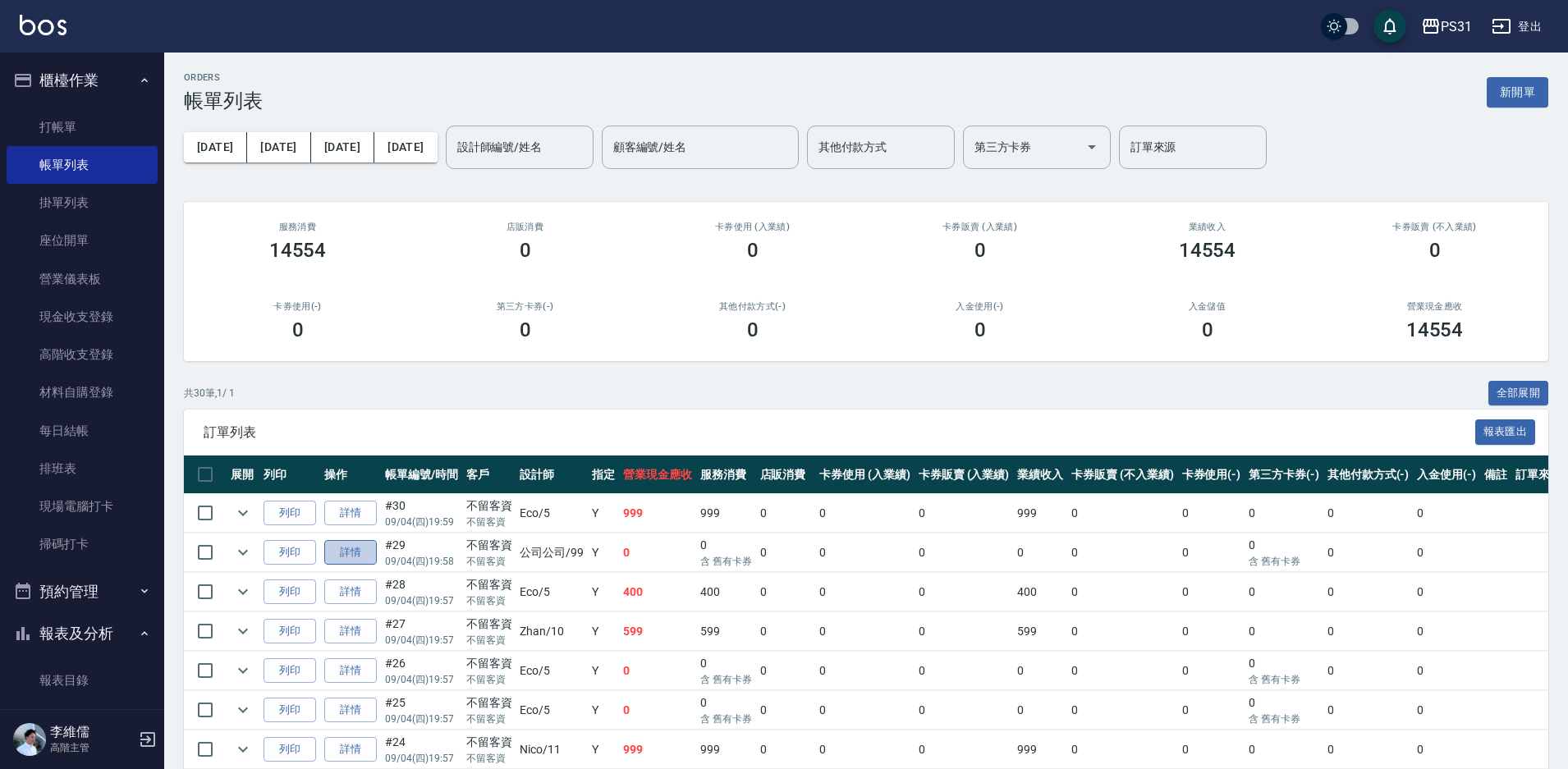
click at [352, 543] on link "詳情" at bounding box center [350, 553] width 52 height 26
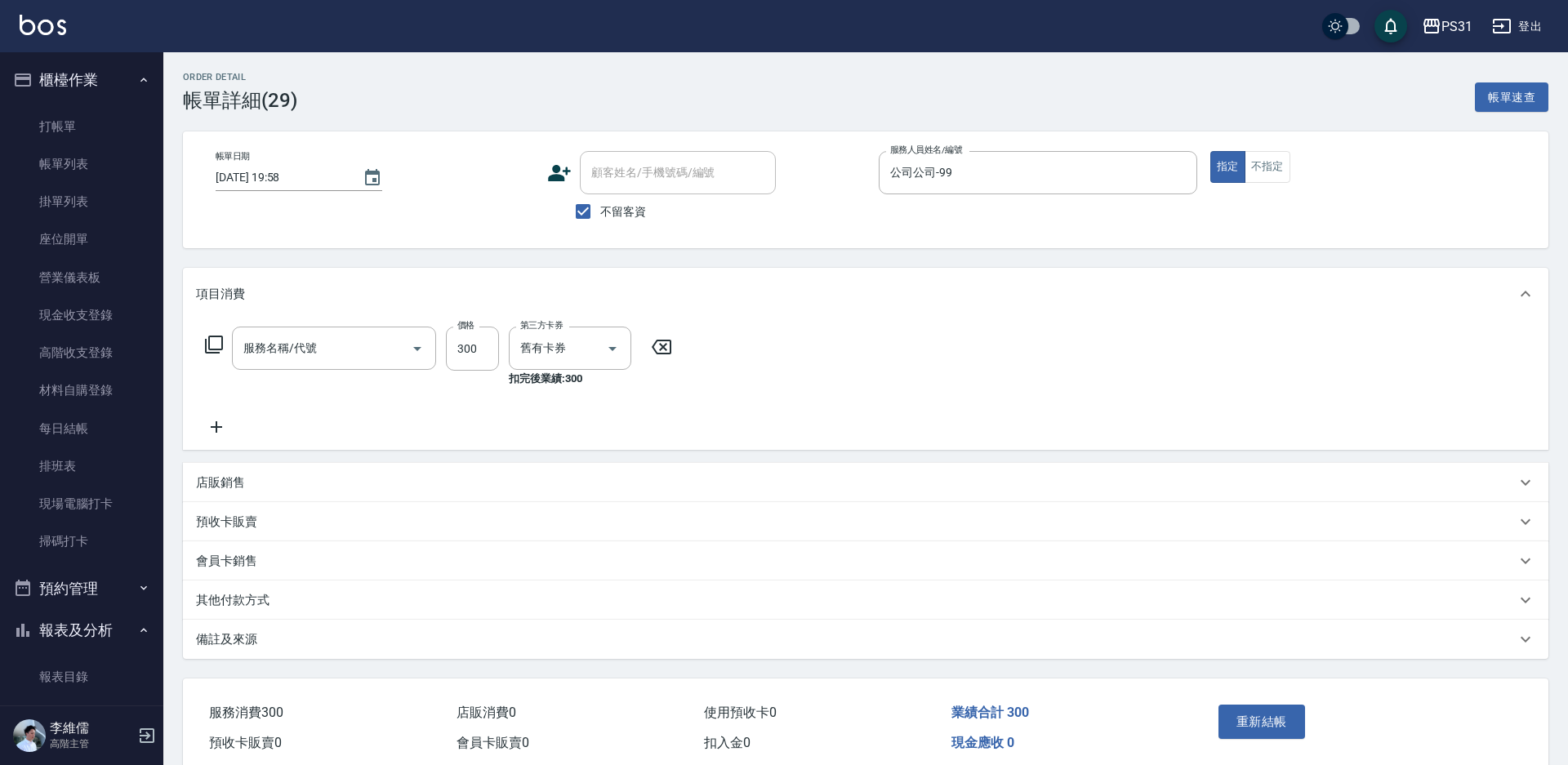
type input "2025/09/04 19:58"
checkbox input "true"
type input "公司公司-99"
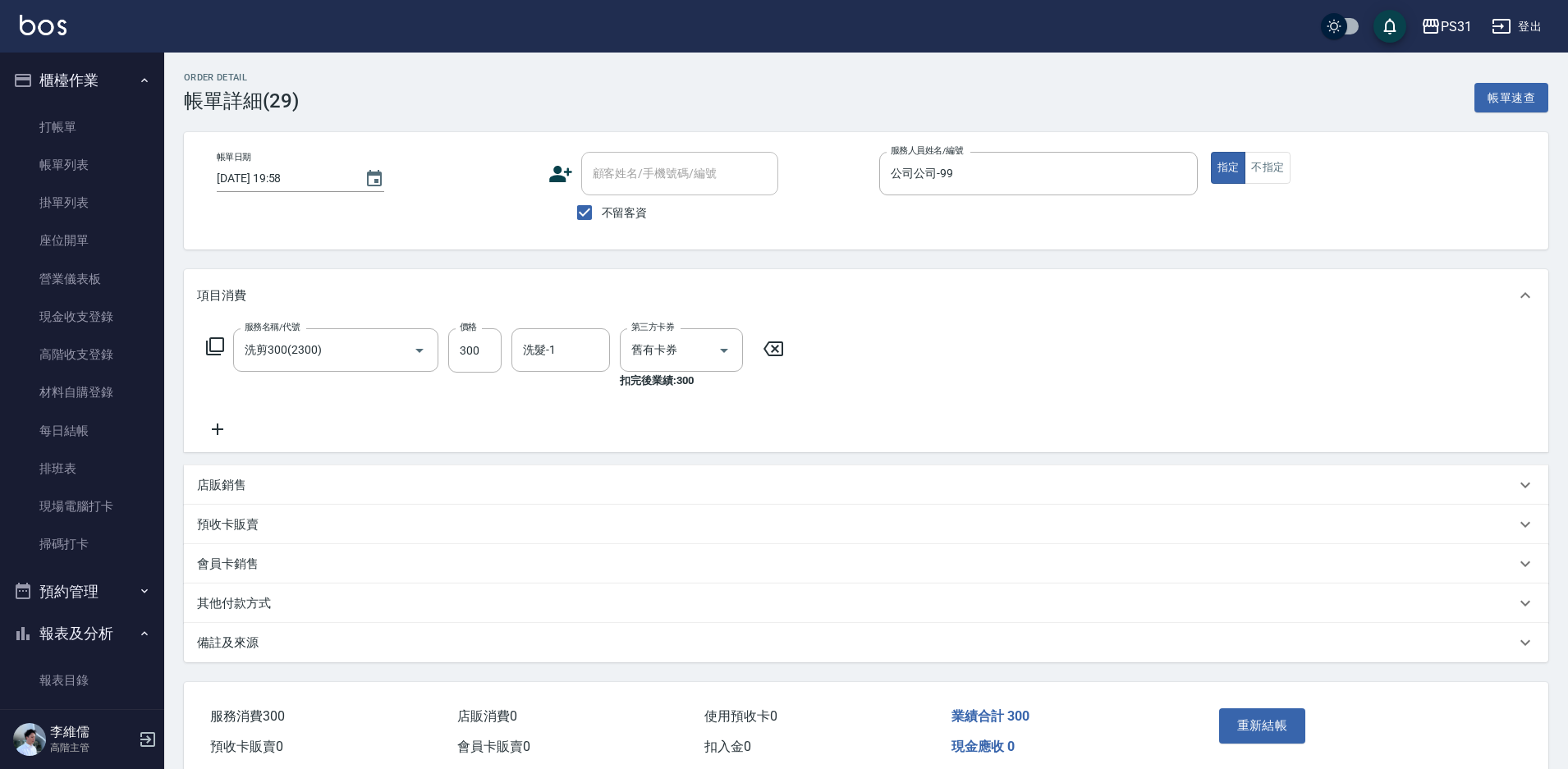
type input "洗剪300(2300)"
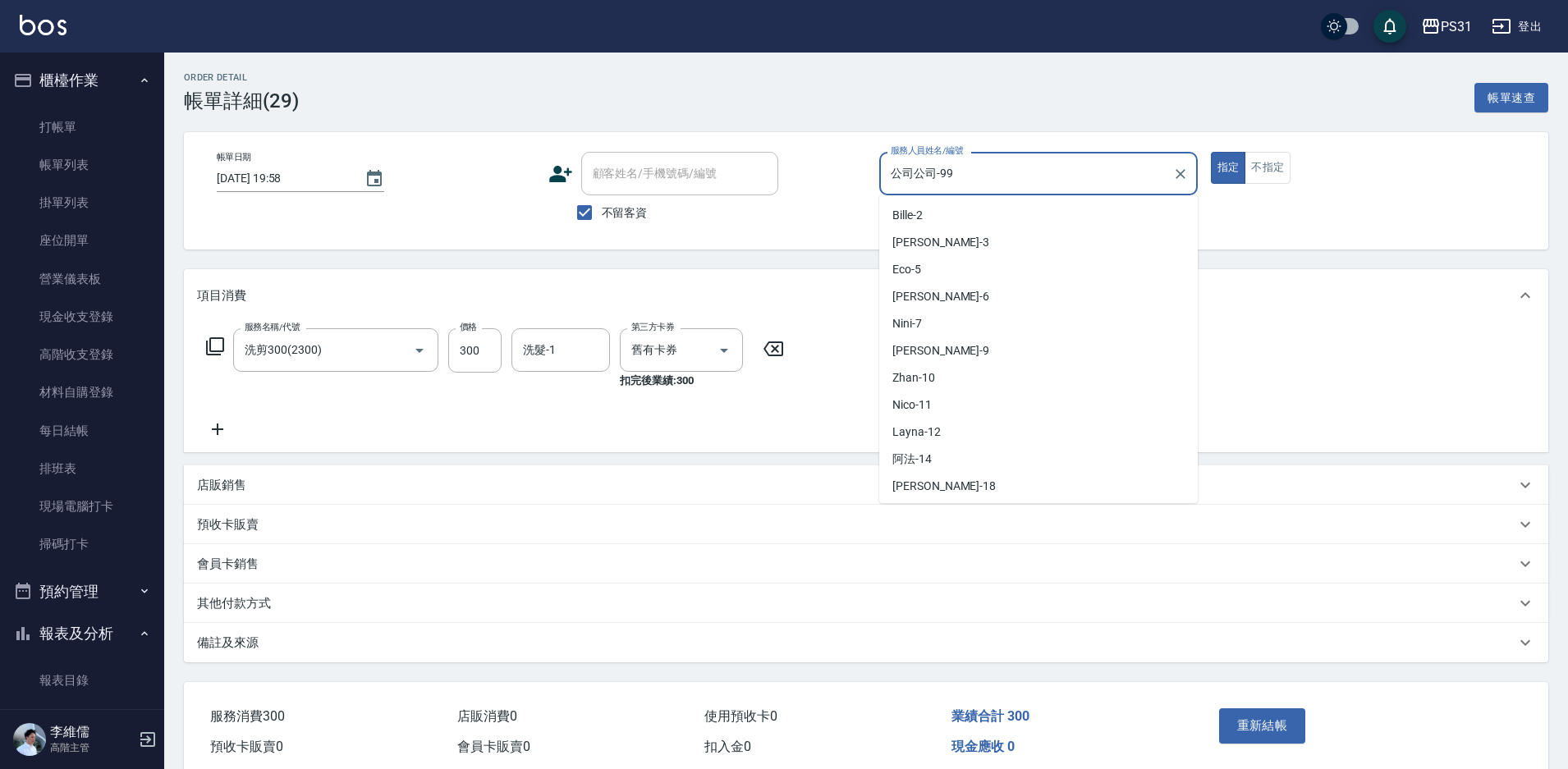
click at [915, 167] on input "公司公司-99" at bounding box center [1025, 173] width 279 height 29
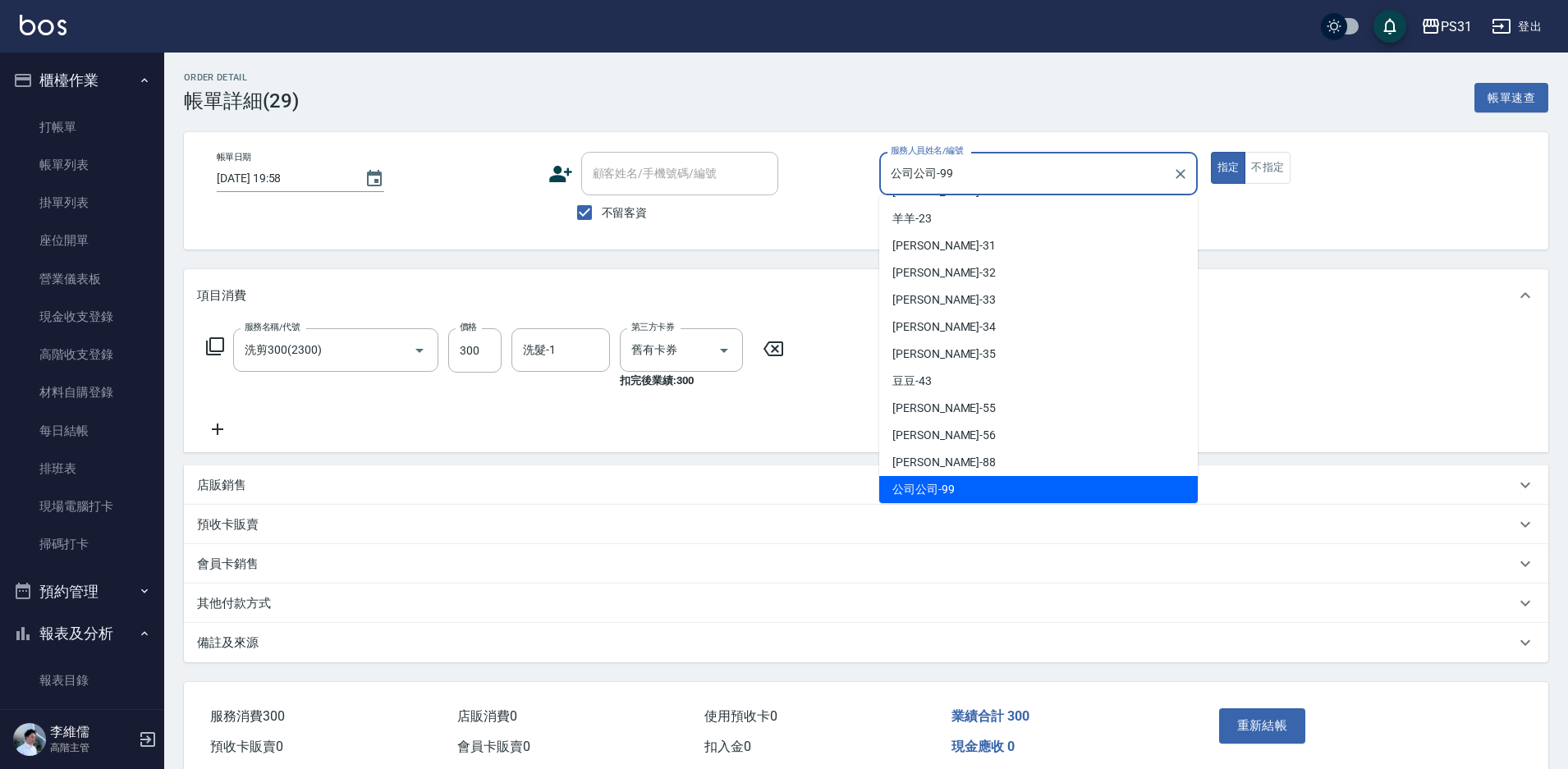
click at [935, 170] on input "公司公司-99" at bounding box center [1025, 173] width 279 height 29
click at [1171, 178] on button "Clear" at bounding box center [1181, 174] width 23 height 23
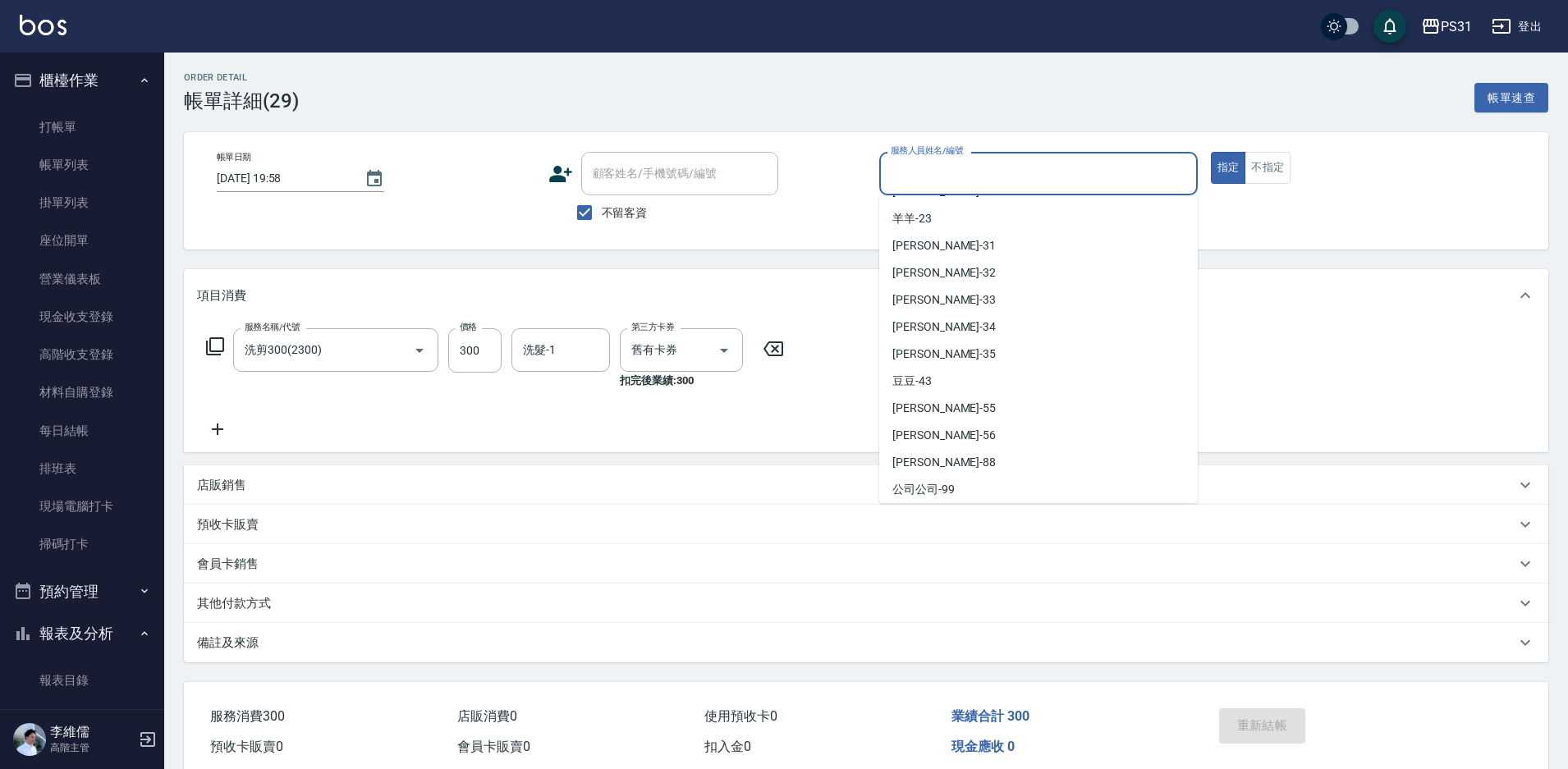
scroll to position [7, 0]
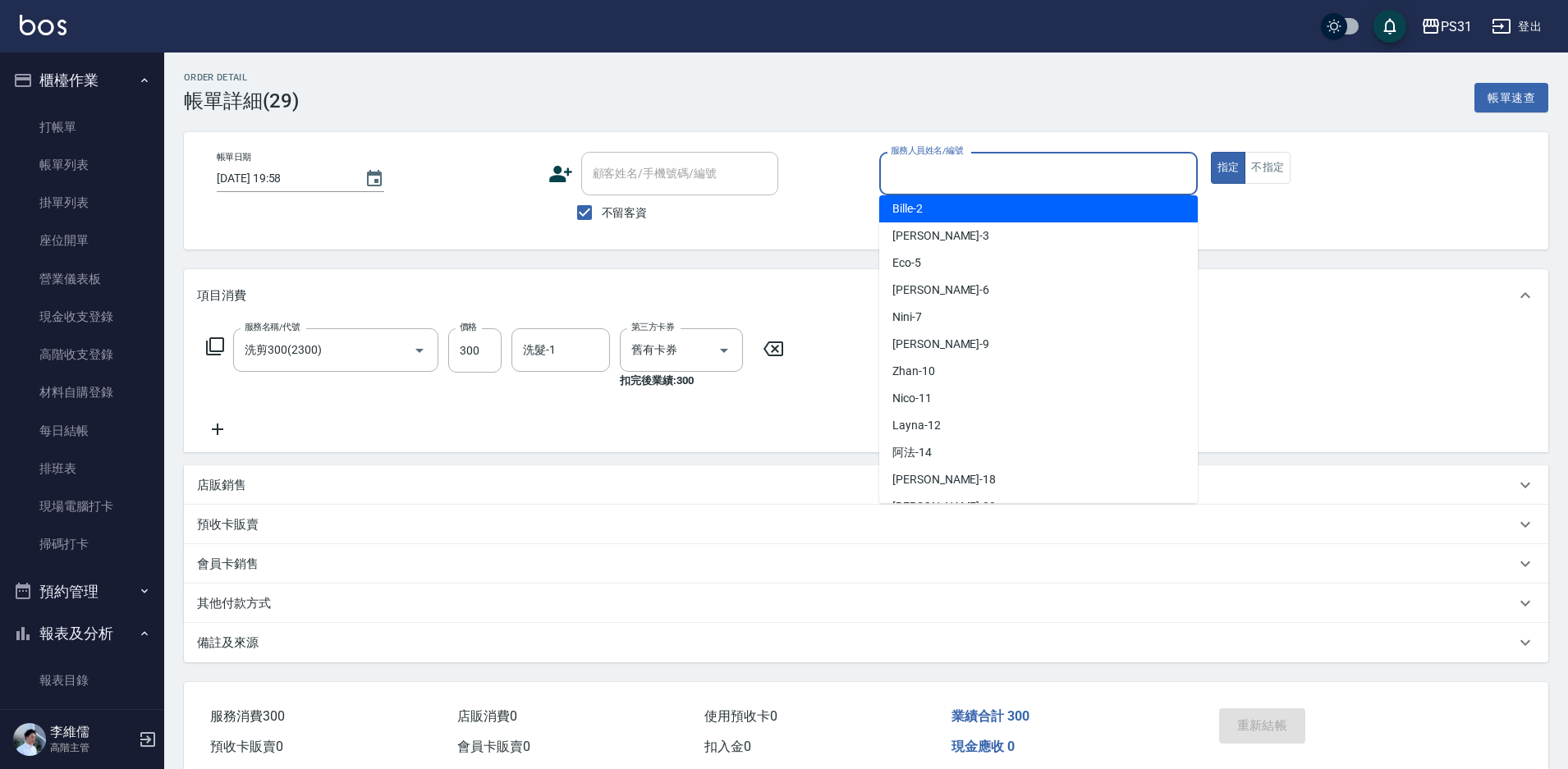
click at [1038, 181] on input "服務人員姓名/編號" at bounding box center [1038, 173] width 304 height 29
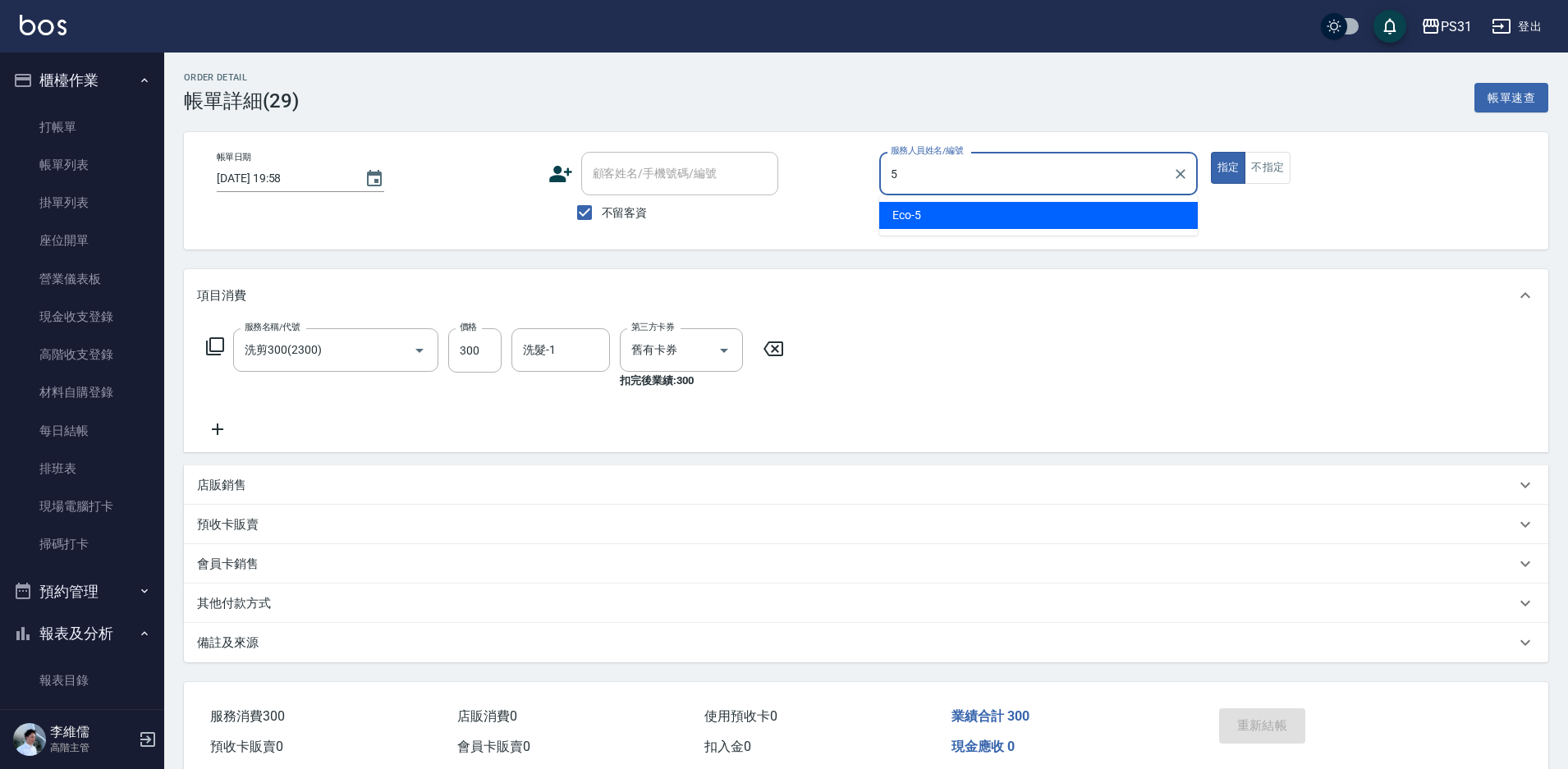
click at [998, 207] on div "Eco -5" at bounding box center [1038, 216] width 319 height 27
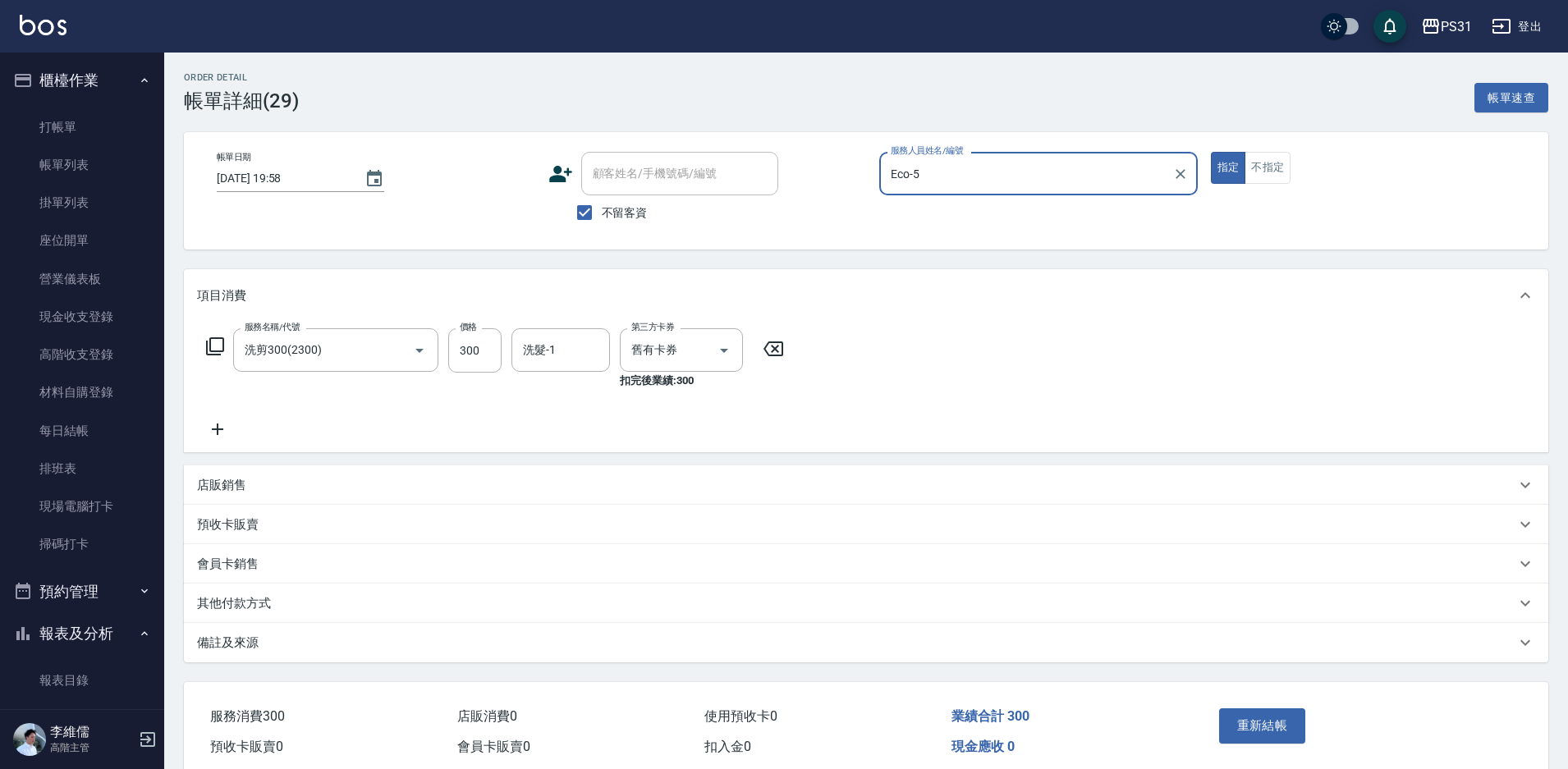
type input "Eco-5"
click at [1259, 707] on div "重新結帳" at bounding box center [1287, 737] width 149 height 72
click at [1267, 723] on button "重新結帳" at bounding box center [1263, 725] width 87 height 34
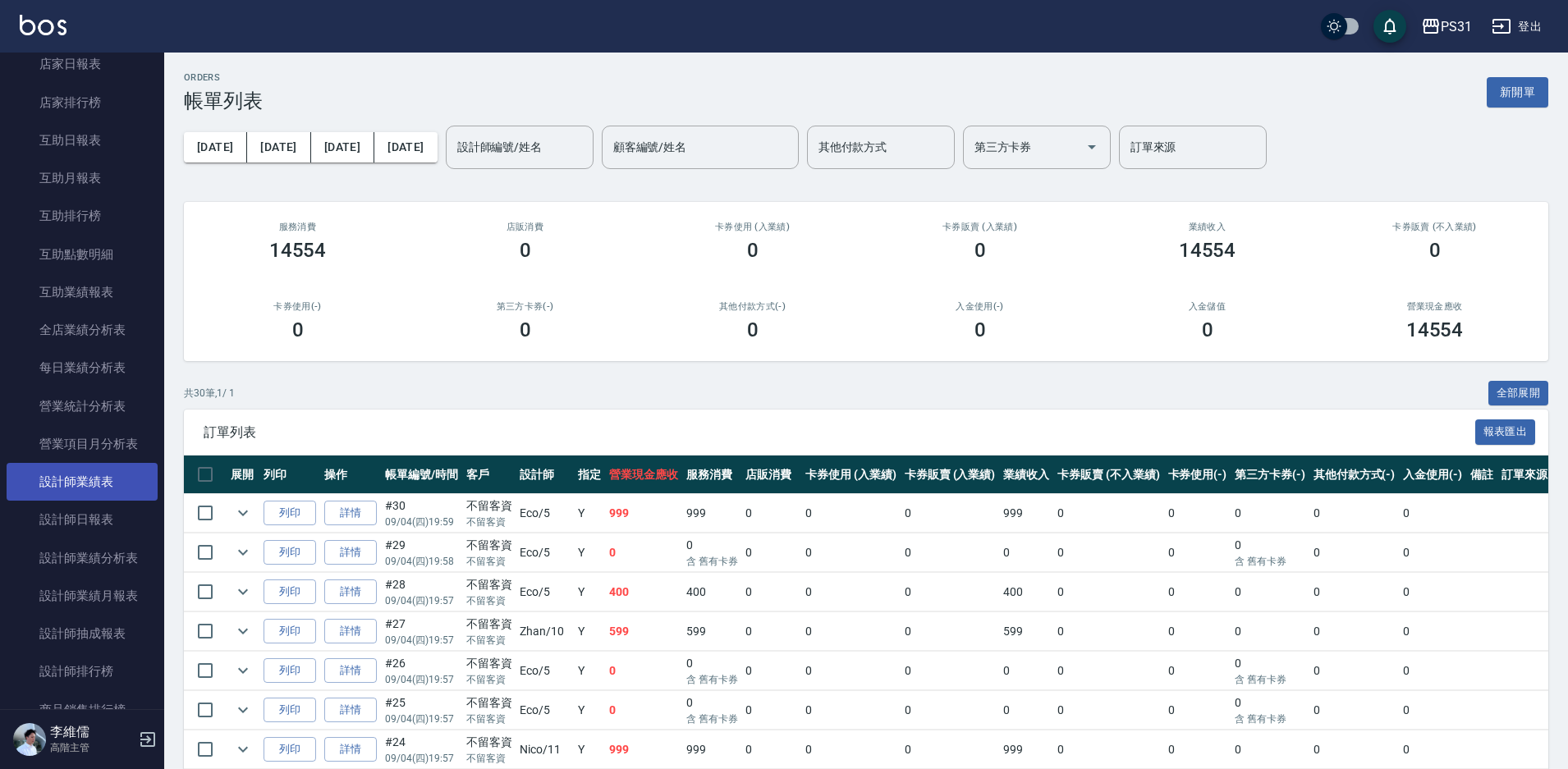
scroll to position [739, 0]
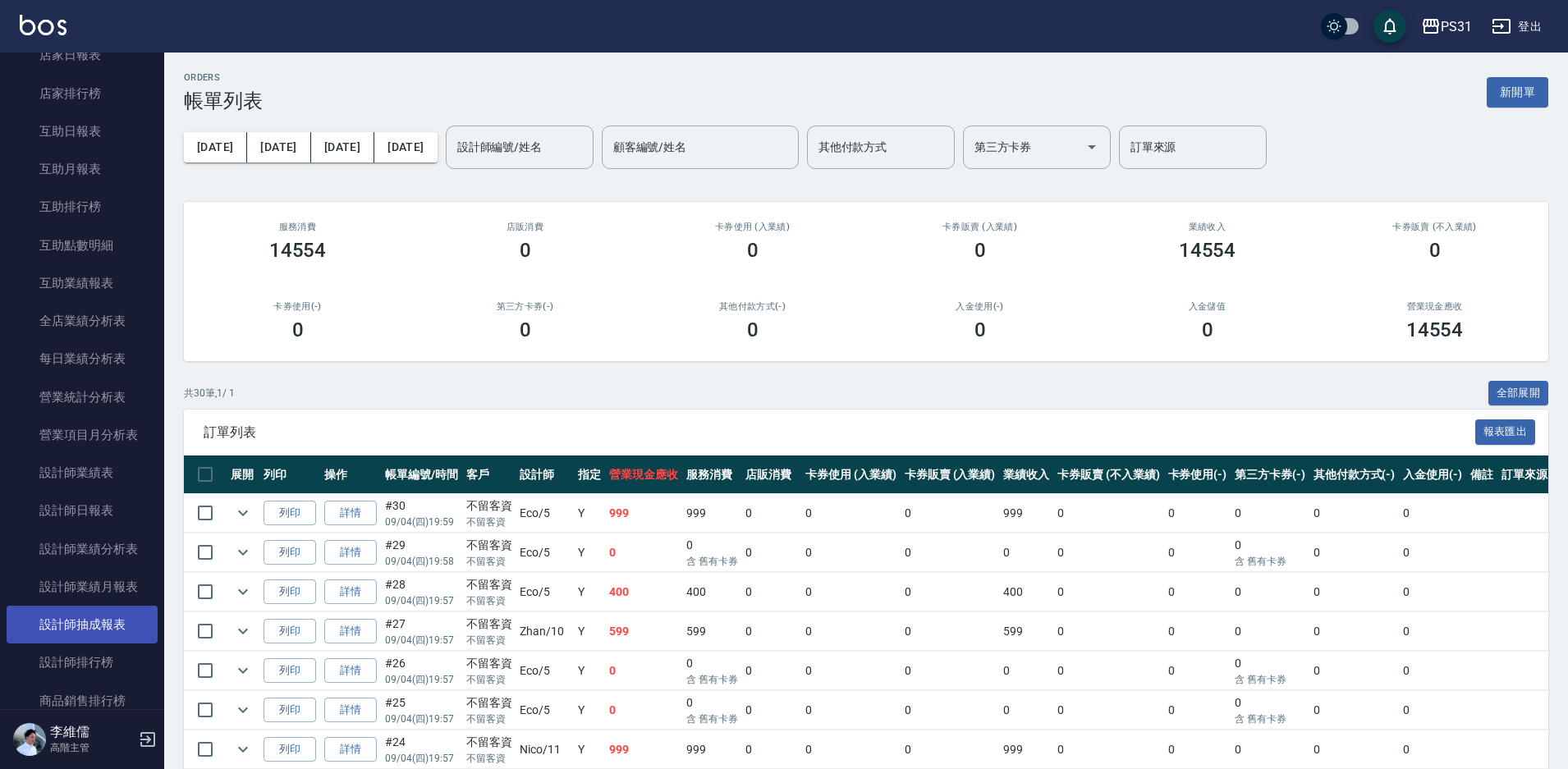
drag, startPoint x: 66, startPoint y: 660, endPoint x: 69, endPoint y: 631, distance: 29.2
click at [66, 659] on link "設計師排行榜" at bounding box center [82, 662] width 151 height 37
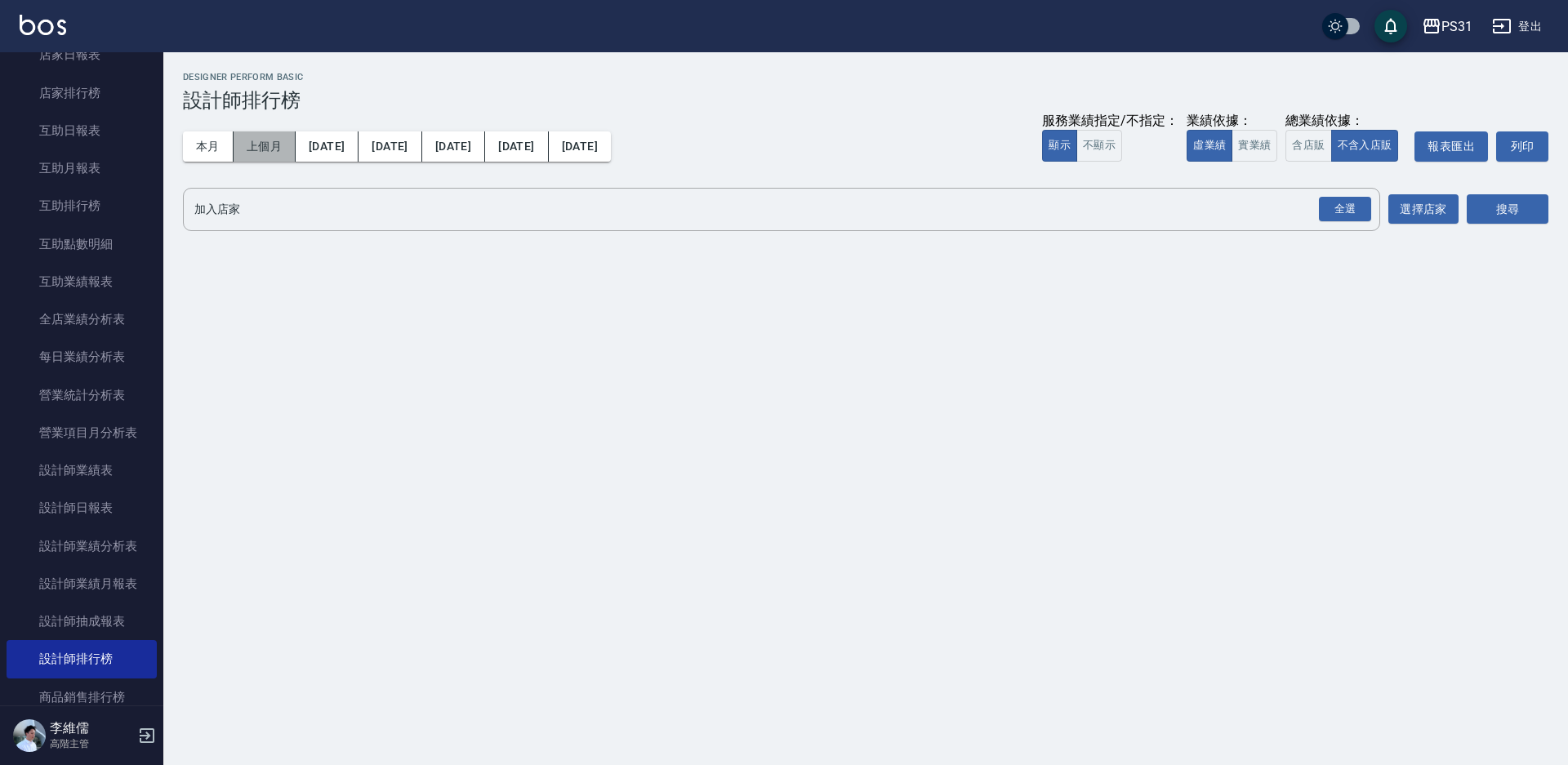
click at [266, 149] on button "上個月" at bounding box center [264, 147] width 62 height 30
drag, startPoint x: 1339, startPoint y: 210, endPoint x: 1318, endPoint y: 210, distance: 21.0
click at [1339, 211] on div "全選" at bounding box center [1344, 209] width 52 height 26
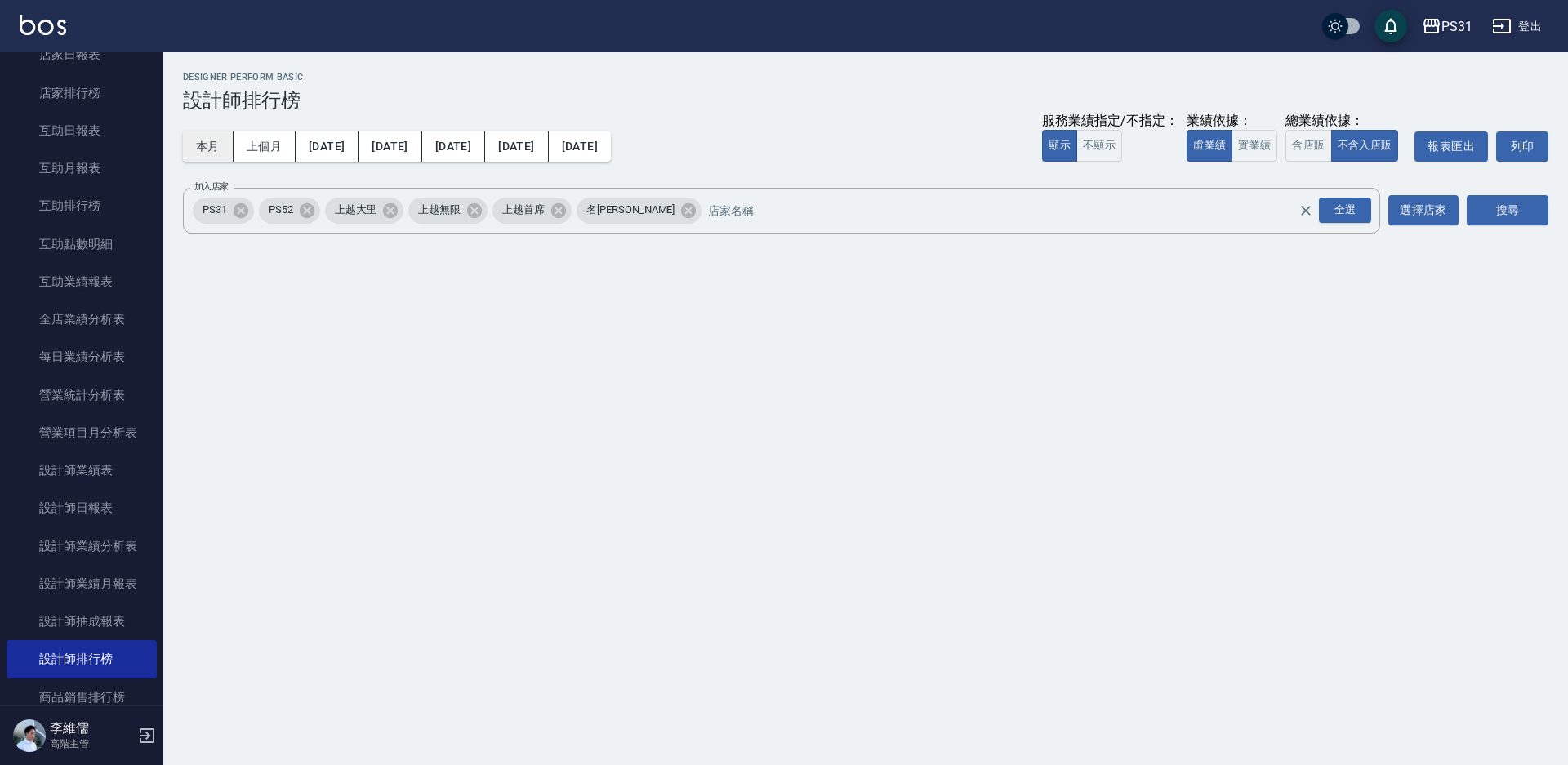
click at [233, 150] on button "上個月" at bounding box center [264, 147] width 62 height 30
click at [205, 147] on button "本月" at bounding box center [208, 147] width 51 height 30
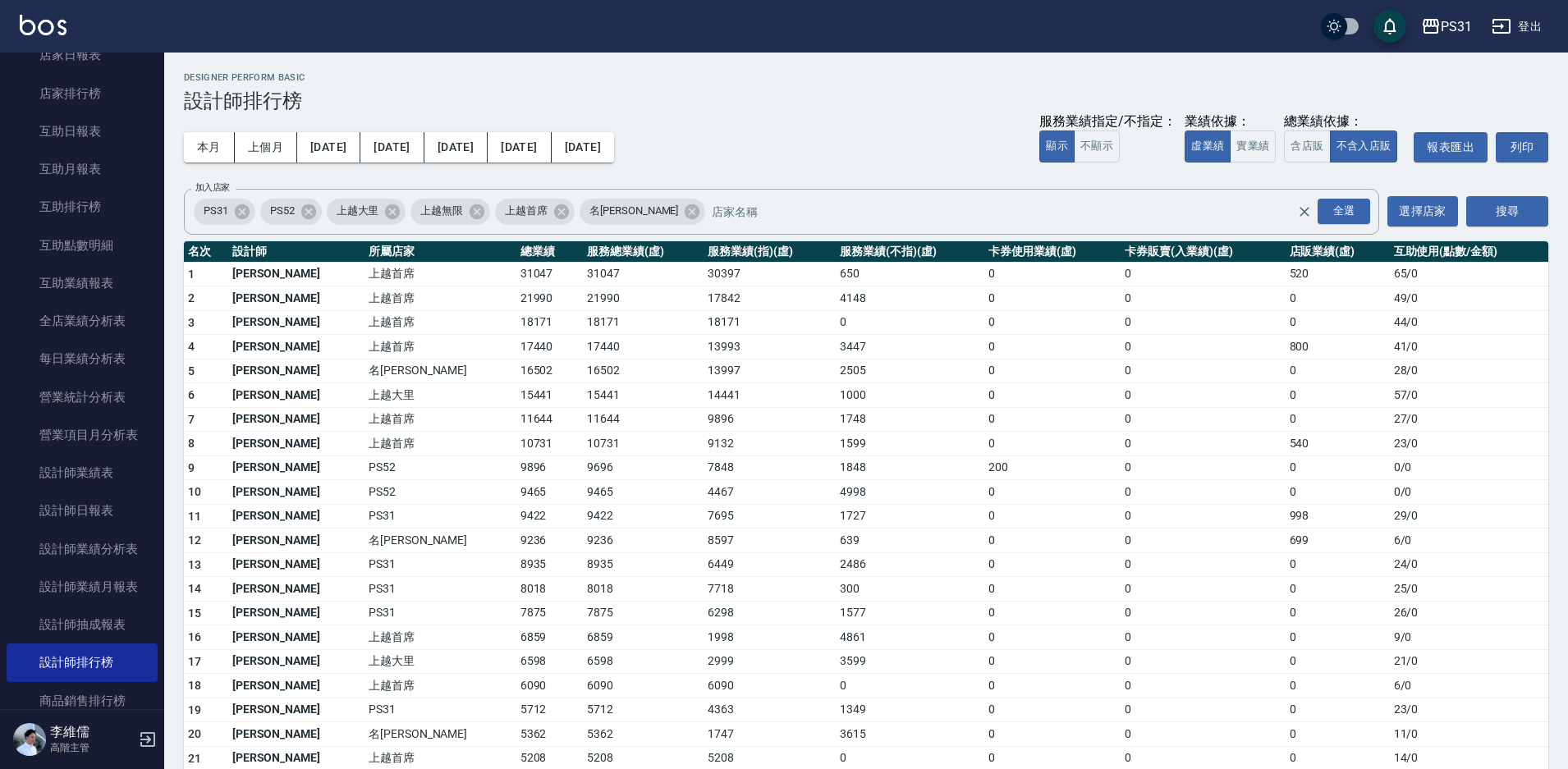
click at [388, 304] on td "上越首席" at bounding box center [440, 299] width 151 height 25
click at [209, 148] on button "本月" at bounding box center [209, 147] width 51 height 30
drag, startPoint x: 314, startPoint y: 516, endPoint x: 467, endPoint y: 512, distance: 153.1
click at [467, 512] on tr "11 呂怡慧 PS31 9422 9422 7695 1727 0 0 998 29 / 0" at bounding box center [866, 517] width 1364 height 25
click at [516, 512] on td "9422" at bounding box center [549, 517] width 67 height 25
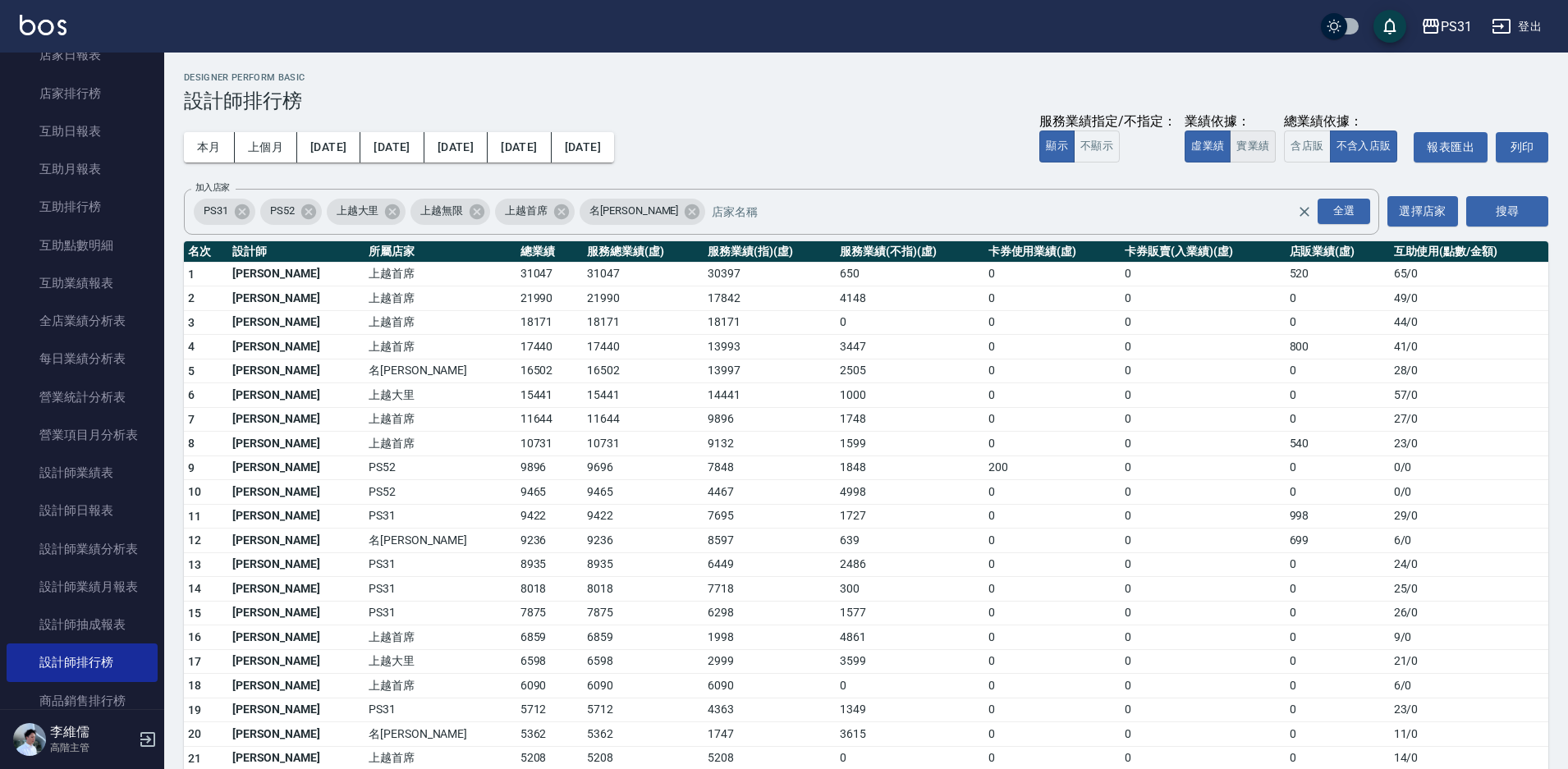
click at [1246, 141] on button "實業績" at bounding box center [1253, 146] width 46 height 32
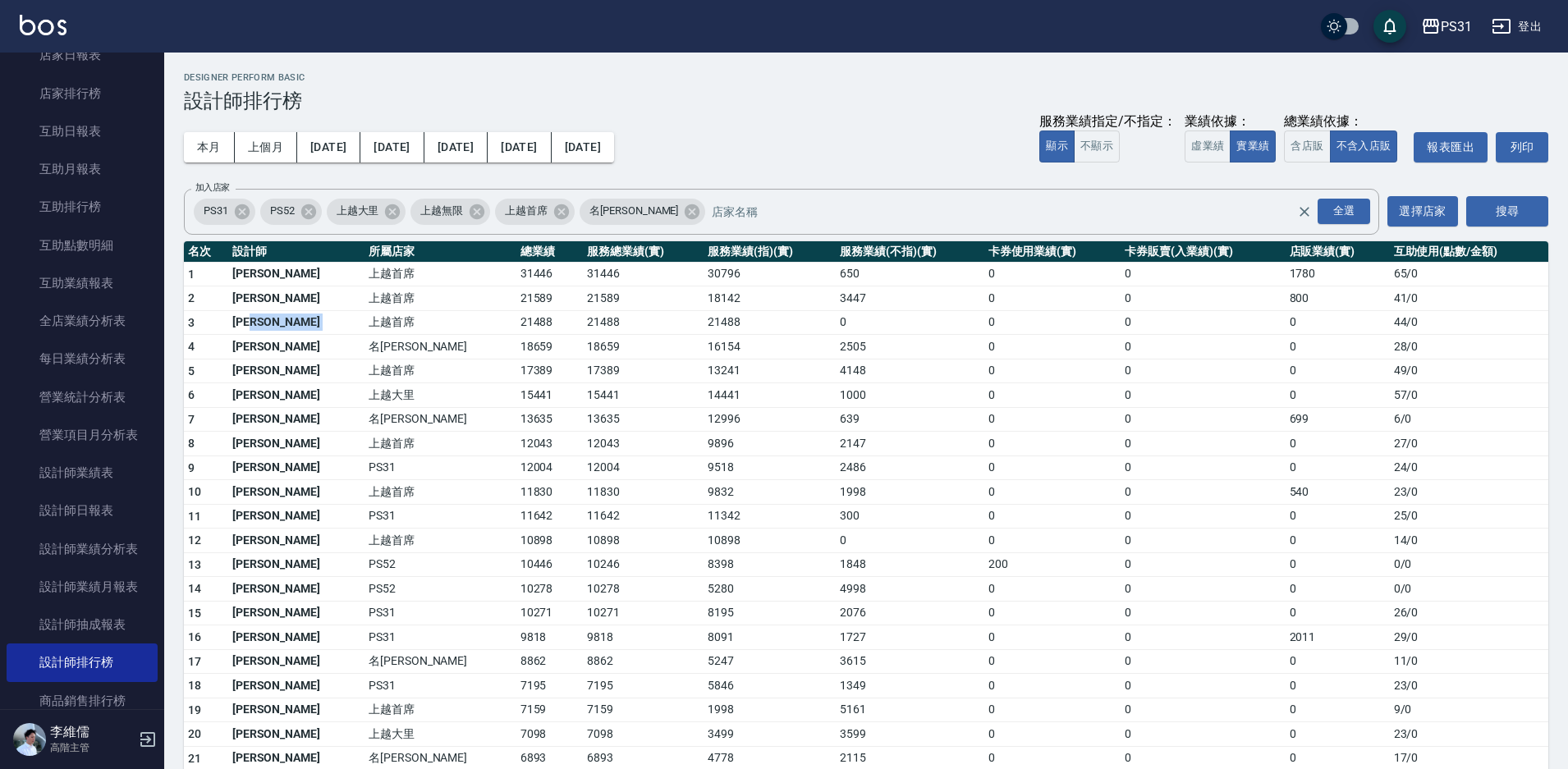
drag, startPoint x: 320, startPoint y: 324, endPoint x: 327, endPoint y: 331, distance: 9.9
click at [325, 331] on tr "3 張雅晴 上越首席 21488 21488 21488 0 0 0 0 44 / 0" at bounding box center [866, 323] width 1364 height 25
click at [365, 368] on td "上越首席" at bounding box center [440, 371] width 151 height 25
drag, startPoint x: 320, startPoint y: 375, endPoint x: 322, endPoint y: 387, distance: 12.2
click at [320, 383] on tbody "1 江芷螢 上越首席 31446 31446 30796 650 0 0 1780 65 / 0 2 徐雅歆 上越首席 21589 21589 18142 3…" at bounding box center [866, 660] width 1364 height 796
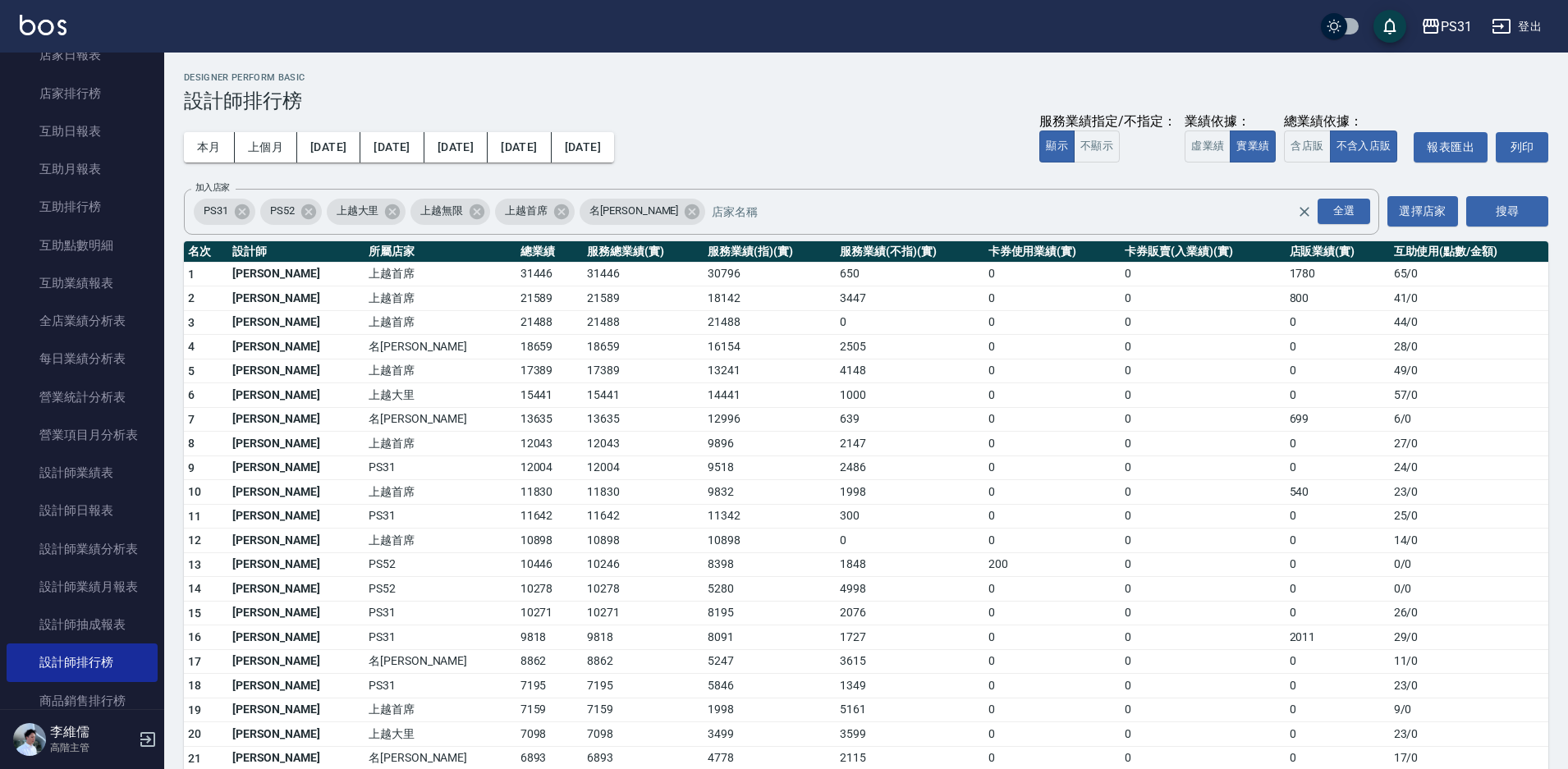
click at [323, 410] on td "王培圻" at bounding box center [296, 419] width 136 height 25
click at [311, 452] on td "梁佳琳" at bounding box center [296, 444] width 136 height 25
click at [311, 507] on td "陳伶" at bounding box center [296, 517] width 136 height 25
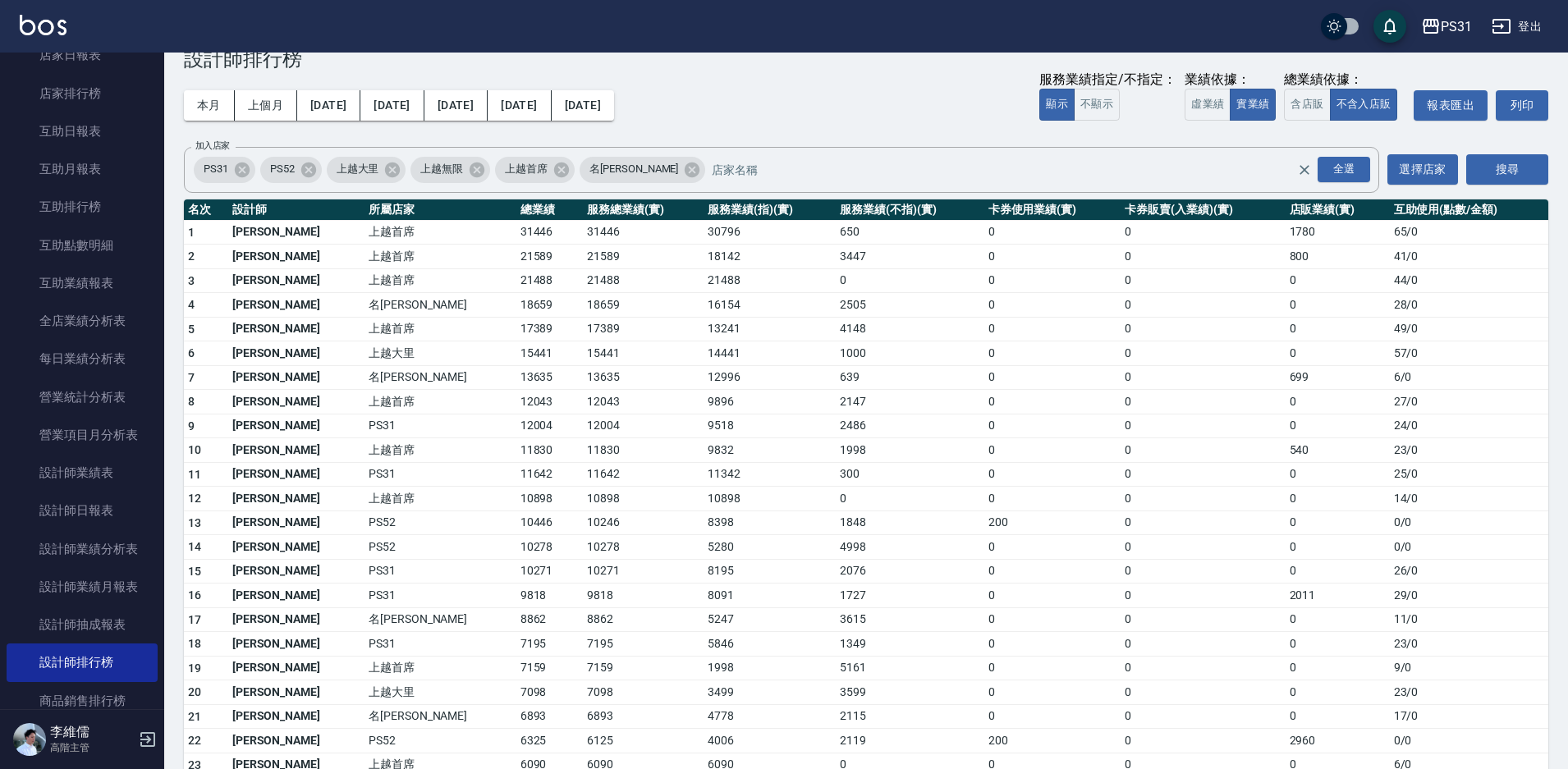
scroll to position [82, 0]
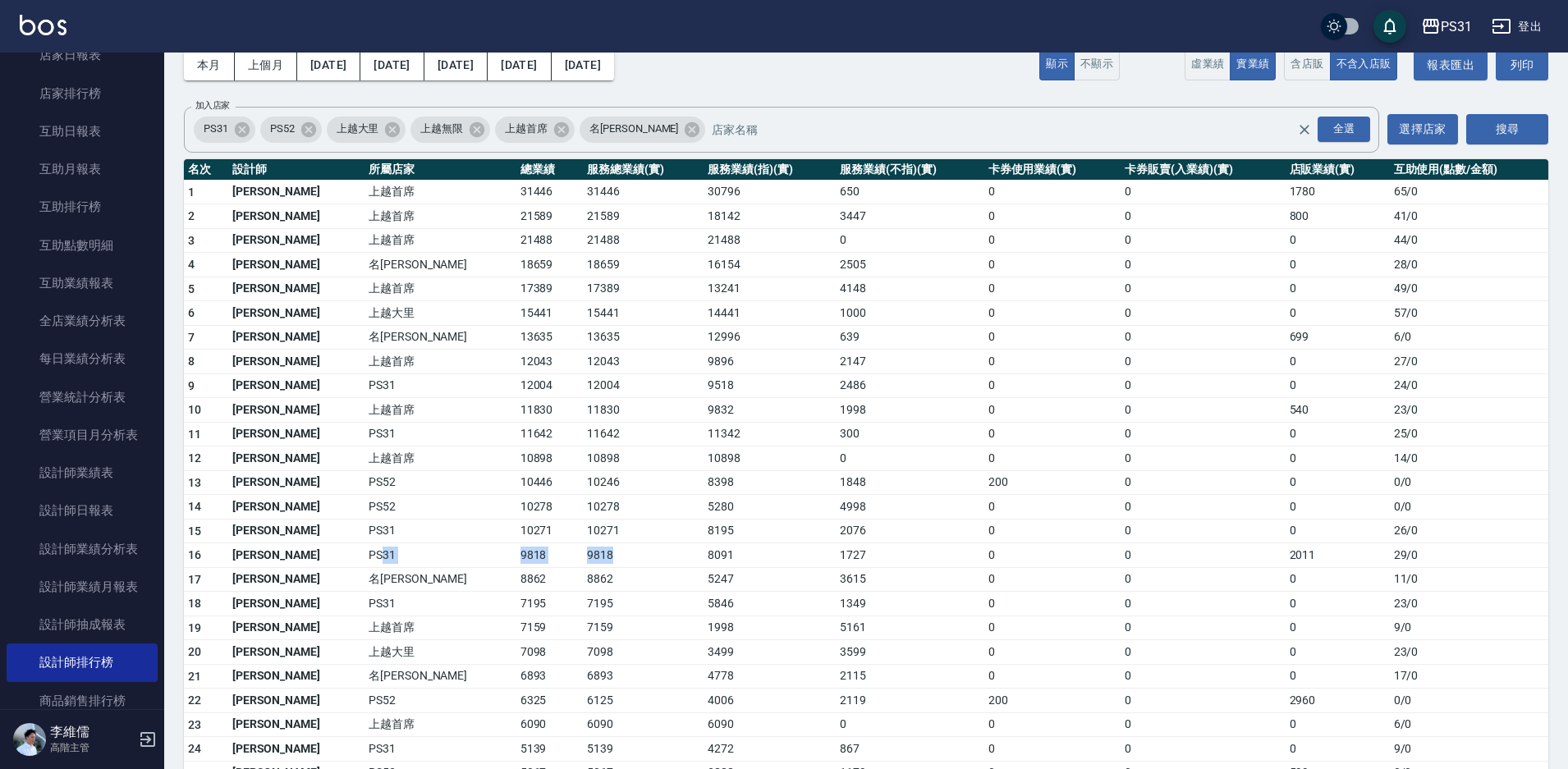
drag, startPoint x: 340, startPoint y: 563, endPoint x: 514, endPoint y: 554, distance: 174.2
click at [514, 554] on tr "16 呂怡慧 PS31 9818 9818 8091 1727 0 0 2011 29 / 0" at bounding box center [866, 556] width 1364 height 25
click at [583, 537] on td "10271" at bounding box center [643, 531] width 121 height 25
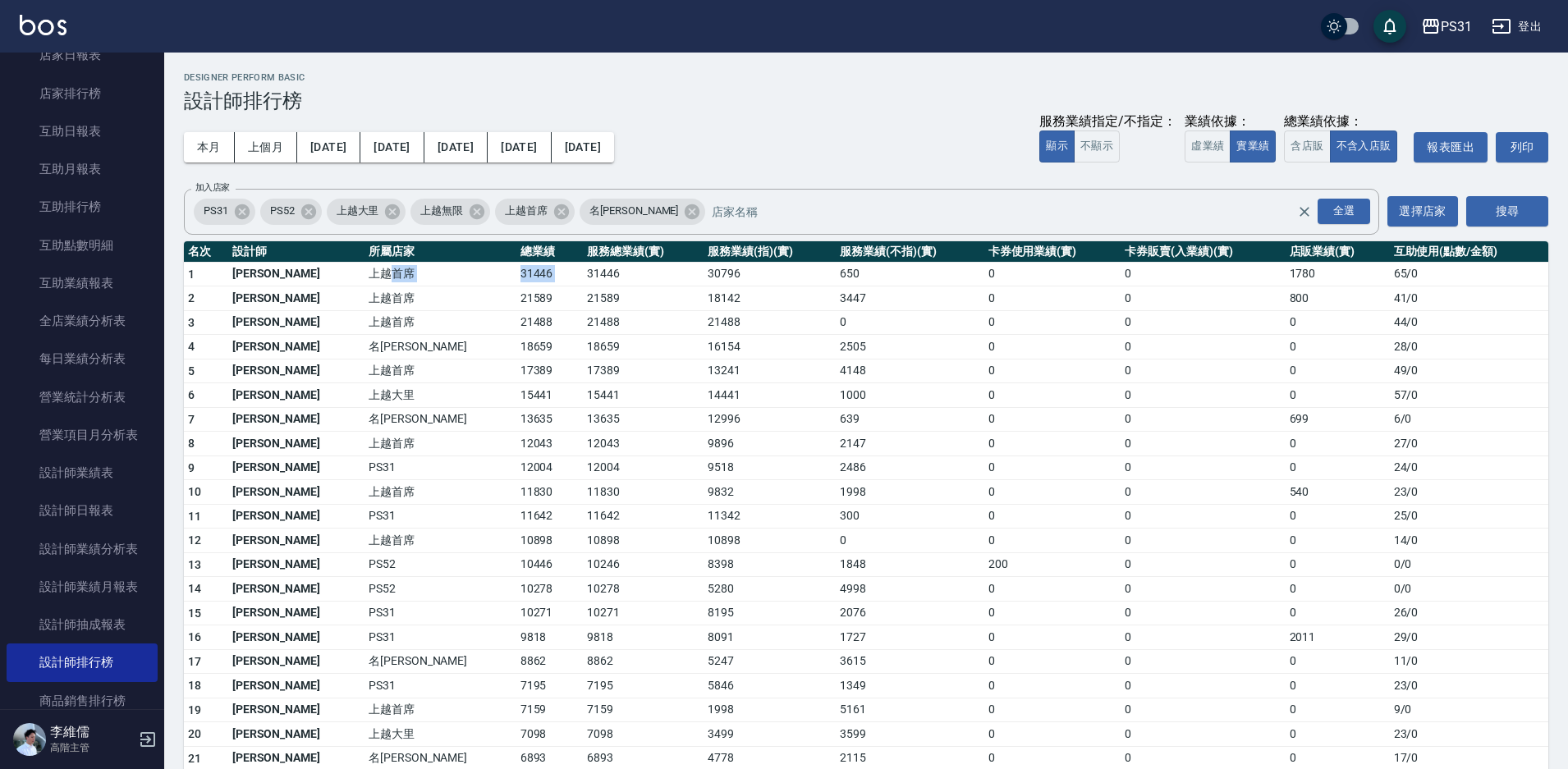
drag, startPoint x: 355, startPoint y: 274, endPoint x: 488, endPoint y: 272, distance: 133.0
click at [488, 272] on tr "1 江芷螢 上越首席 31446 31446 30796 650 0 0 1780 65 / 0" at bounding box center [866, 275] width 1364 height 25
click at [516, 303] on td "21589" at bounding box center [549, 299] width 67 height 25
click at [365, 326] on td "上越首席" at bounding box center [440, 323] width 151 height 25
click at [371, 402] on td "上越大里" at bounding box center [440, 396] width 151 height 25
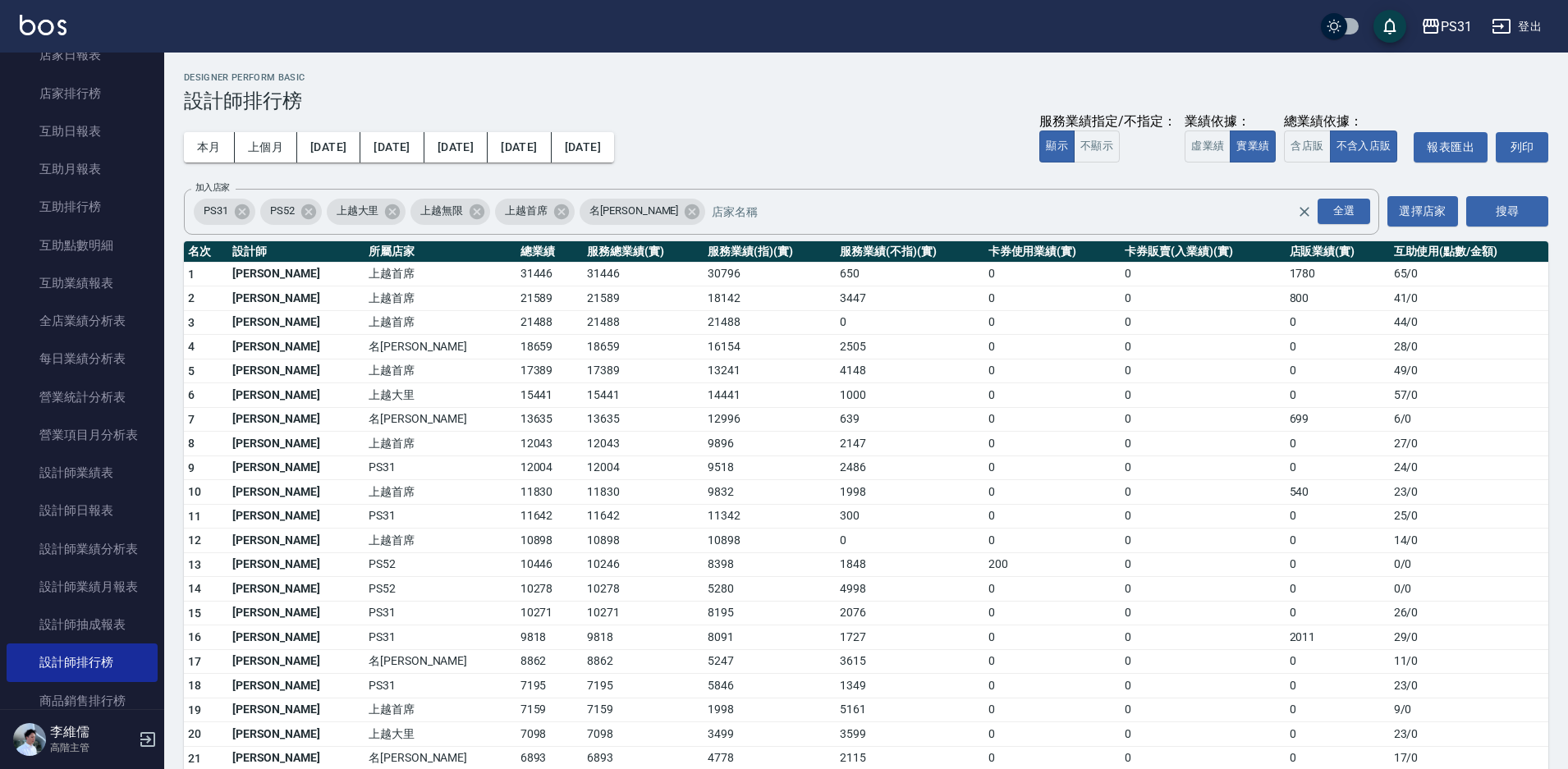
click at [583, 403] on td "15441" at bounding box center [643, 396] width 121 height 25
click at [857, 139] on div "本月 上個月 前天 昨天 今天 2025/09/01 2025/09/30 服務業績指定/不指定： 顯示 不顯示 業績依據： 虛業績 實業績 總業績依據： 含…" at bounding box center [866, 147] width 1364 height 70
click at [1172, 87] on div "Designer Perform Basic 設計師排行榜" at bounding box center [866, 92] width 1364 height 40
click at [1493, 218] on button "搜尋" at bounding box center [1507, 211] width 82 height 30
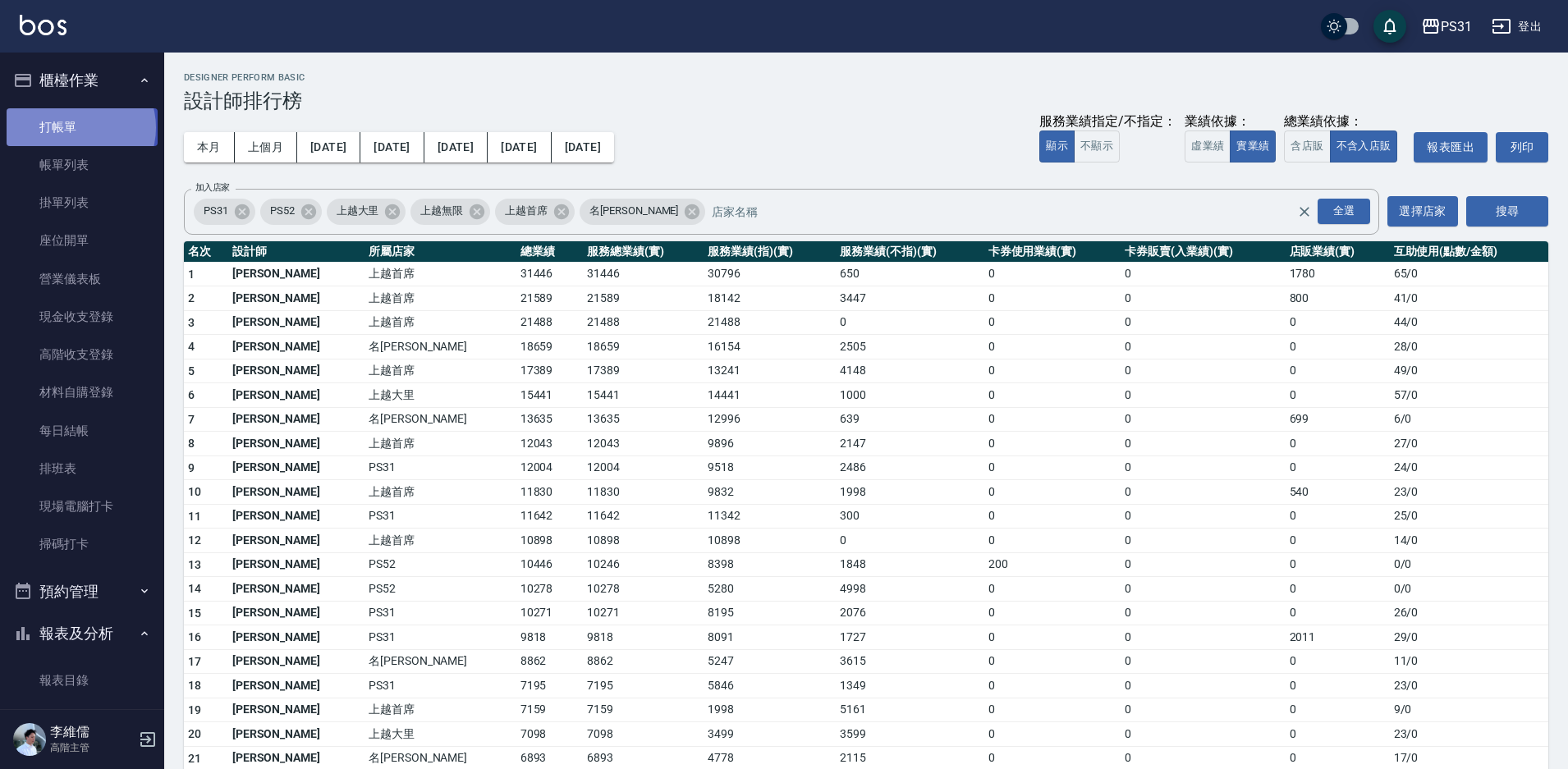
click at [80, 127] on link "打帳單" at bounding box center [82, 127] width 151 height 37
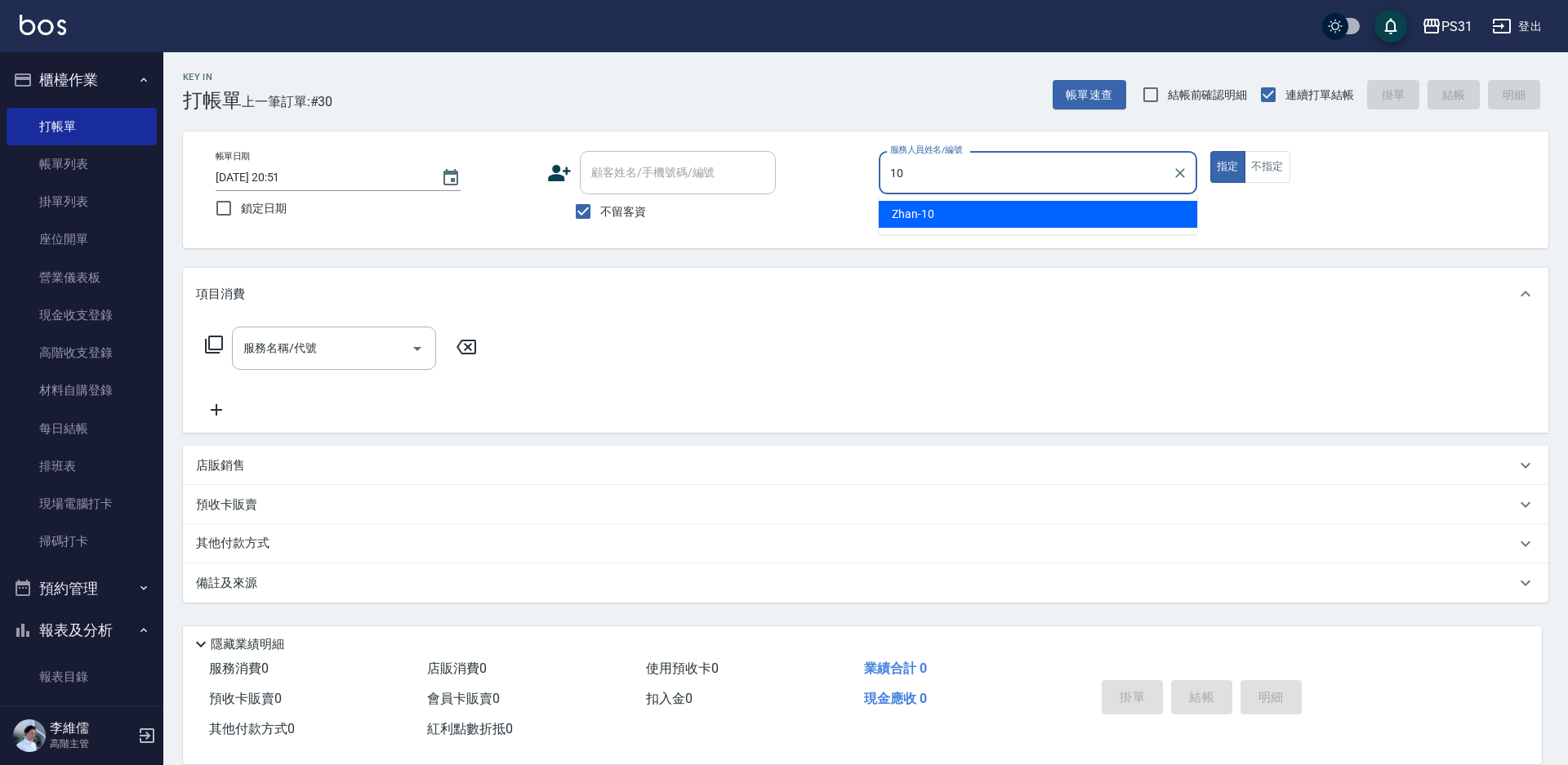
type input "Zhan-10"
type button "true"
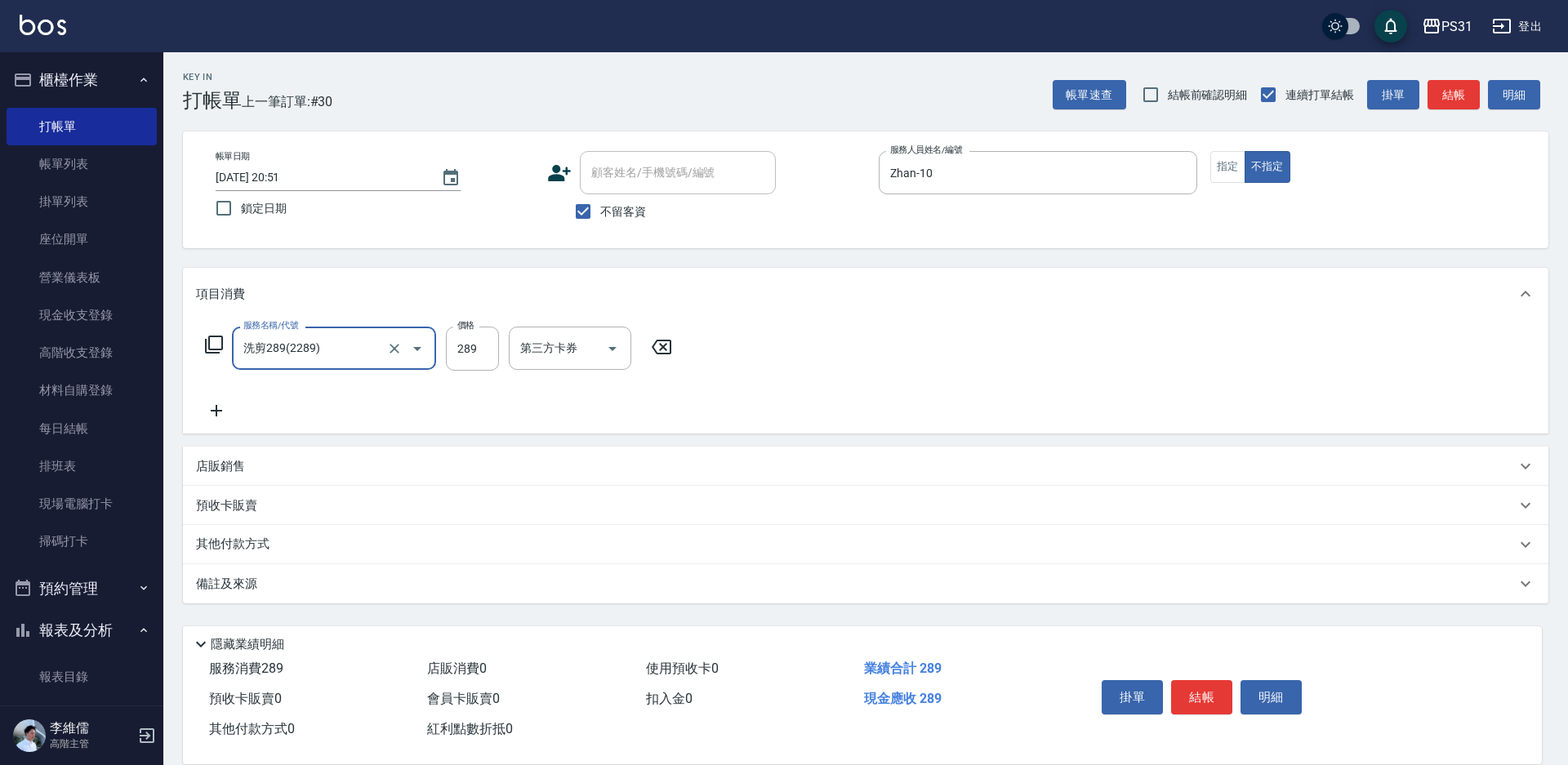
type input "洗剪289(2289)"
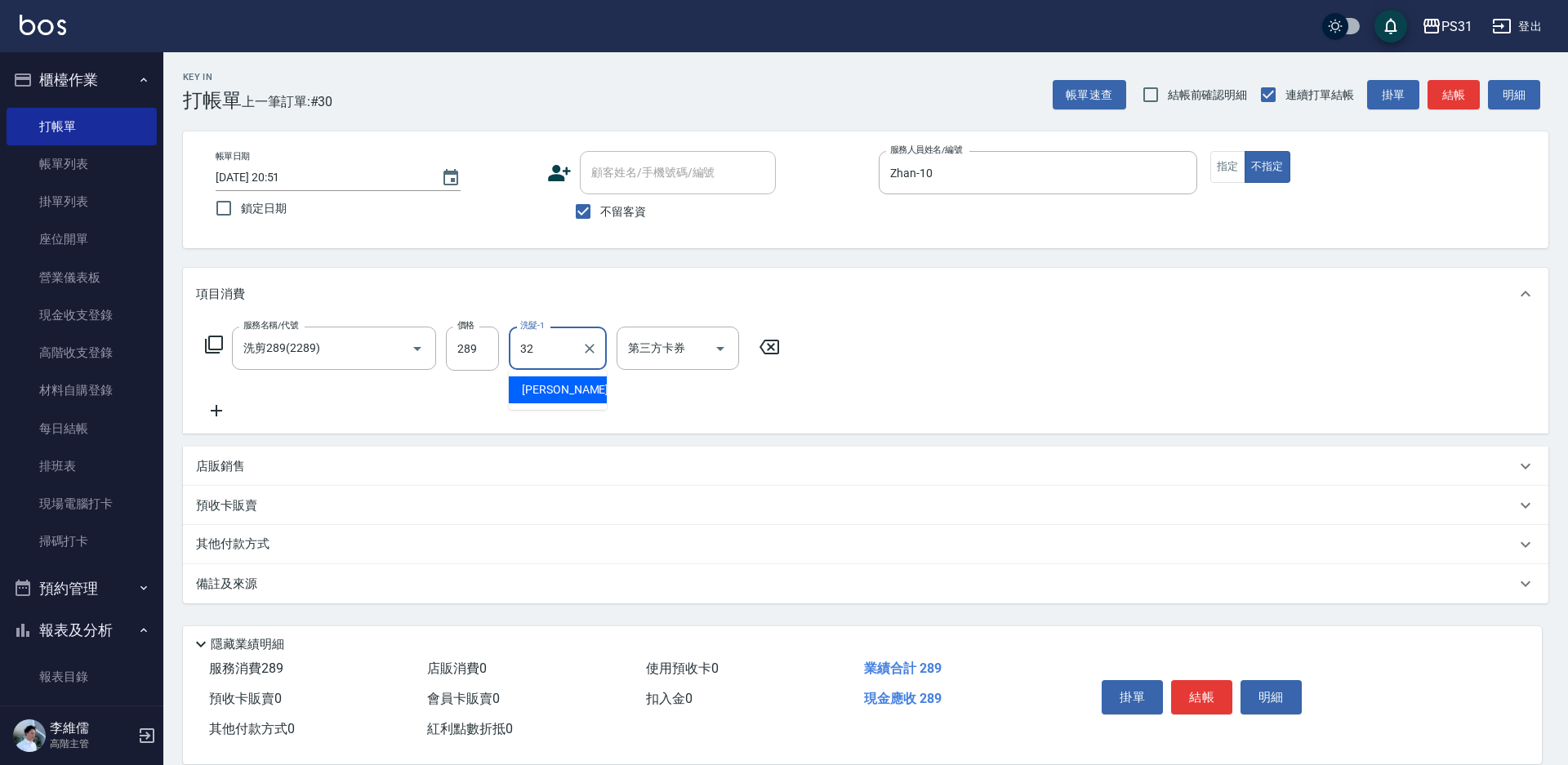
type input "陳聖軒-32"
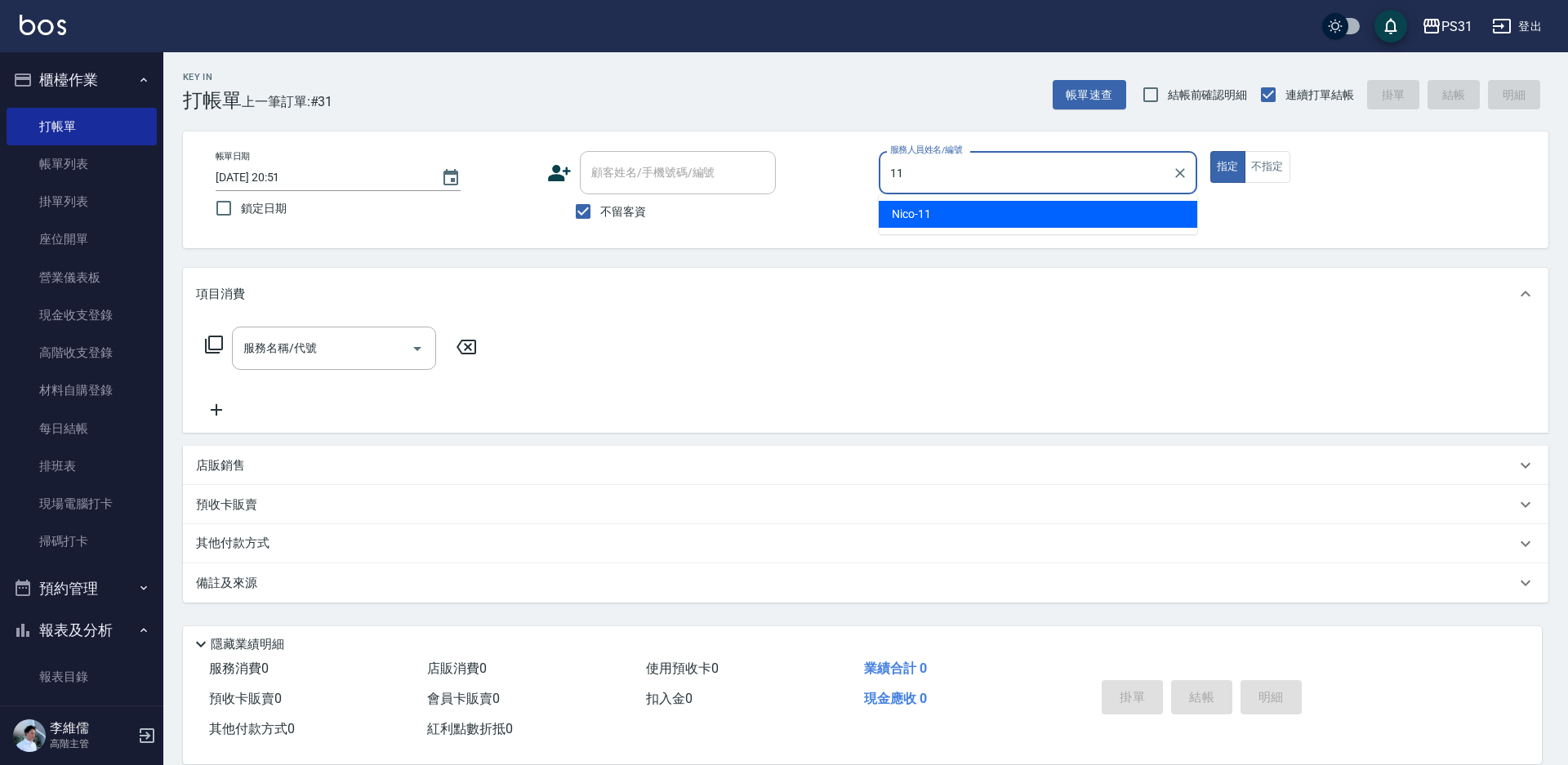
type input "Nico-11"
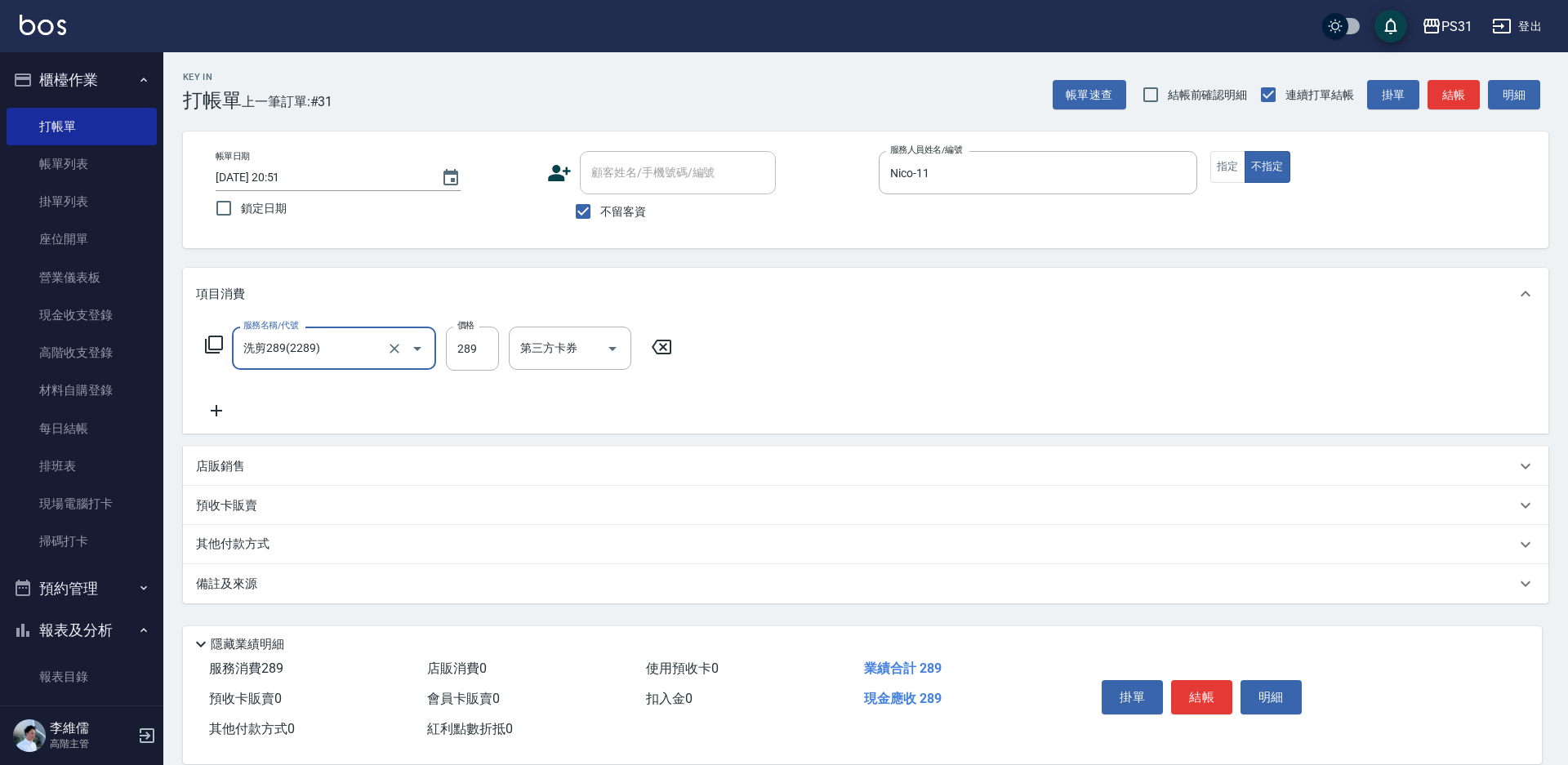
type input "洗剪289(2289)"
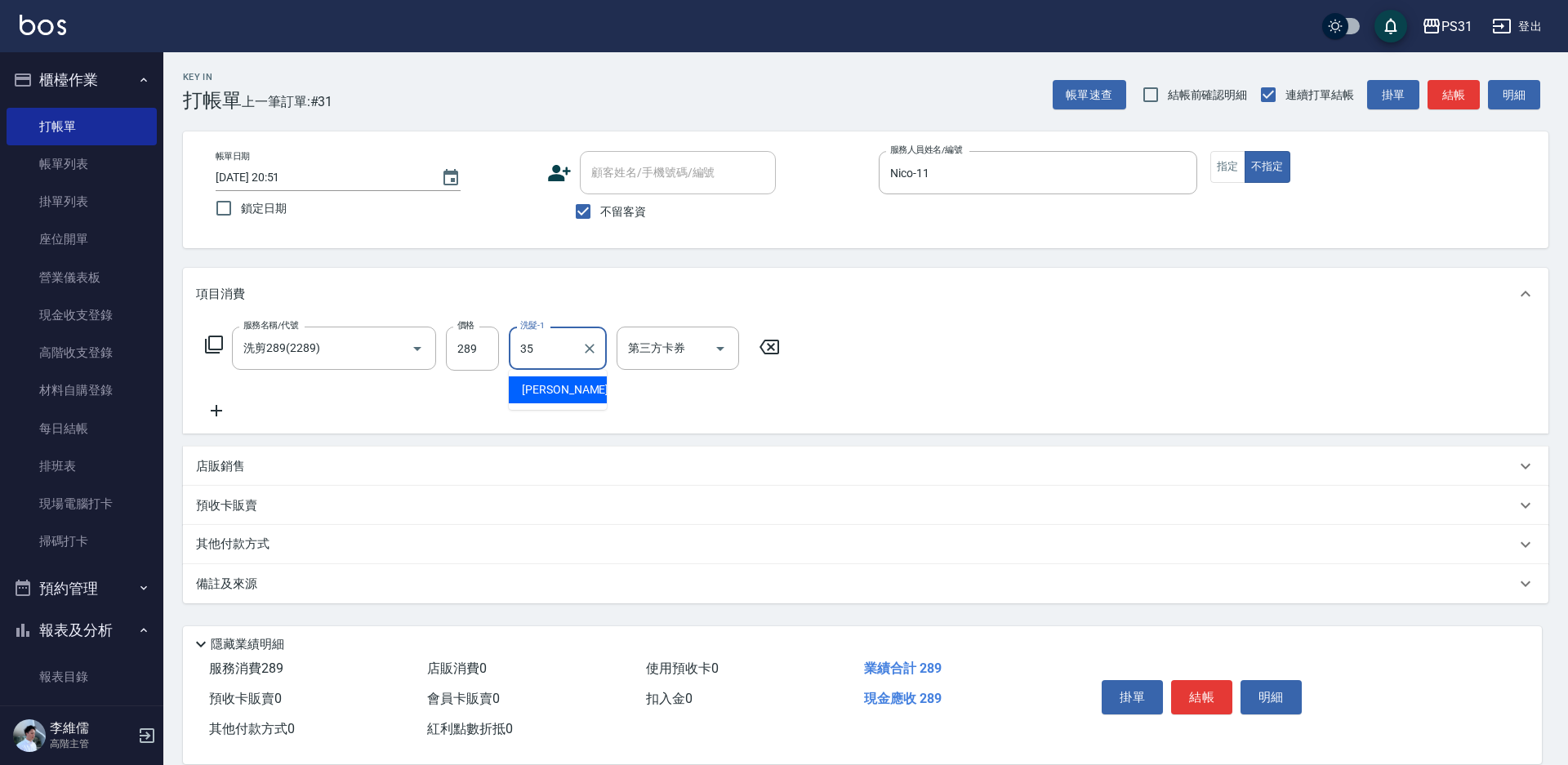
type input "楊諺志-35"
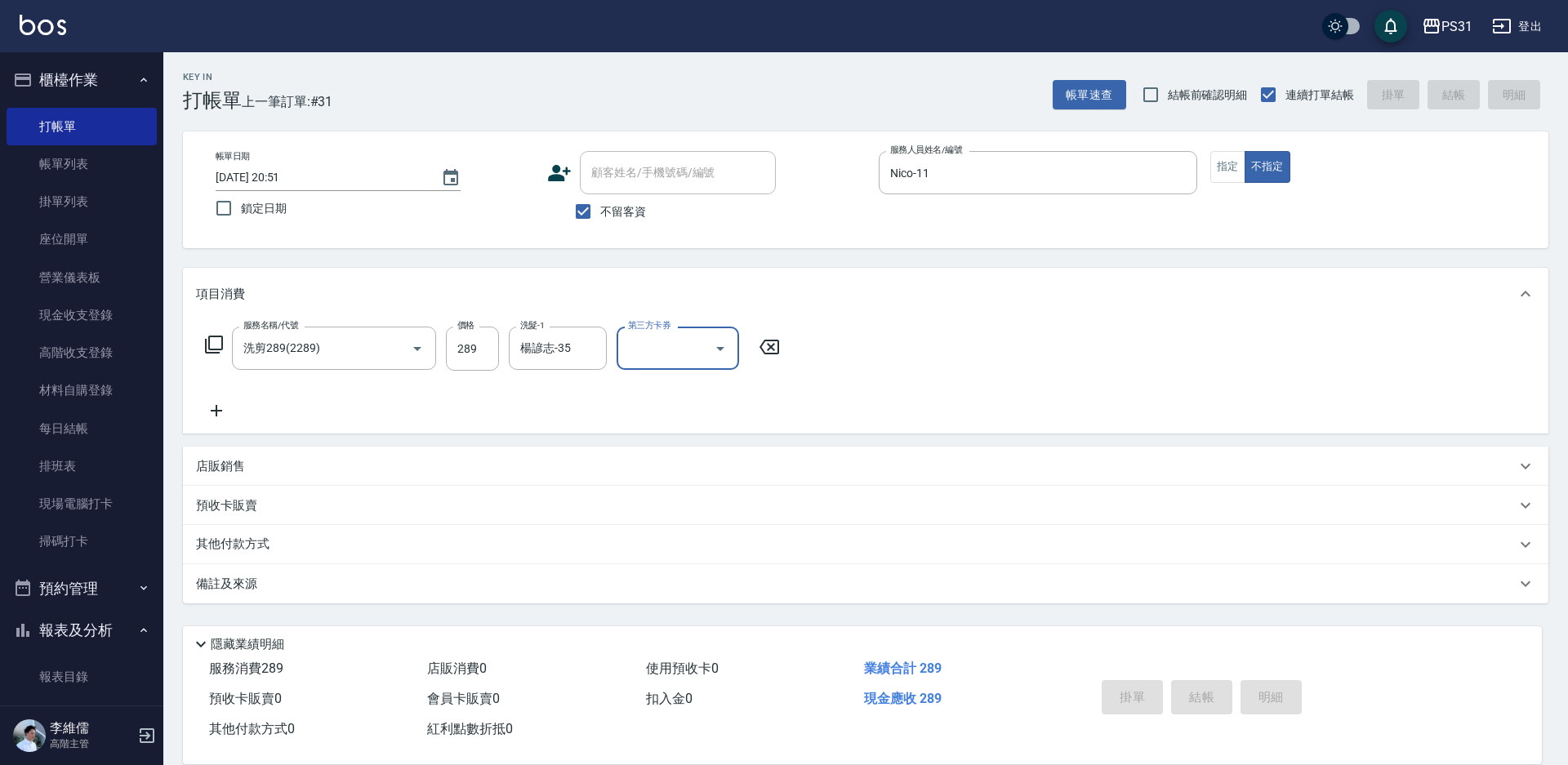
type input "2025/09/04 20:52"
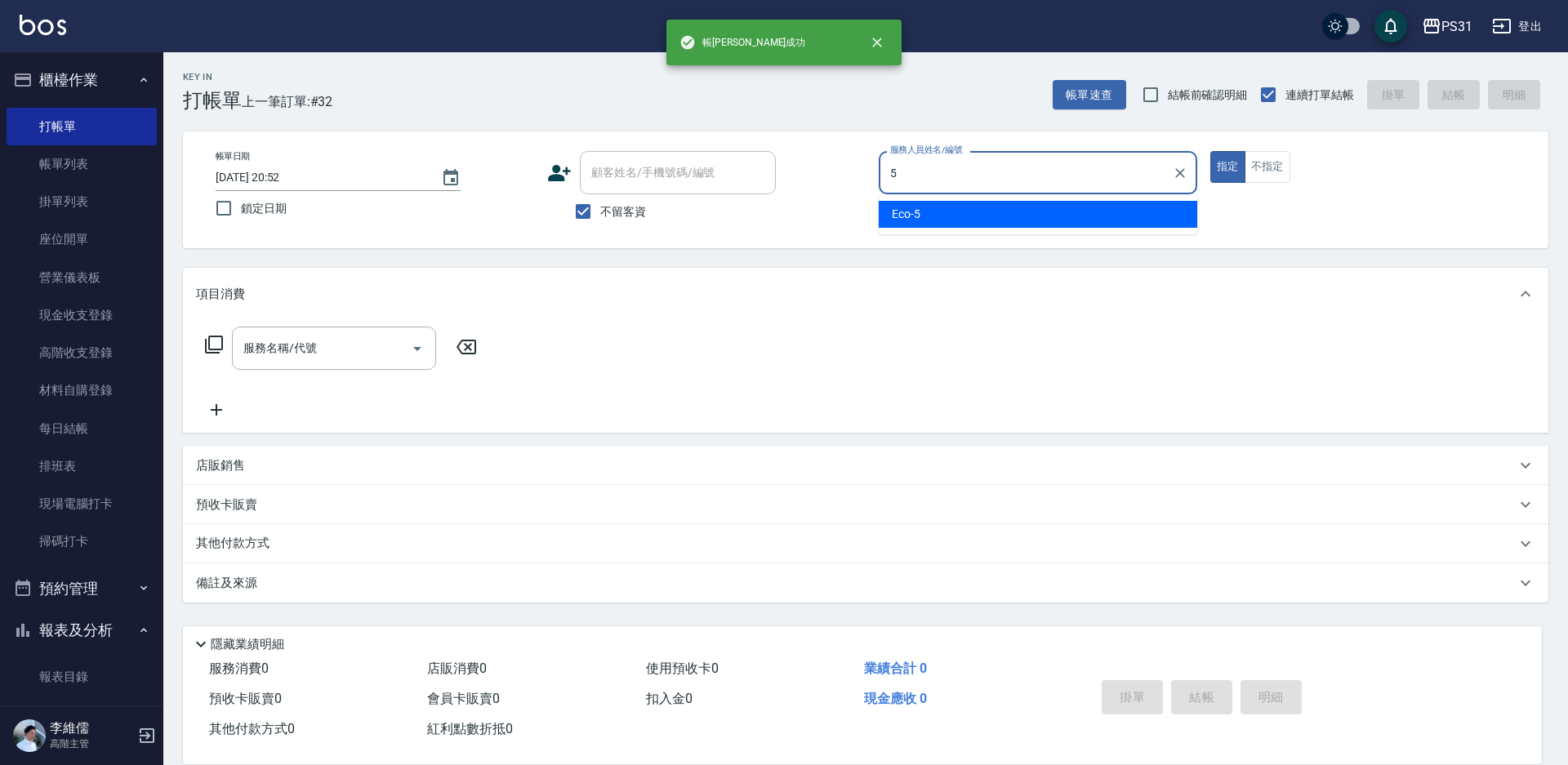
type input "Eco-5"
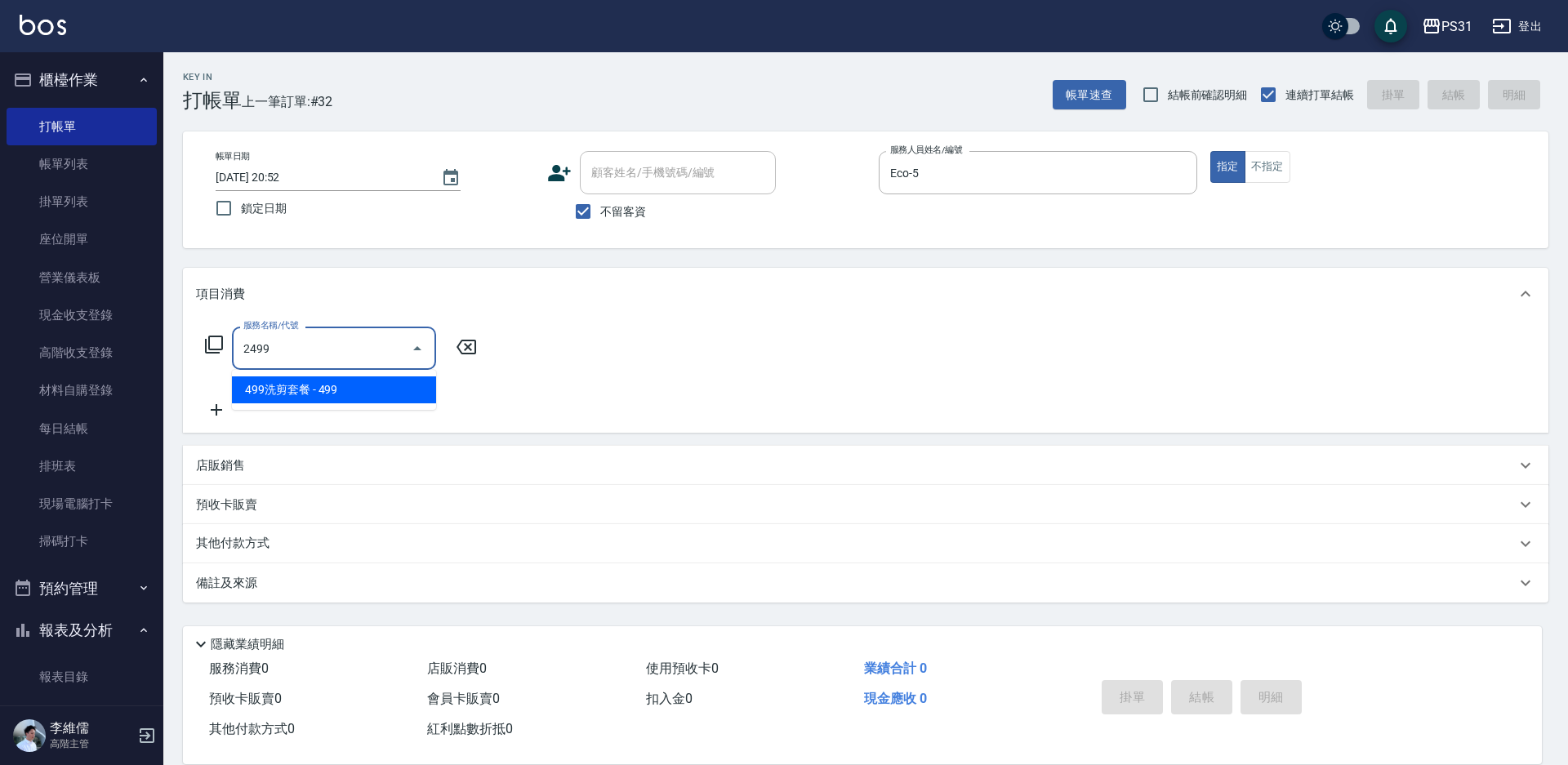
type input "499洗剪套餐(2499)"
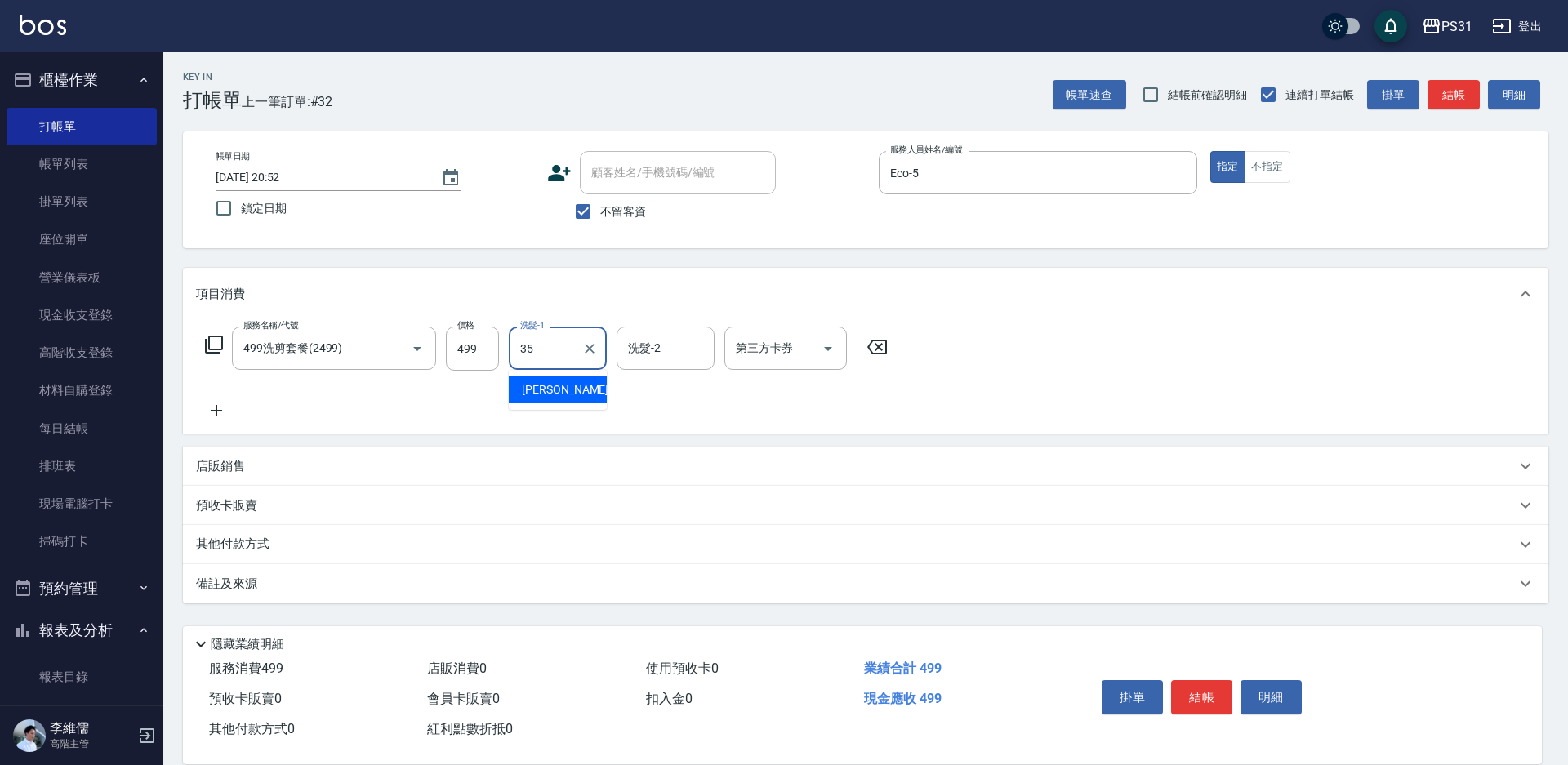
type input "楊諺志-35"
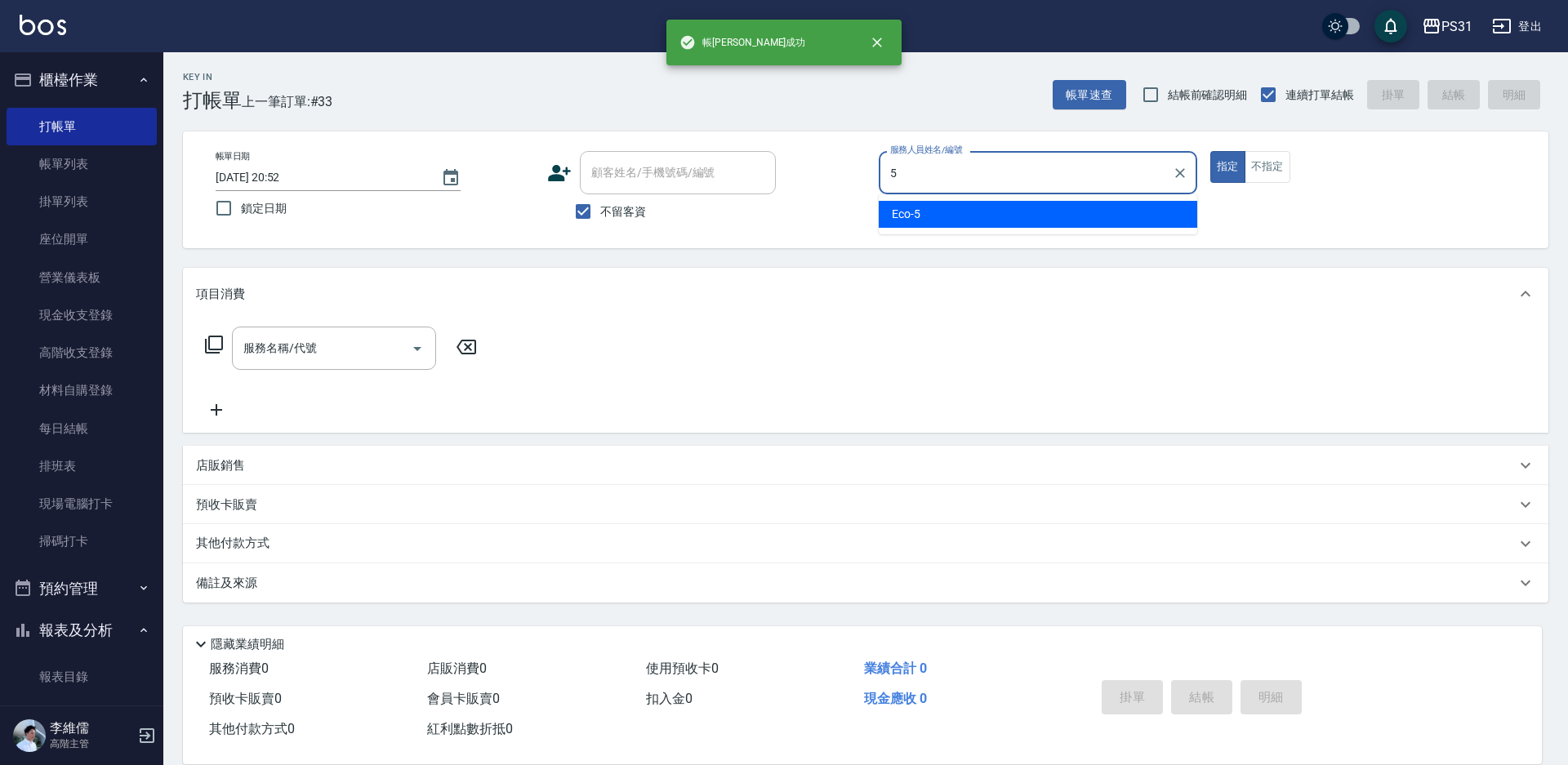
type input "Eco-5"
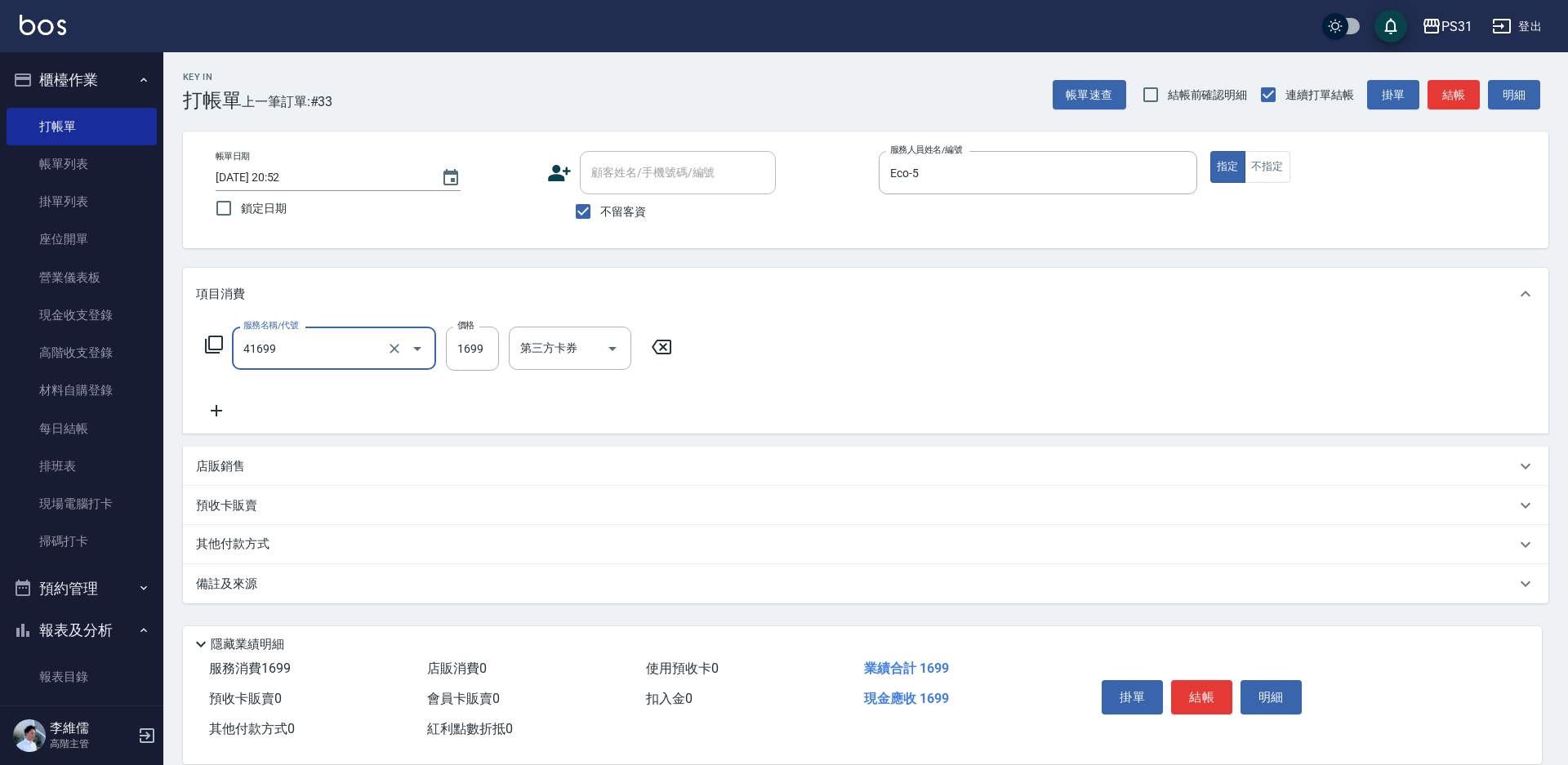
type input "染髮長髮(41699)"
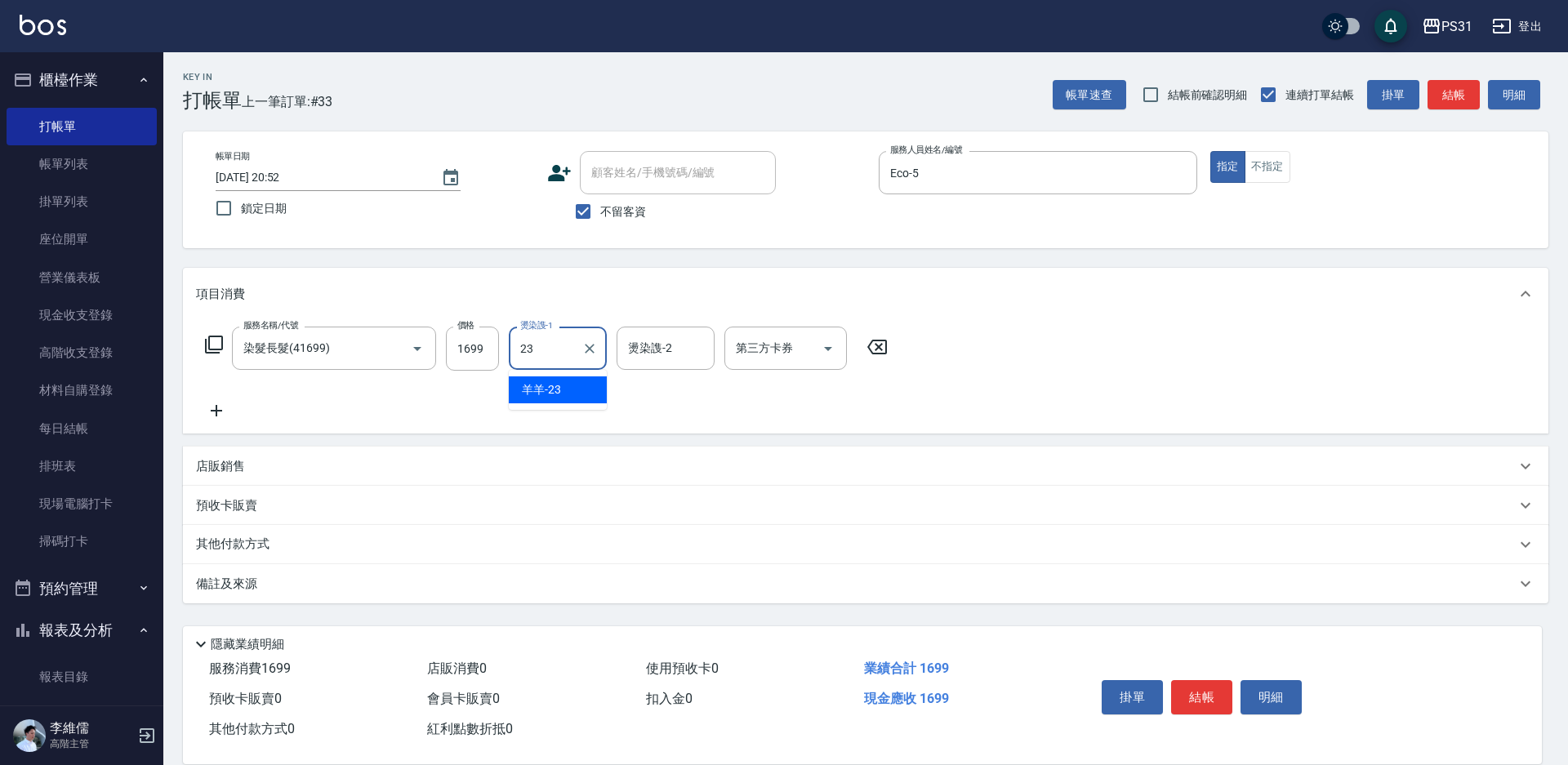
type input "羊羊-23"
type input "6"
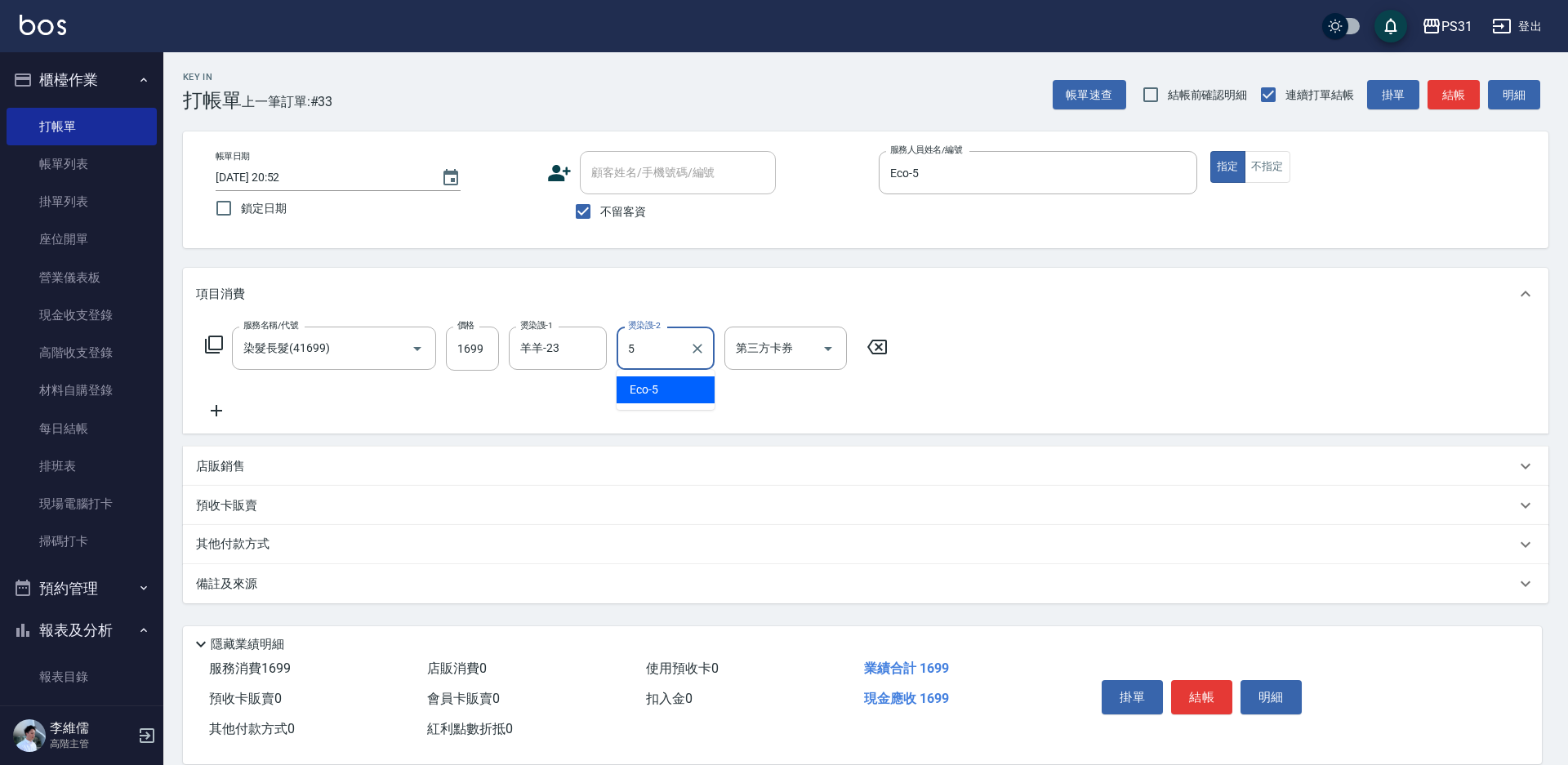
type input "Eco-5"
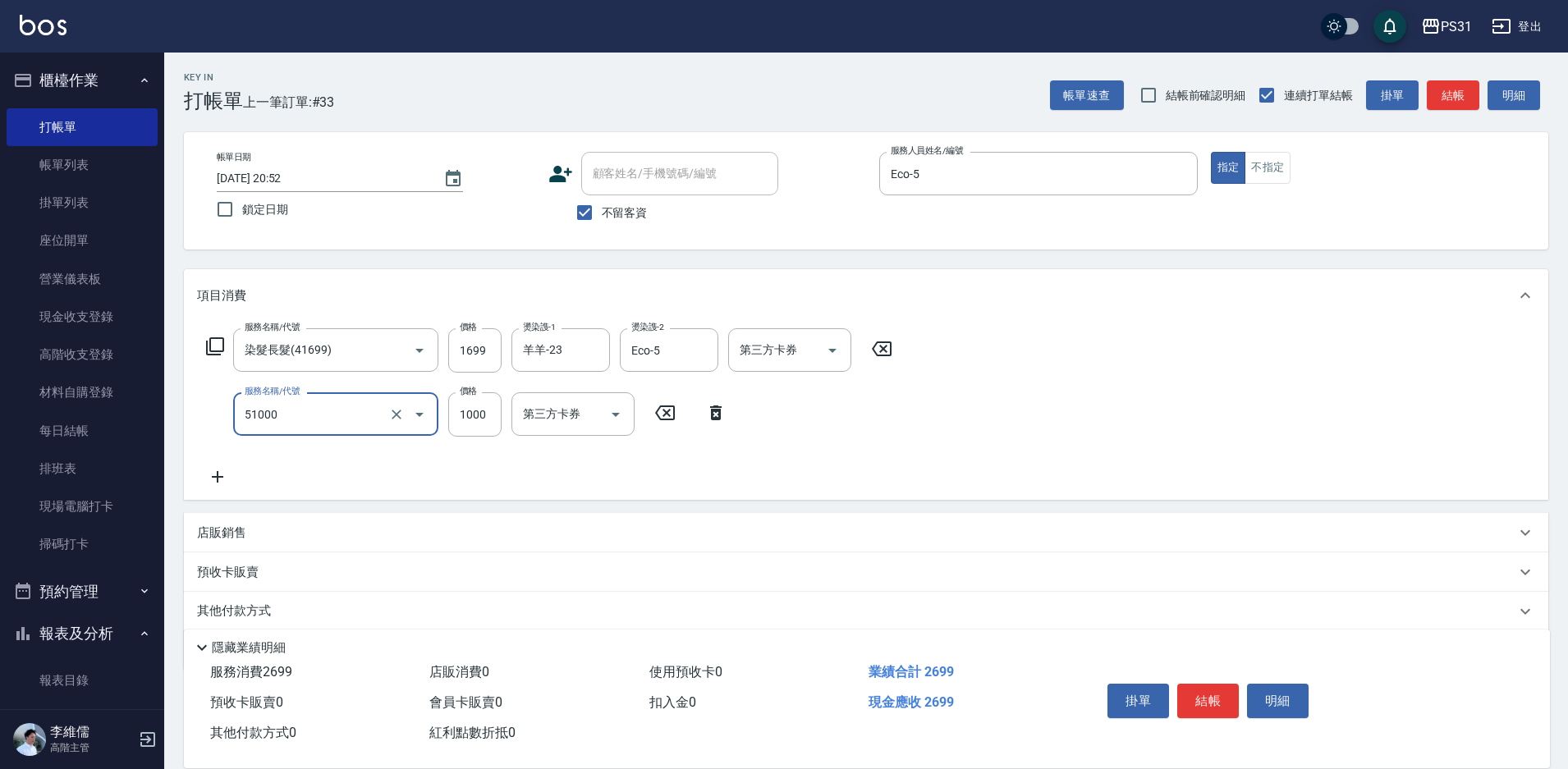
type input "酵素/紅鑽/焦糖/單噴精華液(51000)"
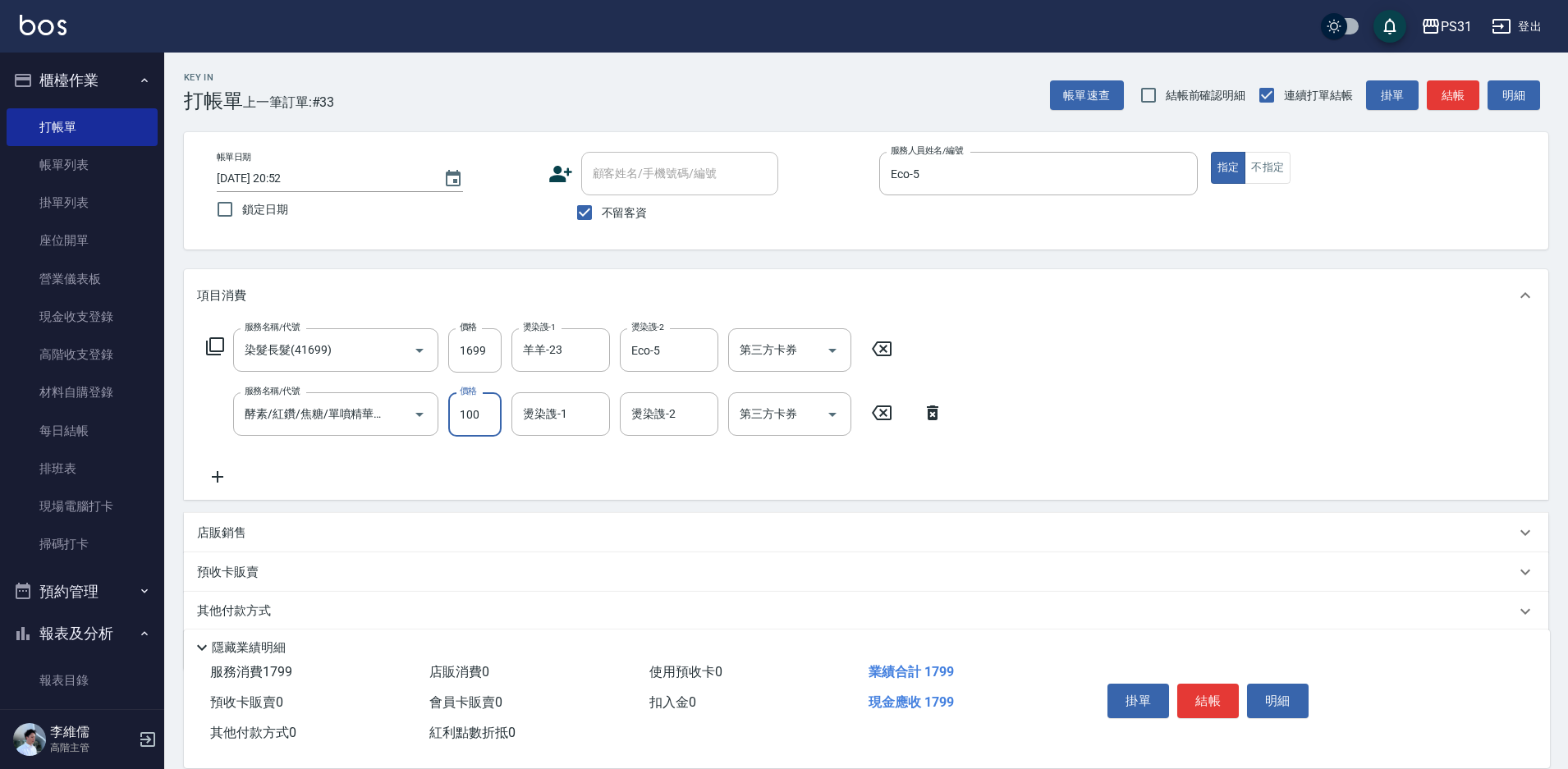
type input "1000"
type input "羊羊-23"
type input "Eco-5"
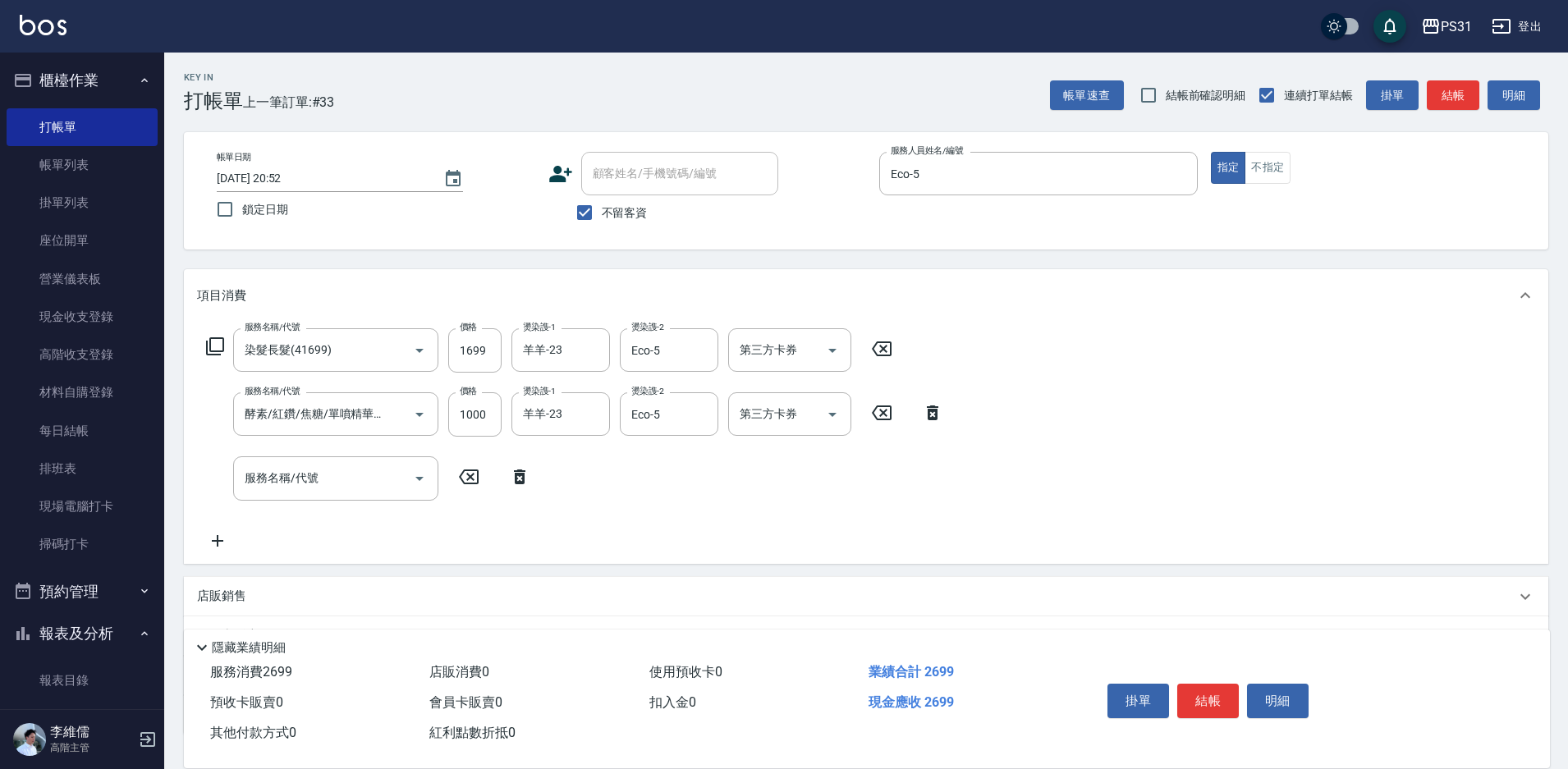
click at [528, 476] on icon at bounding box center [519, 477] width 41 height 20
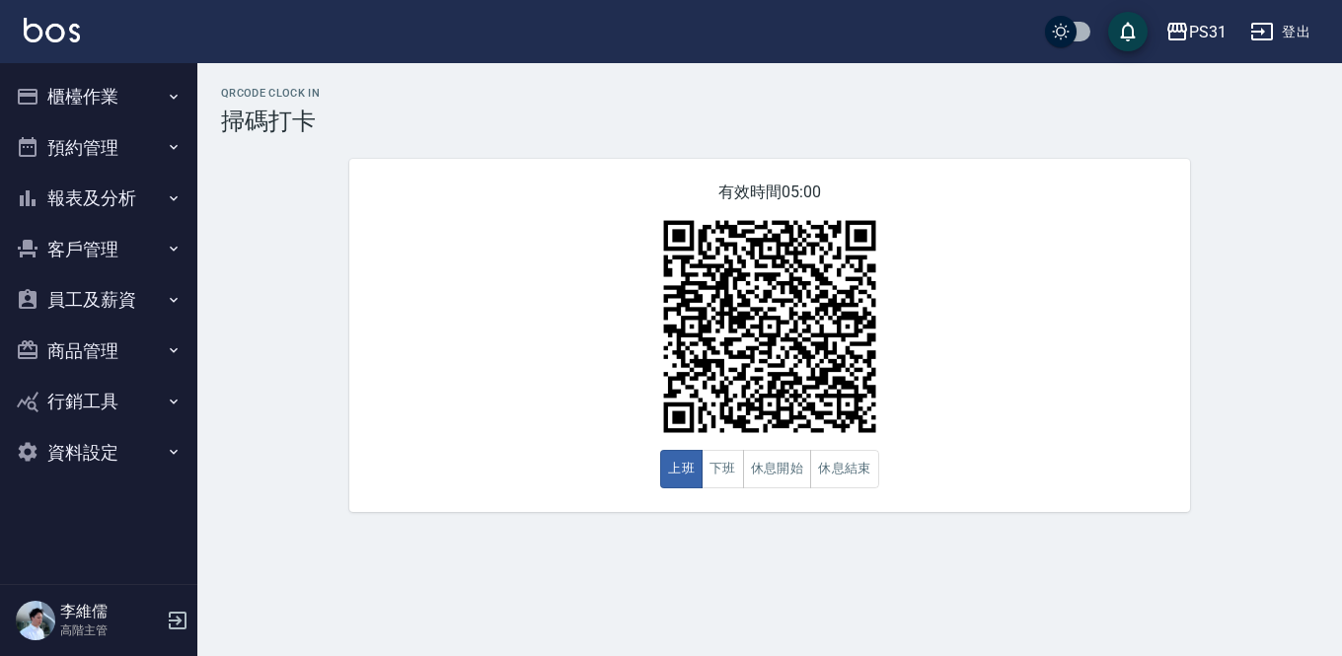
click at [725, 472] on button "下班" at bounding box center [722, 469] width 42 height 38
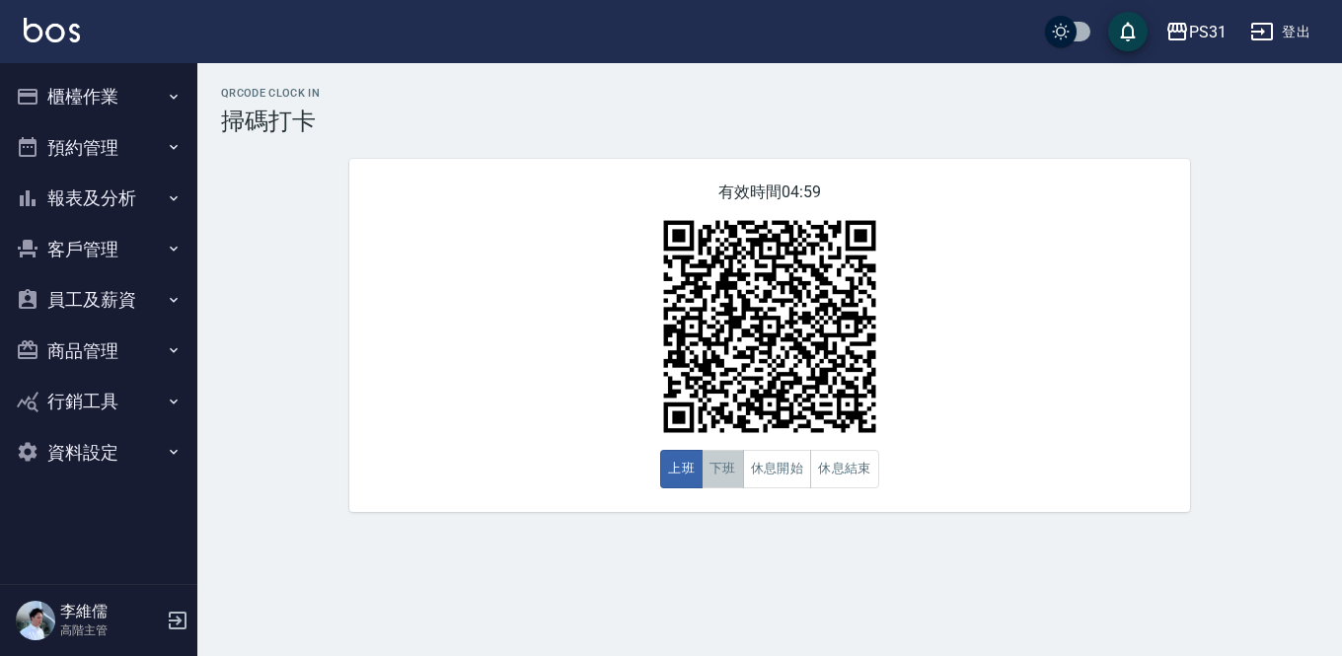
click at [725, 472] on button "下班" at bounding box center [722, 469] width 42 height 38
